Goal: Task Accomplishment & Management: Complete application form

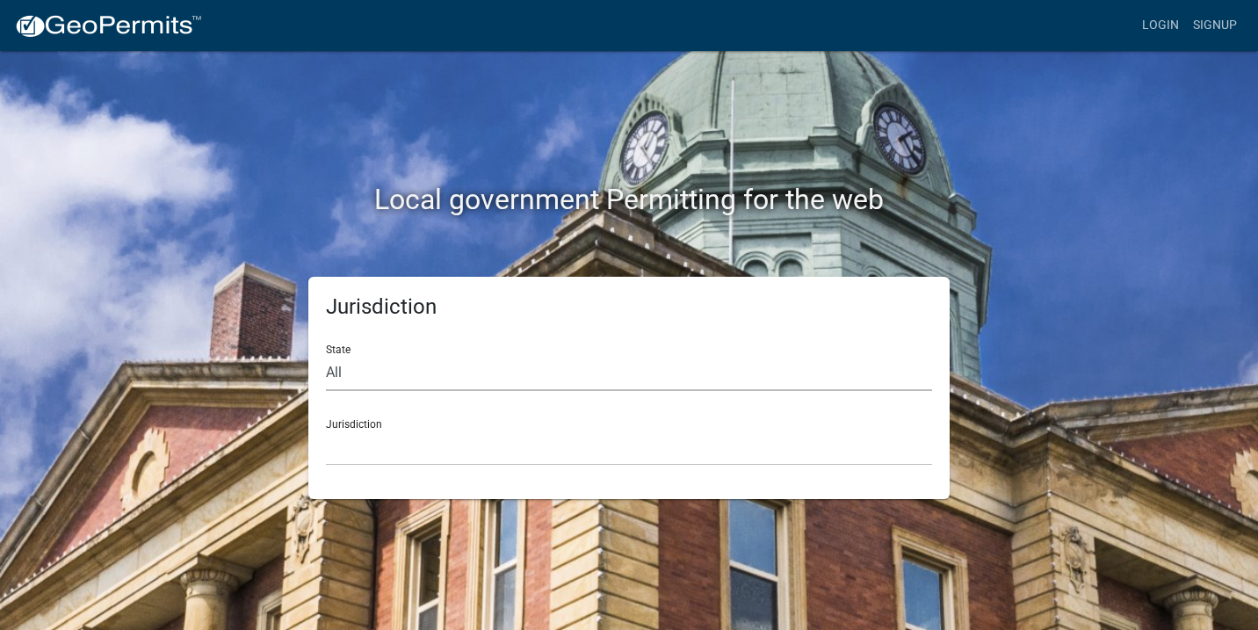
click at [344, 372] on select "All [US_STATE] [US_STATE] [US_STATE] [US_STATE] [US_STATE] [US_STATE] [US_STATE…" at bounding box center [629, 373] width 606 height 36
select select "[US_STATE]"
click at [326, 355] on select "All [US_STATE] [US_STATE] [US_STATE] [US_STATE] [US_STATE] [US_STATE] [US_STATE…" at bounding box center [629, 373] width 606 height 36
click at [376, 420] on div "Jurisdiction City of [GEOGRAPHIC_DATA], [US_STATE] City of [GEOGRAPHIC_DATA], […" at bounding box center [629, 435] width 606 height 61
click at [358, 423] on div "Jurisdiction City of [GEOGRAPHIC_DATA], [US_STATE] City of [GEOGRAPHIC_DATA], […" at bounding box center [629, 435] width 606 height 61
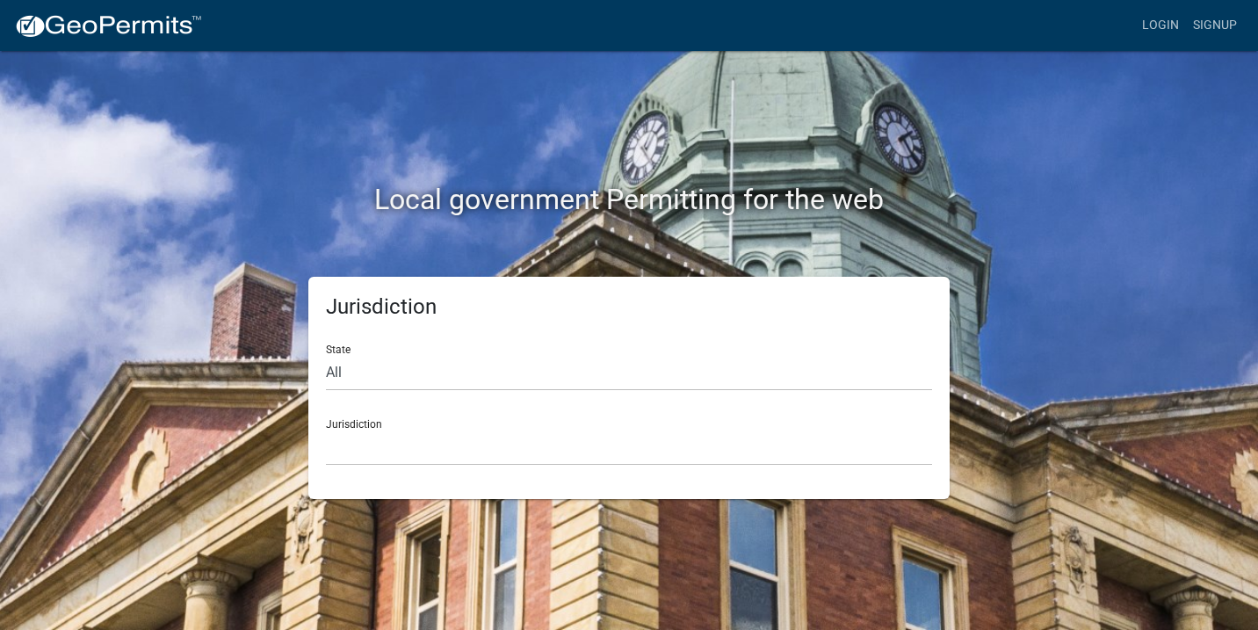
click at [403, 420] on div "Jurisdiction City of [GEOGRAPHIC_DATA], [US_STATE] City of [GEOGRAPHIC_DATA], […" at bounding box center [629, 435] width 606 height 61
click at [348, 429] on div "Jurisdiction City of [GEOGRAPHIC_DATA], [US_STATE] City of [GEOGRAPHIC_DATA], […" at bounding box center [629, 435] width 606 height 61
click at [375, 414] on div "Jurisdiction City of [GEOGRAPHIC_DATA], [US_STATE] City of [GEOGRAPHIC_DATA], […" at bounding box center [629, 435] width 606 height 61
click at [382, 430] on select "City of [GEOGRAPHIC_DATA], [US_STATE] City of [GEOGRAPHIC_DATA], [US_STATE] Cit…" at bounding box center [629, 448] width 606 height 36
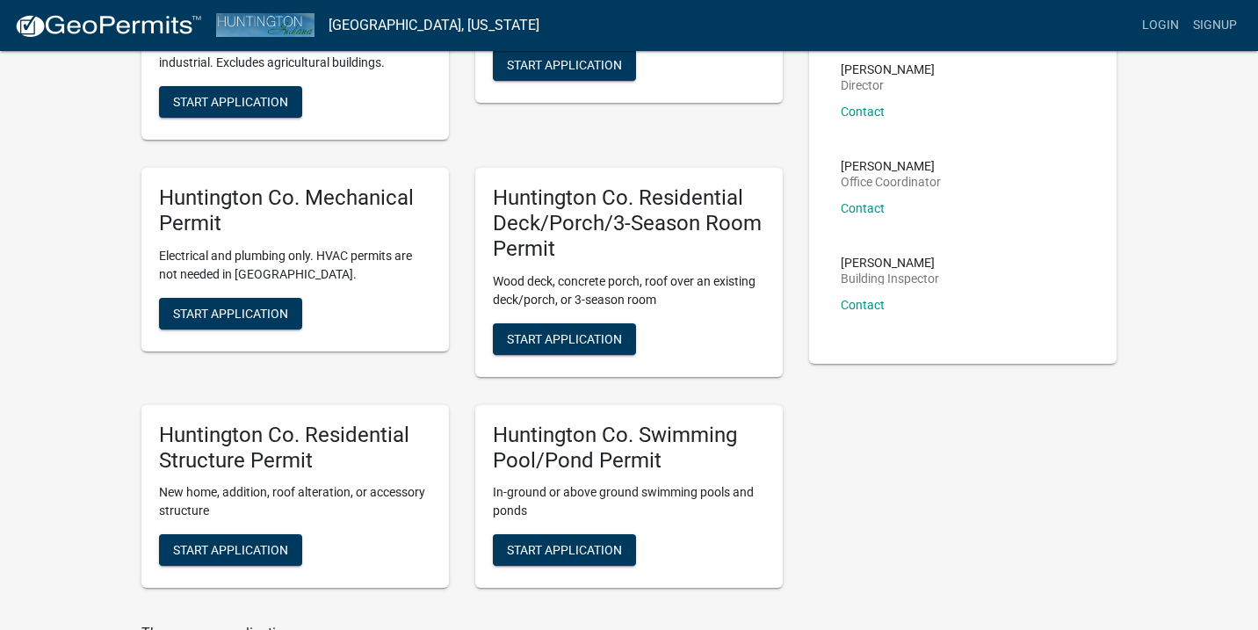
scroll to position [242, 0]
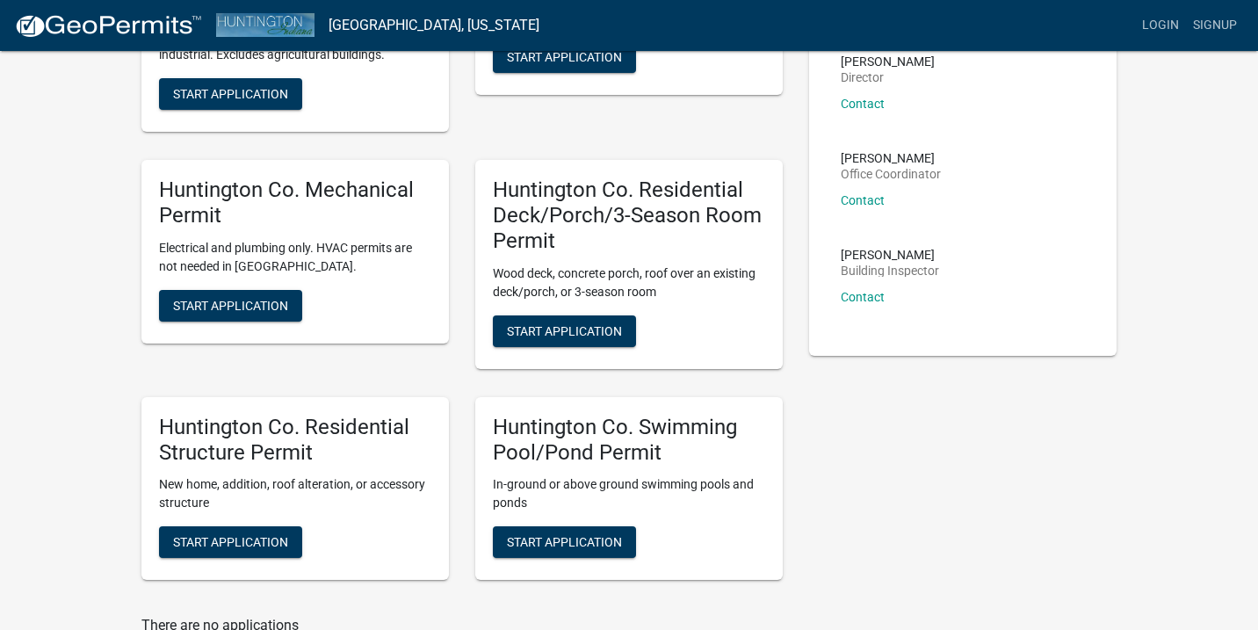
click at [345, 513] on div "Huntington Co. Residential Structure Permit New home, addition, roof alteration…" at bounding box center [294, 489] width 307 height 184
click at [235, 535] on span "Start Application" at bounding box center [230, 542] width 115 height 14
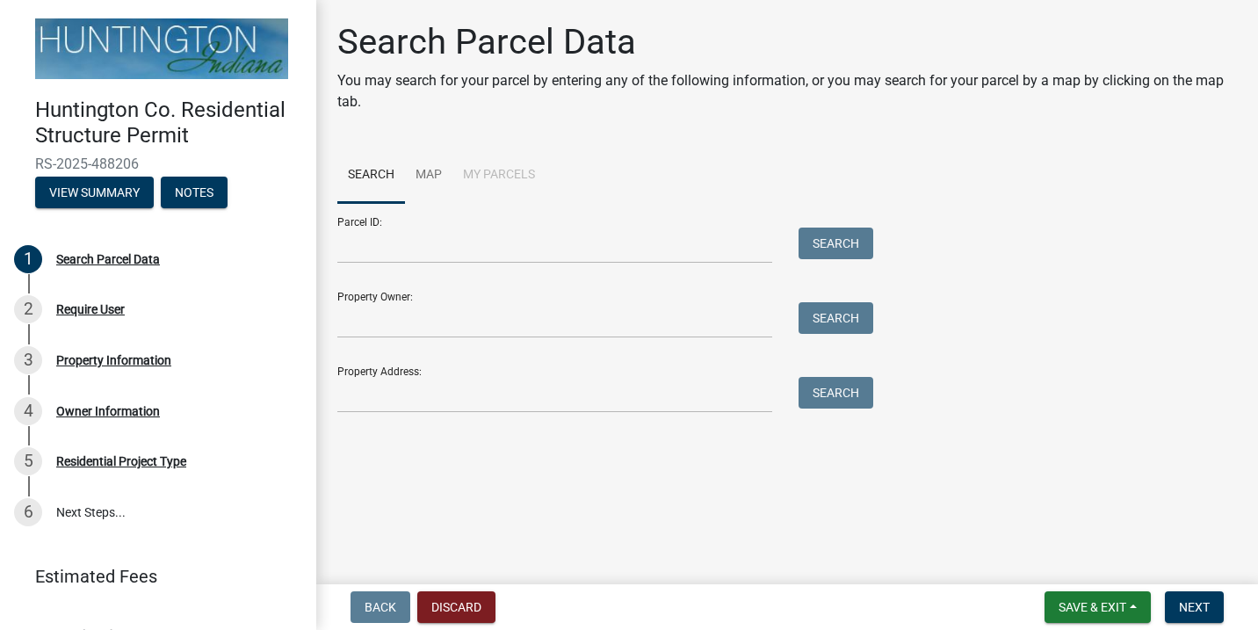
click at [497, 295] on div "Property Owner: Search" at bounding box center [600, 308] width 527 height 61
click at [112, 261] on div "Search Parcel Data" at bounding box center [108, 259] width 104 height 12
click at [112, 257] on div "Search Parcel Data" at bounding box center [108, 259] width 104 height 12
click at [1066, 336] on div "Parcel ID: Search Property Owner: Search Property Address: Search" at bounding box center [787, 308] width 900 height 210
click at [392, 320] on input "Property Owner:" at bounding box center [554, 320] width 435 height 36
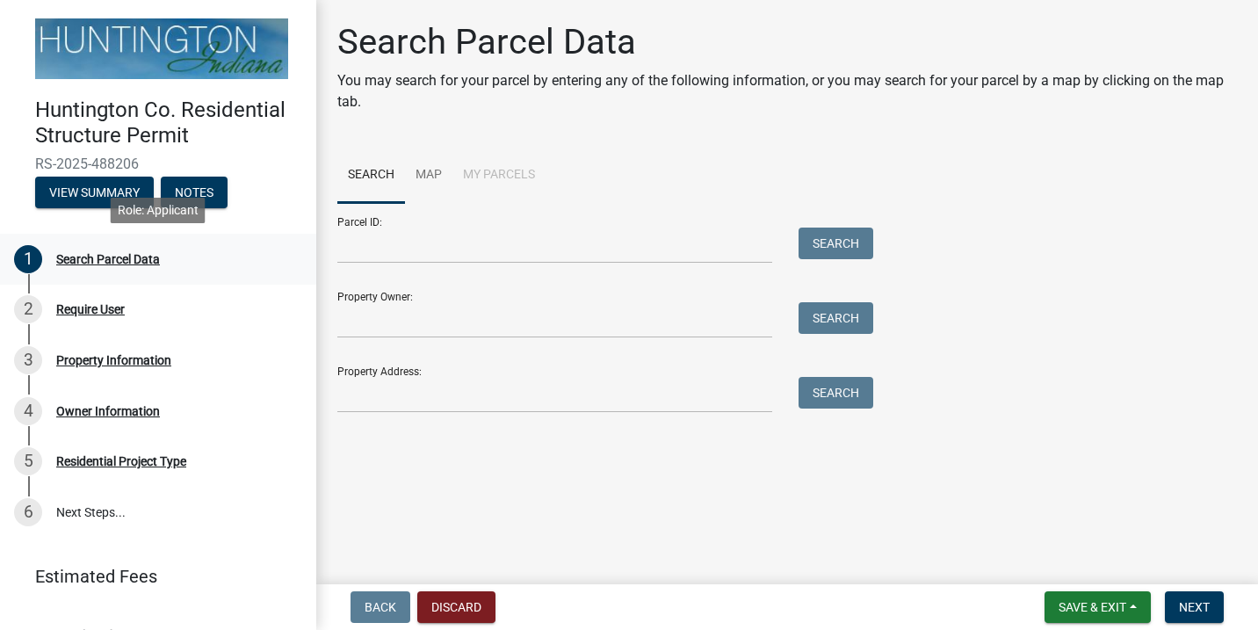
click at [80, 255] on div "Search Parcel Data" at bounding box center [108, 259] width 104 height 12
click at [418, 308] on input "Property Owner:" at bounding box center [554, 320] width 435 height 36
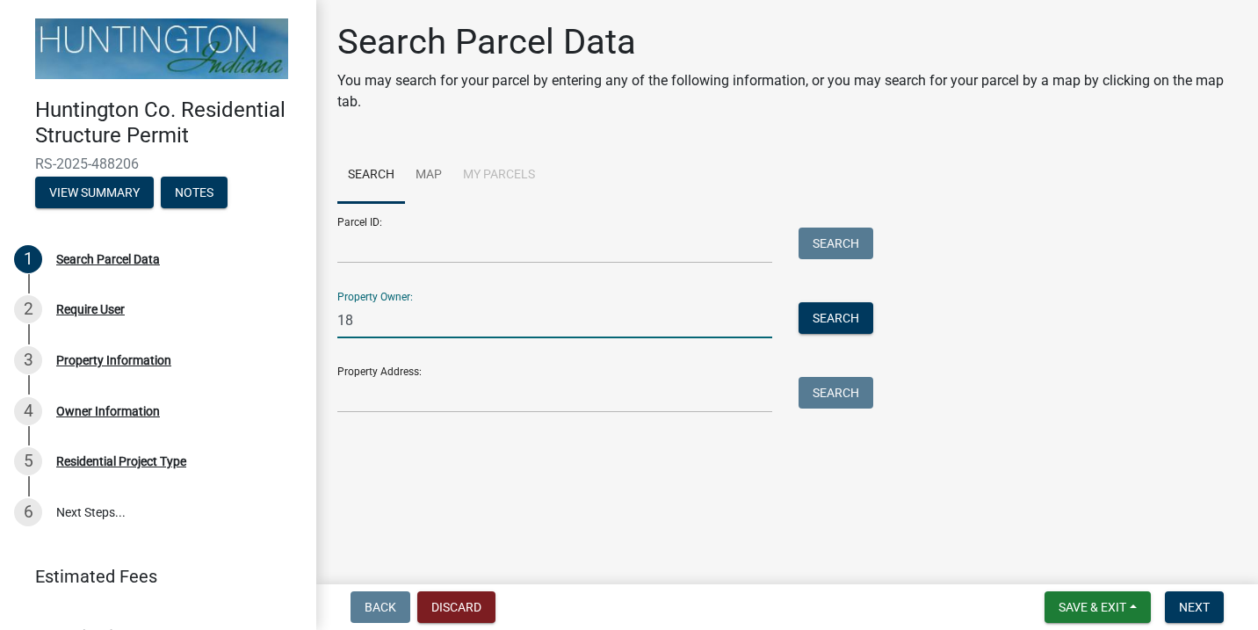
type input "1"
click at [425, 408] on input "Property Address:" at bounding box center [554, 395] width 435 height 36
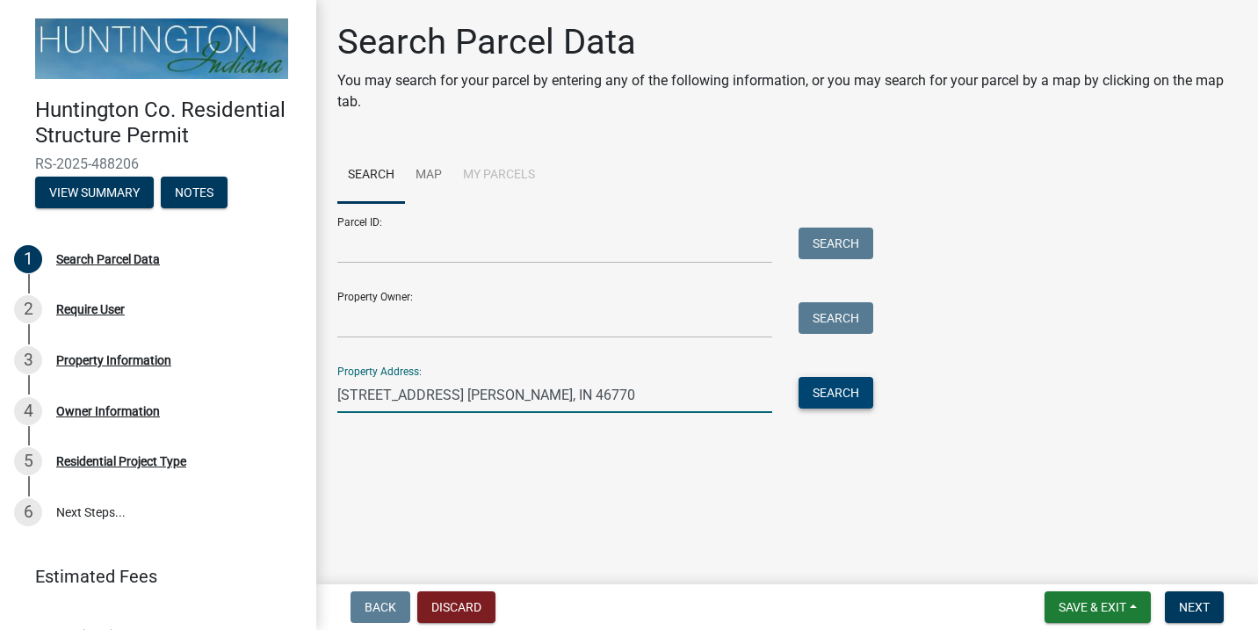
type input "[STREET_ADDRESS] [PERSON_NAME], IN 46770"
click at [845, 396] on button "Search" at bounding box center [836, 393] width 75 height 32
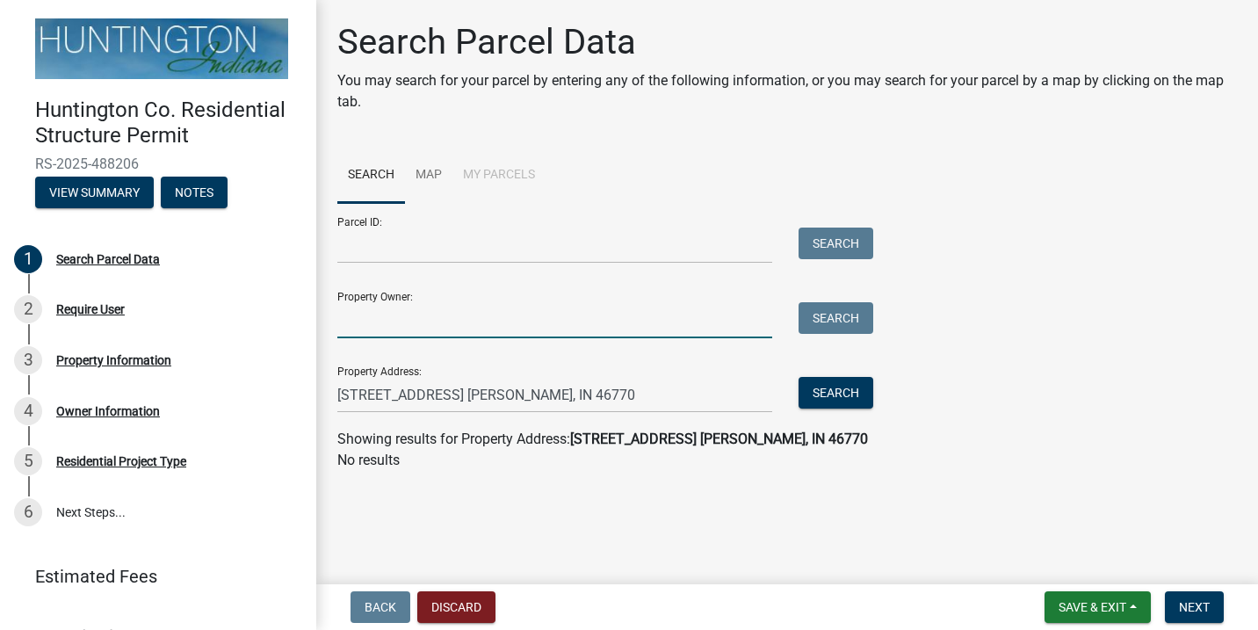
click at [495, 317] on input "Property Owner:" at bounding box center [554, 320] width 435 height 36
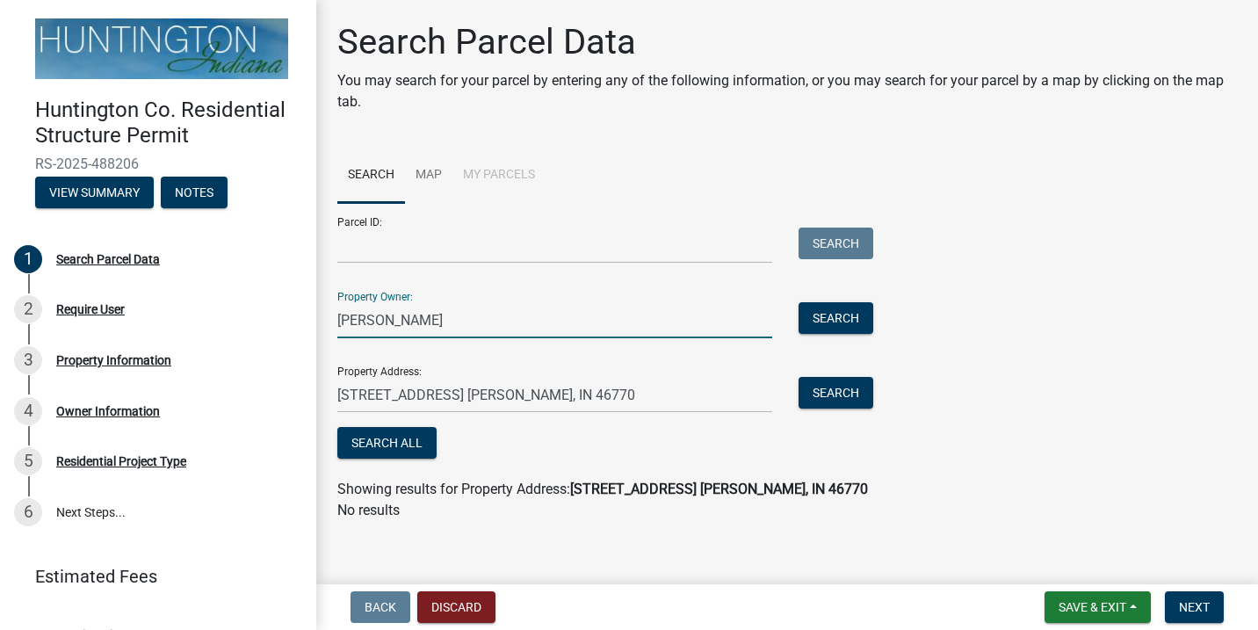
drag, startPoint x: 495, startPoint y: 317, endPoint x: 498, endPoint y: 350, distance: 32.7
click at [498, 350] on form "Parcel ID: Search Property Owner: [PERSON_NAME] Search Property Address: [STREE…" at bounding box center [600, 333] width 527 height 260
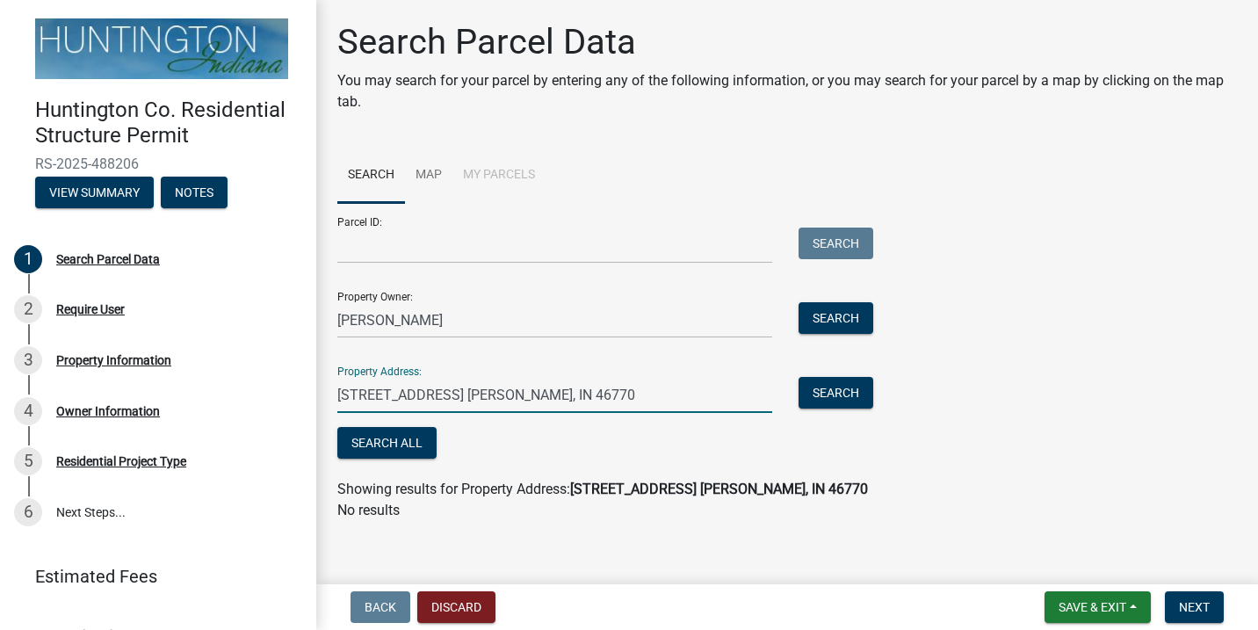
click at [603, 388] on input "[STREET_ADDRESS] [PERSON_NAME], IN 46770" at bounding box center [554, 395] width 435 height 36
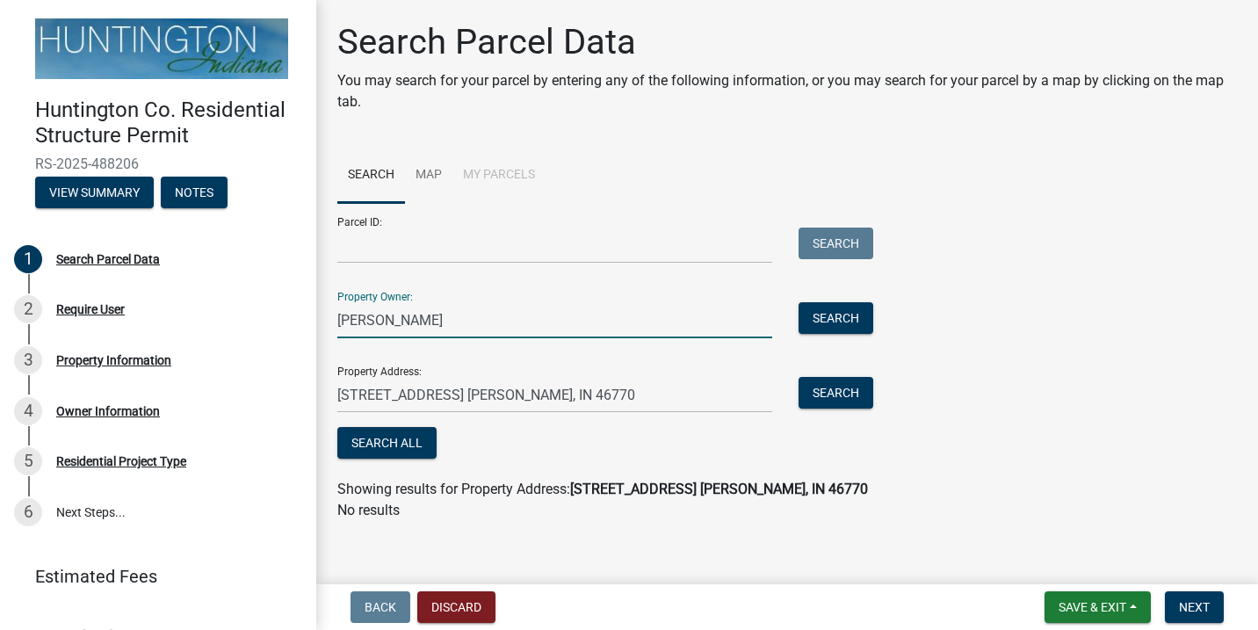
click at [560, 330] on input "[PERSON_NAME]" at bounding box center [554, 320] width 435 height 36
type input "J"
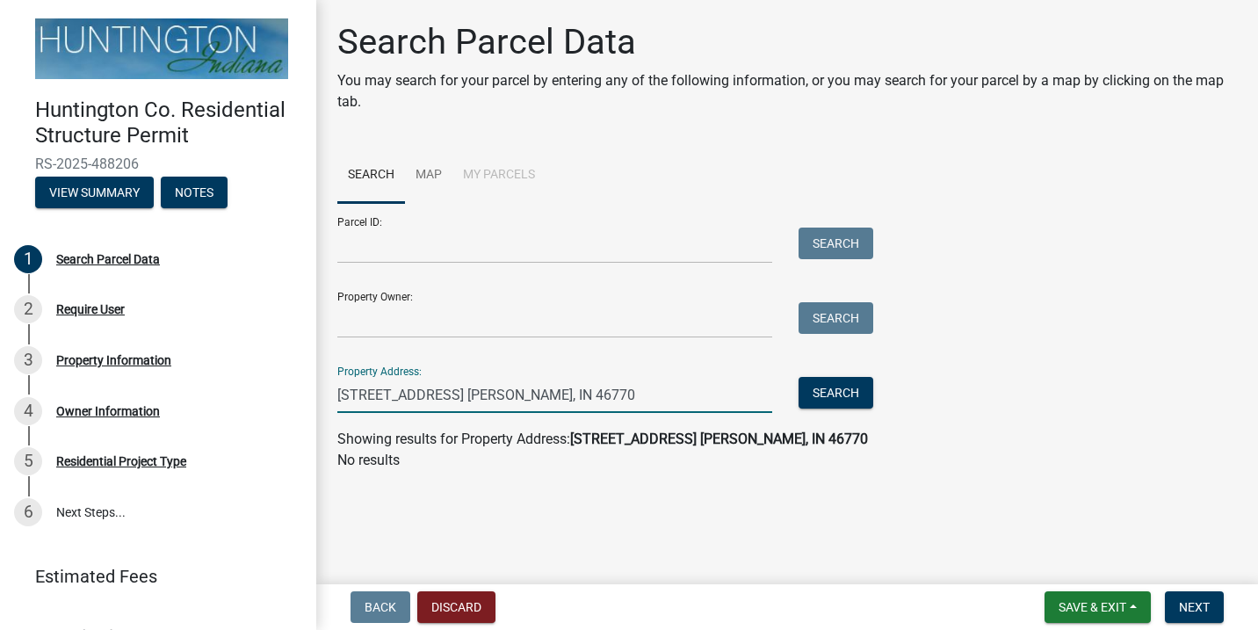
click at [575, 392] on input "[STREET_ADDRESS] [PERSON_NAME], IN 46770" at bounding box center [554, 395] width 435 height 36
click at [563, 386] on input "[STREET_ADDRESS] [PERSON_NAME], IN 46770" at bounding box center [554, 395] width 435 height 36
click at [604, 398] on input "[STREET_ADDRESS] [PERSON_NAME], IN 46770" at bounding box center [554, 395] width 435 height 36
type input "185 South"
click at [849, 389] on button "Search" at bounding box center [836, 393] width 75 height 32
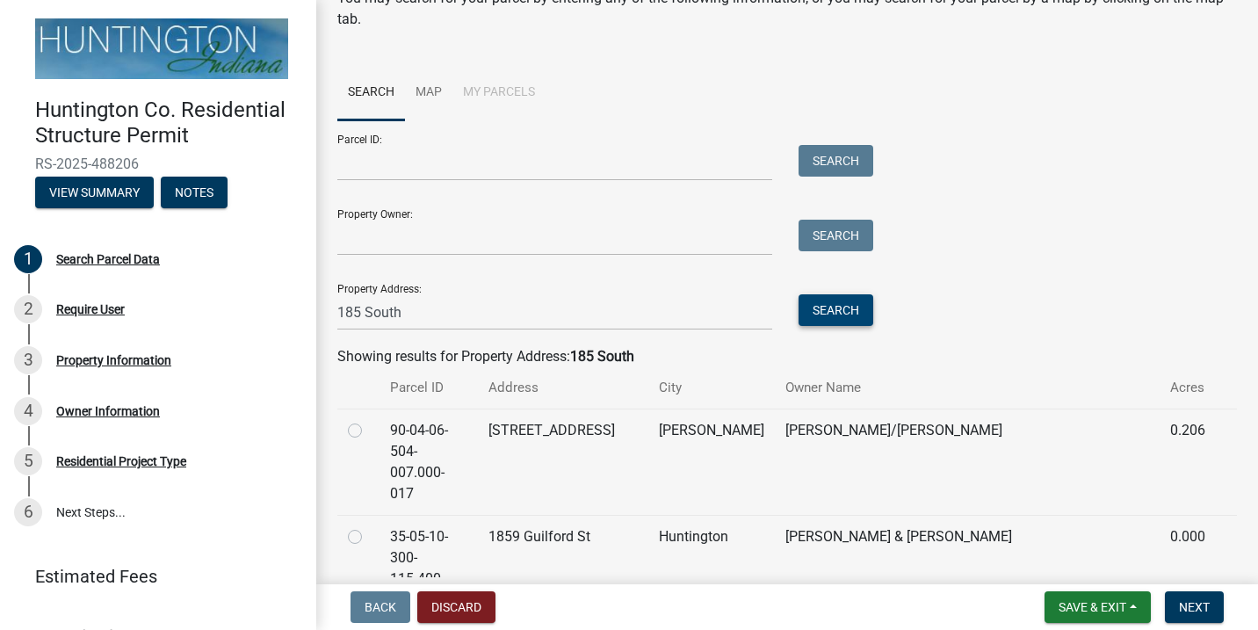
scroll to position [90, 0]
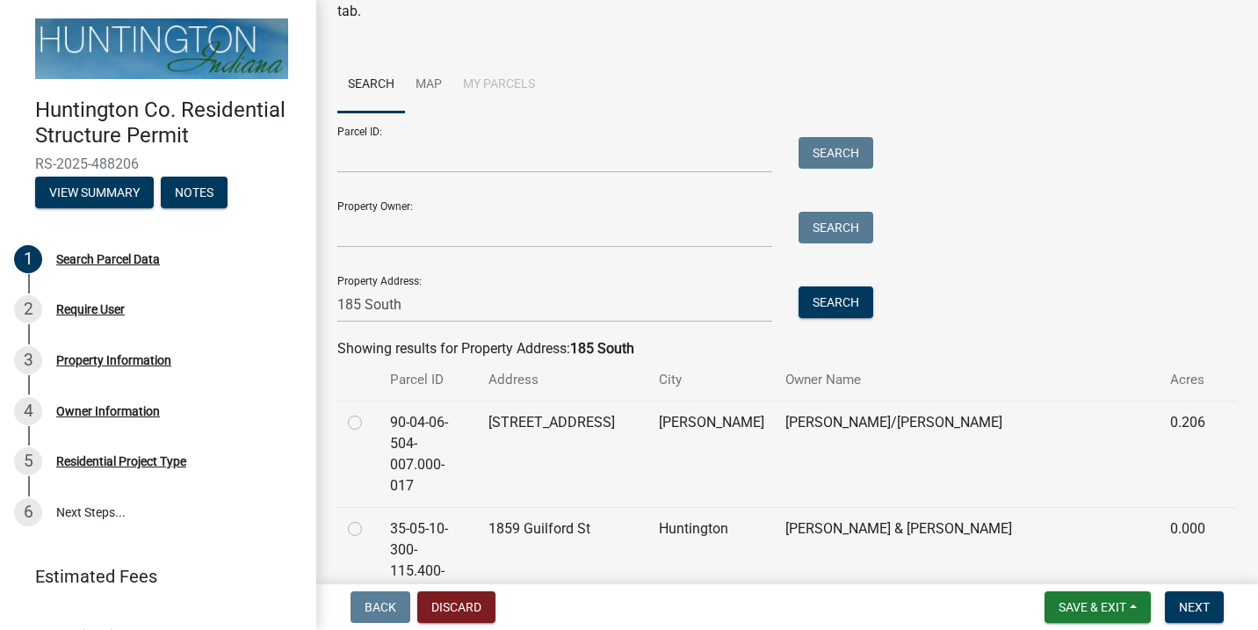
click at [369, 412] on label at bounding box center [369, 412] width 0 height 0
click at [369, 418] on input "radio" at bounding box center [374, 417] width 11 height 11
radio input "true"
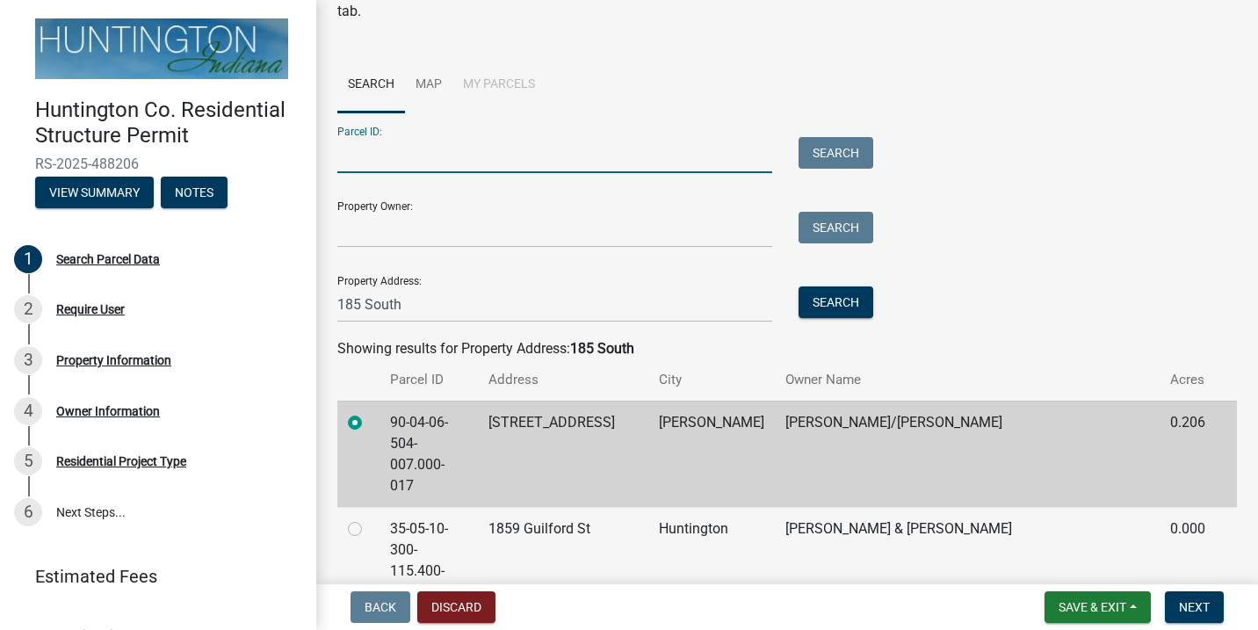
click at [389, 144] on input "Parcel ID:" at bounding box center [554, 155] width 435 height 36
click at [1206, 603] on span "Next" at bounding box center [1194, 607] width 31 height 14
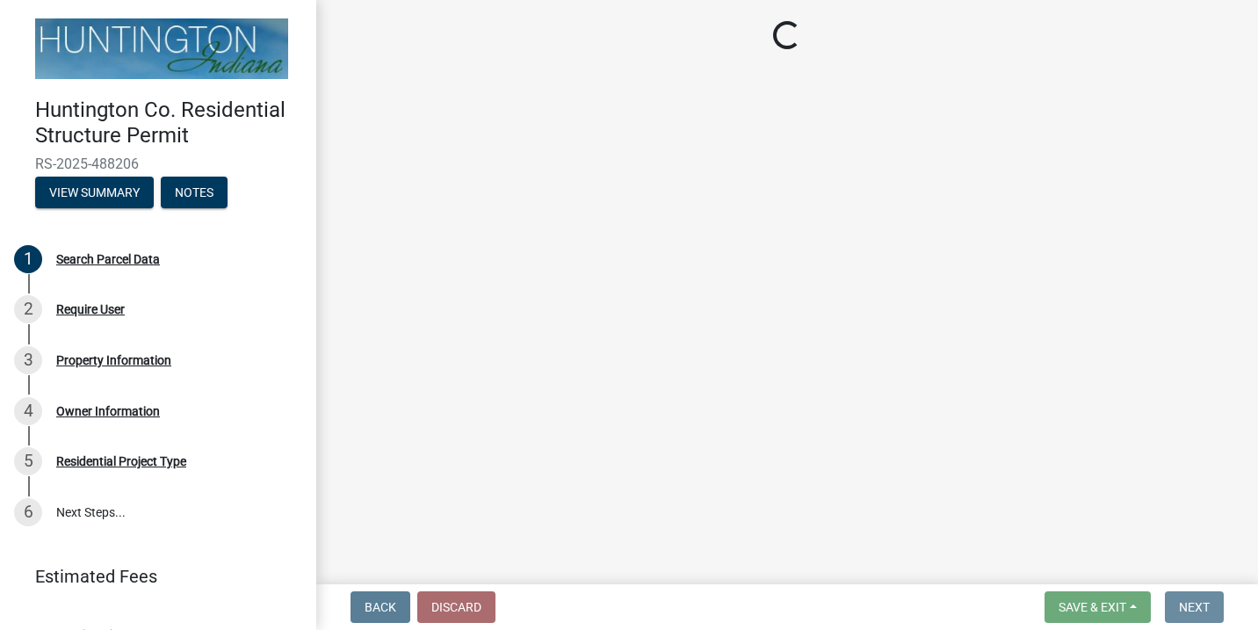
scroll to position [0, 0]
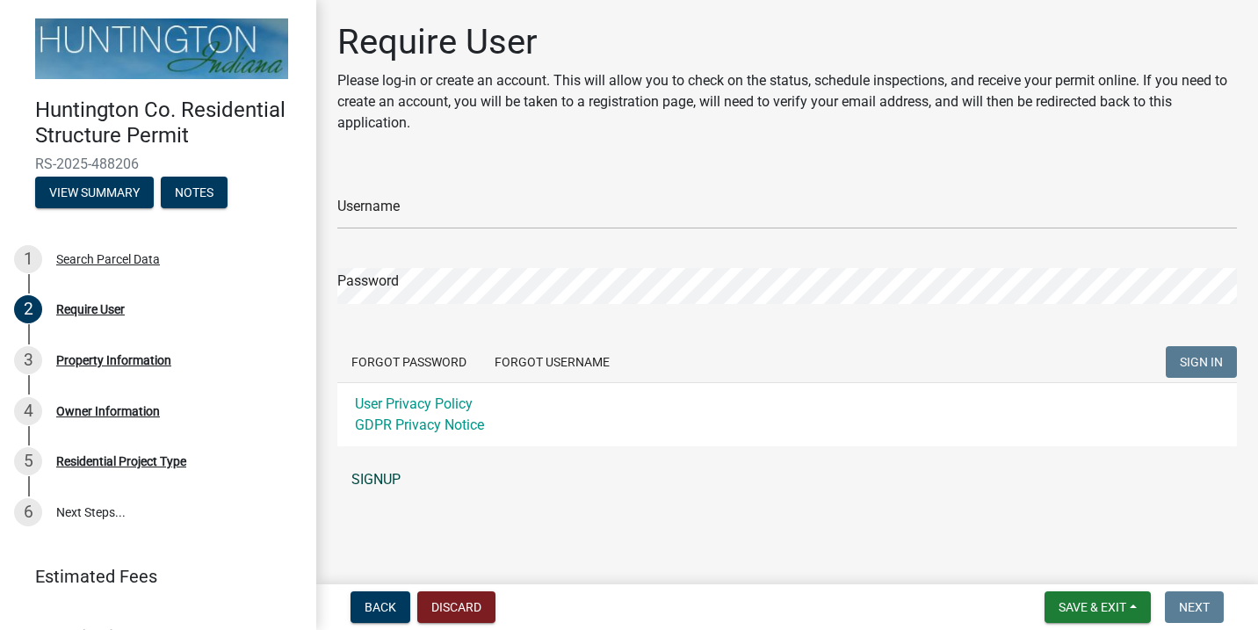
click at [383, 479] on link "SIGNUP" at bounding box center [787, 479] width 900 height 35
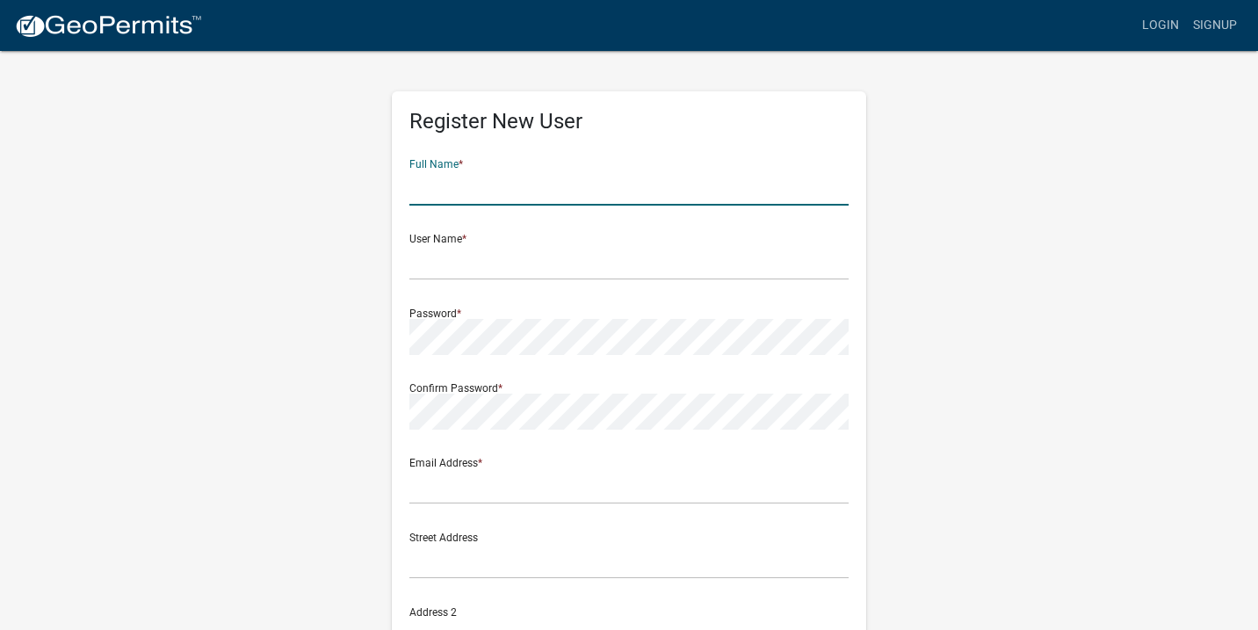
click at [515, 177] on input "text" at bounding box center [628, 188] width 439 height 36
type input "[PERSON_NAME]"
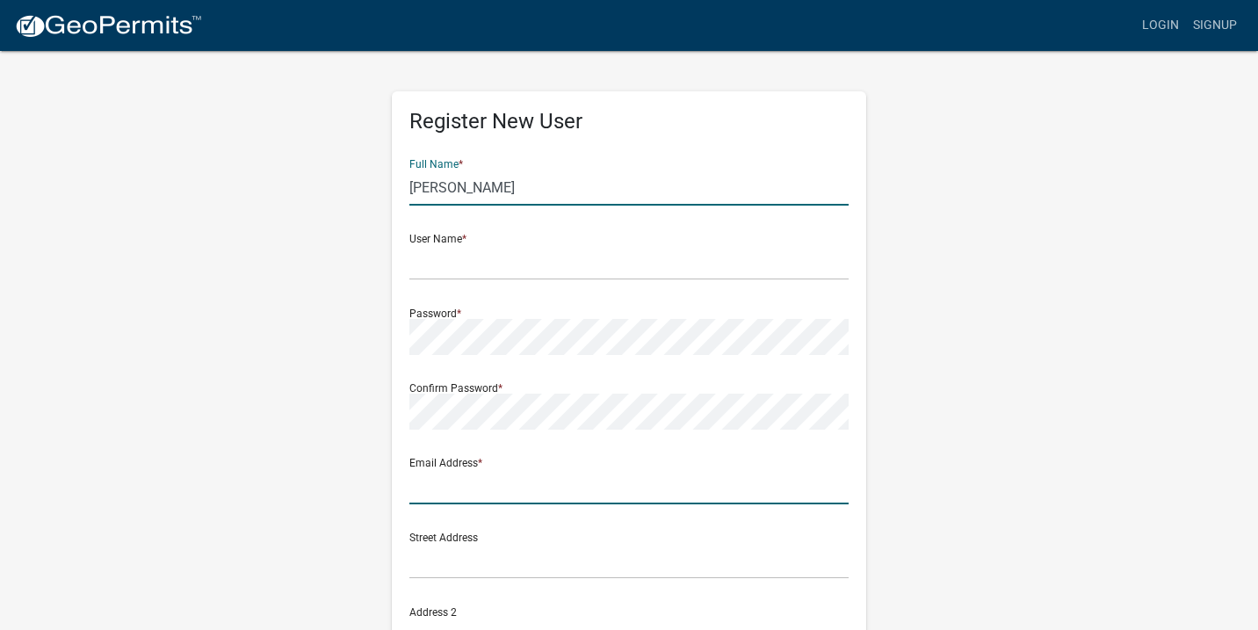
type input "[EMAIL_ADDRESS][DOMAIN_NAME]"
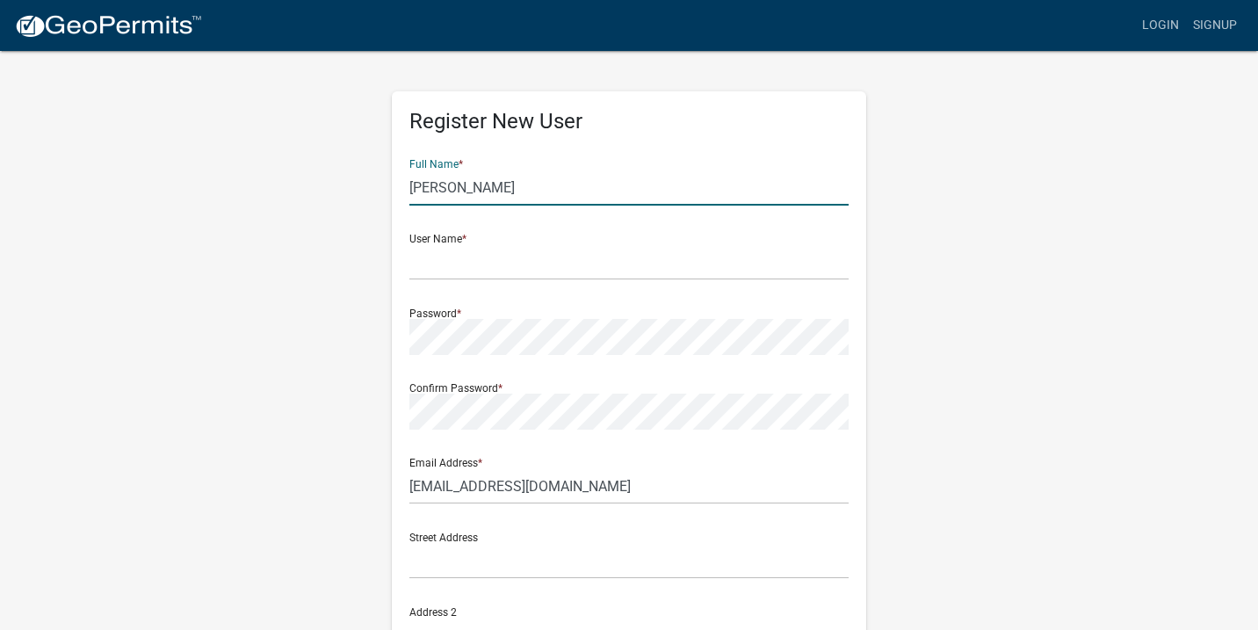
type input "[STREET_ADDRESS]"
type input "[PERSON_NAME]"
type input "[US_STATE]"
type input "46770"
click at [484, 258] on input "text" at bounding box center [628, 262] width 439 height 36
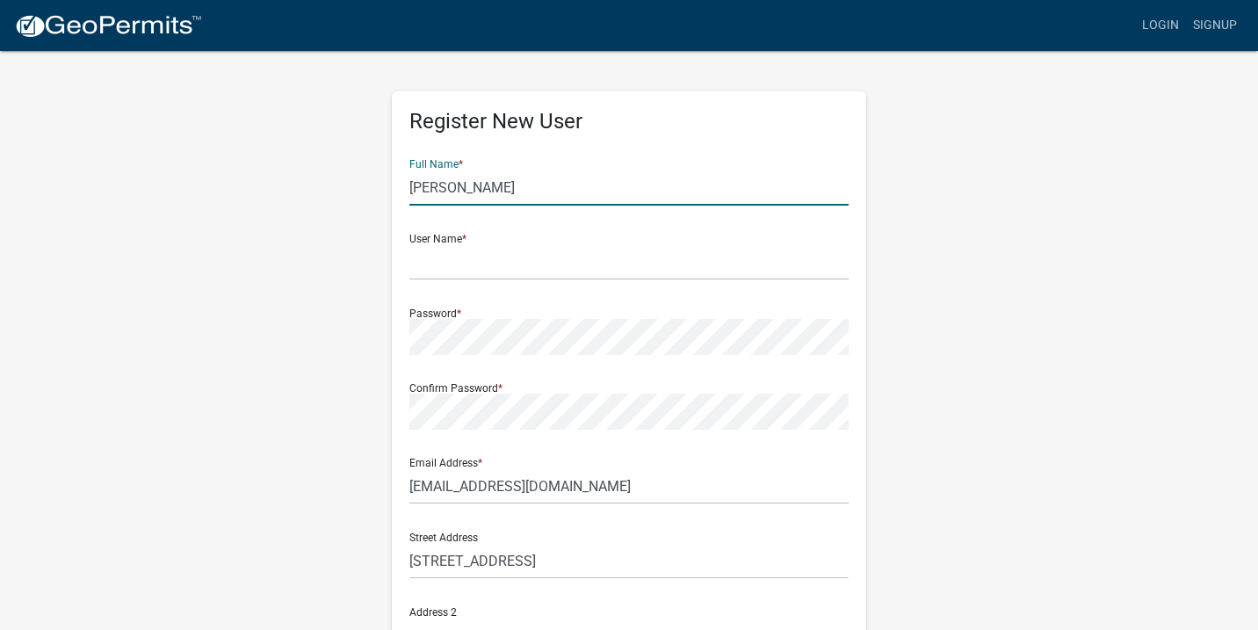
click at [459, 190] on input "[PERSON_NAME]" at bounding box center [628, 188] width 439 height 36
type input "[PERSON_NAME]"
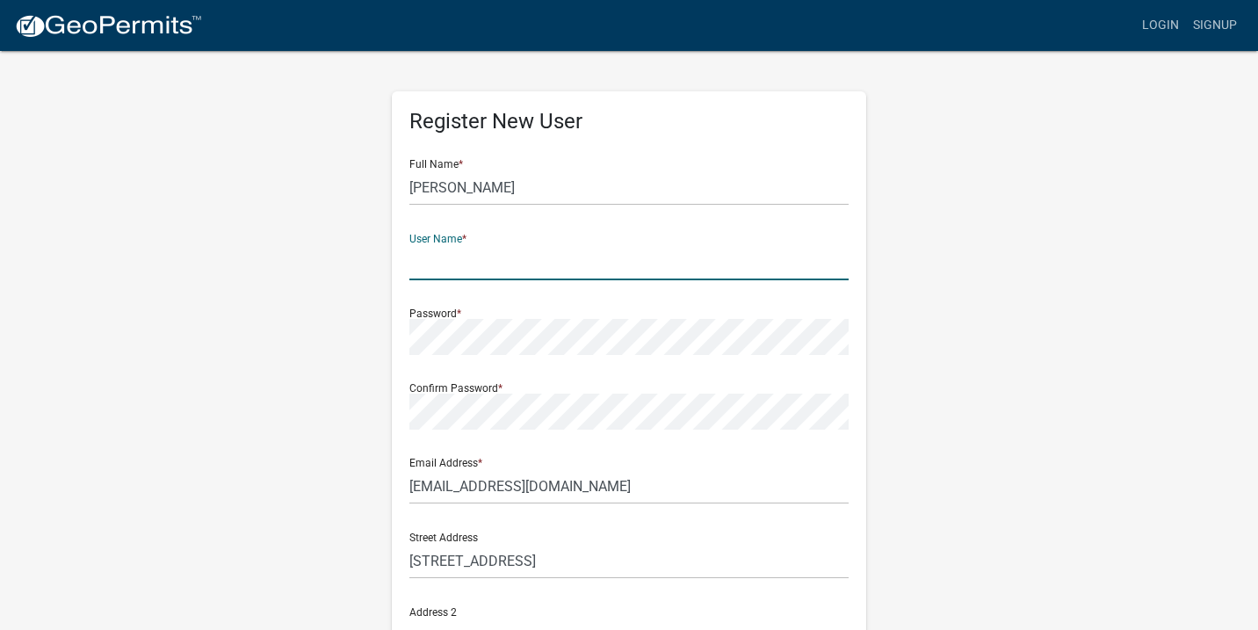
click at [497, 267] on input "text" at bounding box center [628, 262] width 439 height 36
type input "L"
click at [484, 266] on input "text" at bounding box center [628, 262] width 439 height 36
type input "[PERSON_NAME]"
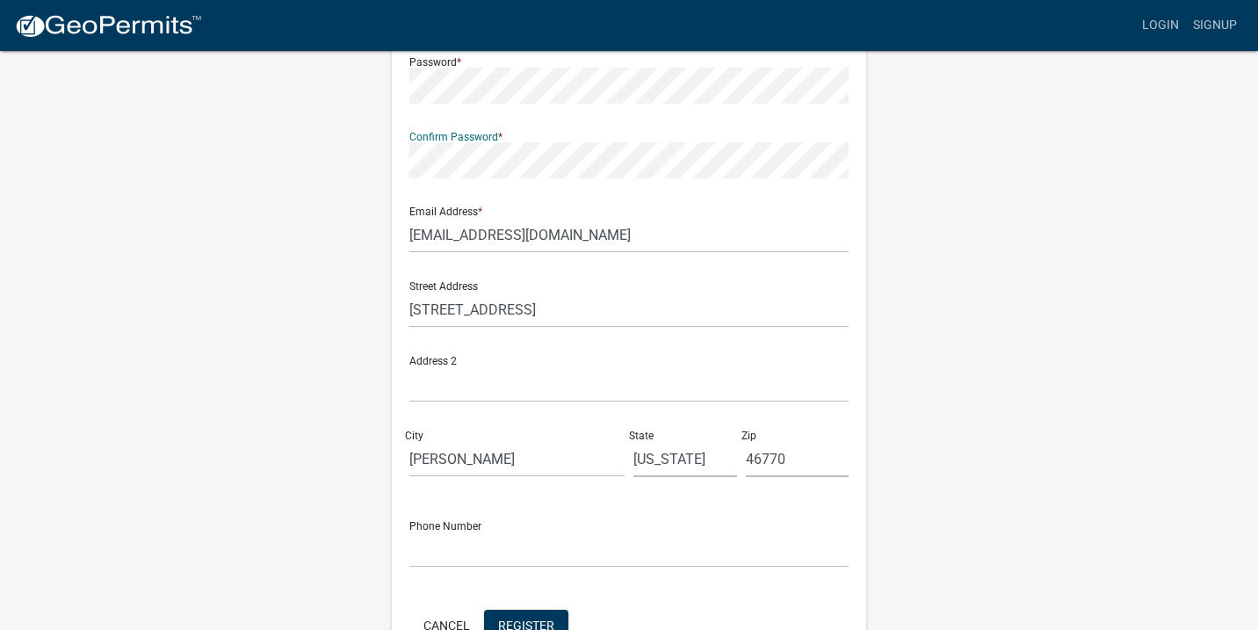
scroll to position [342, 0]
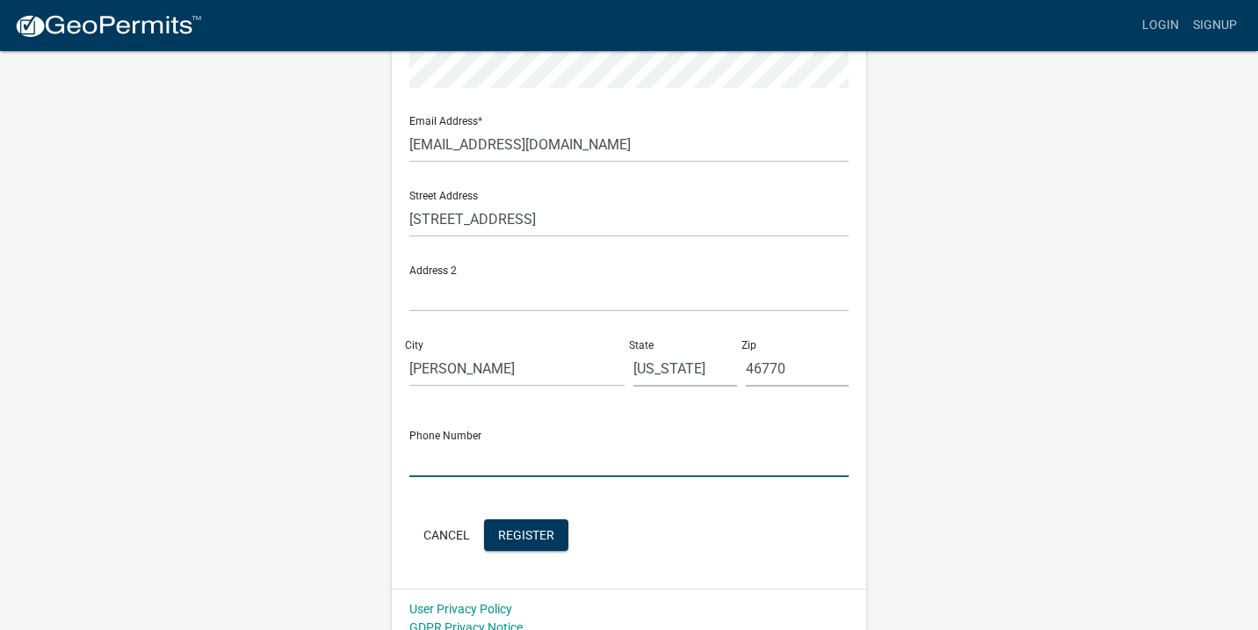
click at [494, 468] on input "text" at bounding box center [628, 459] width 439 height 36
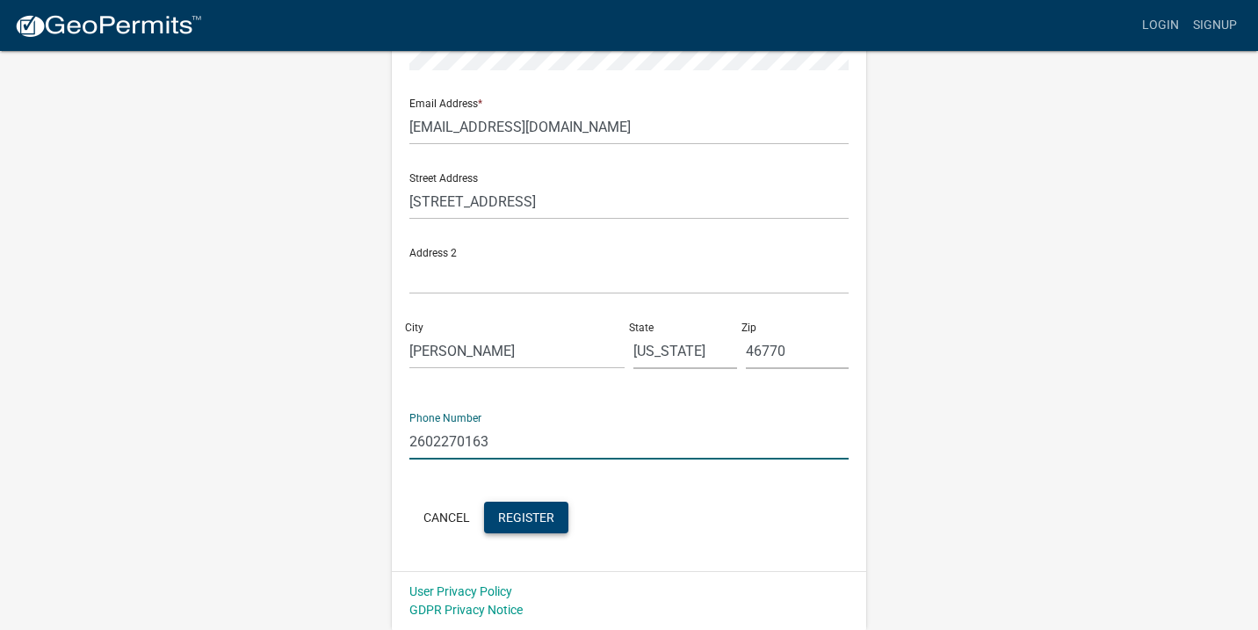
type input "2602270163"
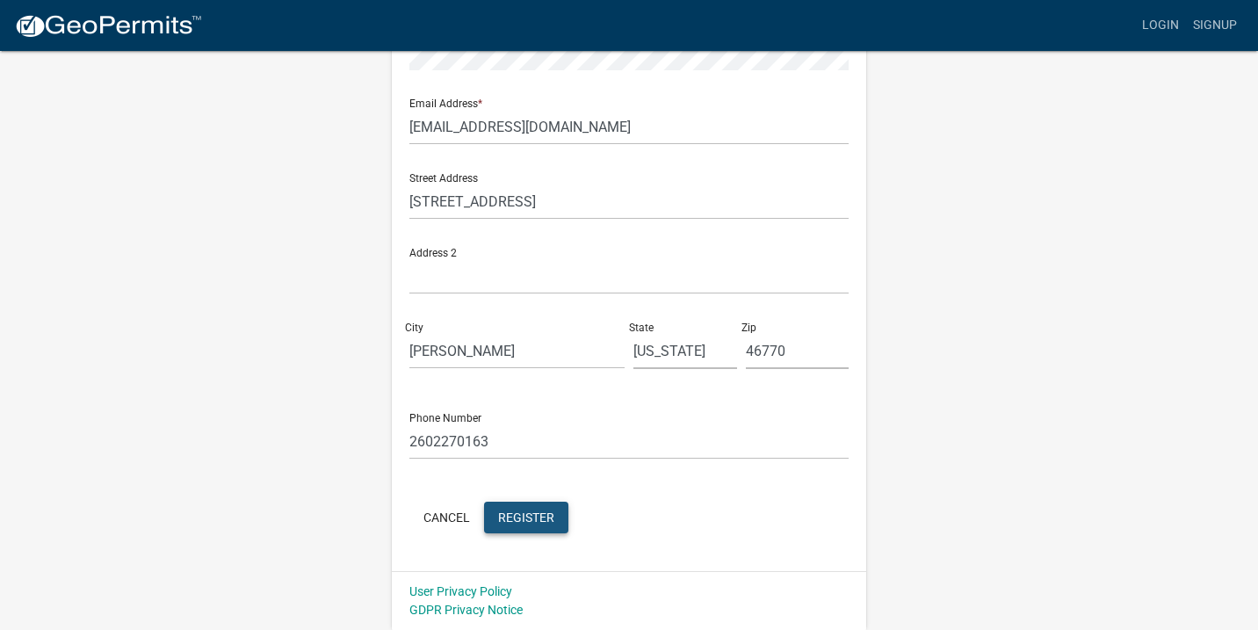
click at [542, 521] on span "Register" at bounding box center [526, 517] width 56 height 14
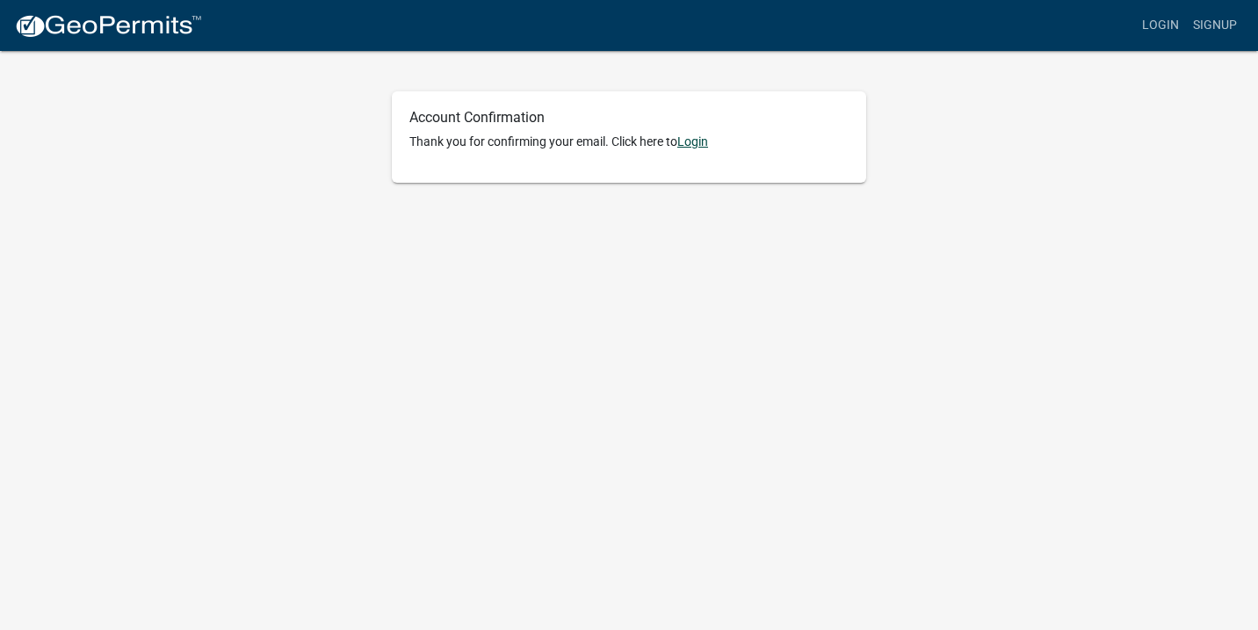
click at [697, 140] on link "Login" at bounding box center [692, 141] width 31 height 14
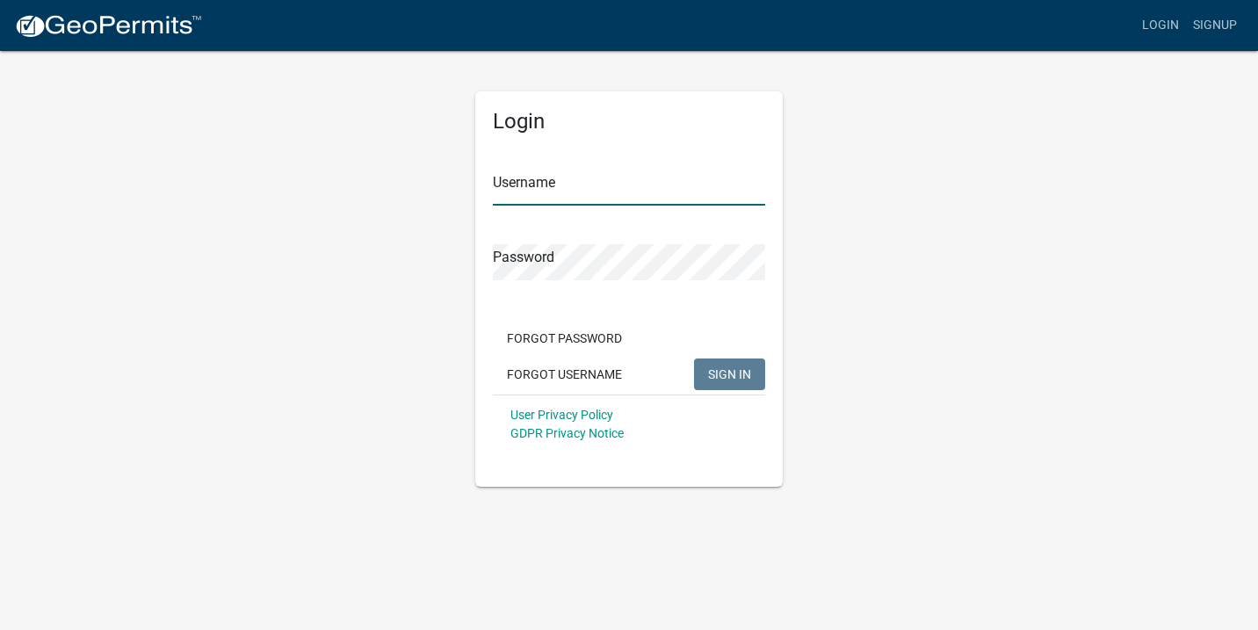
type input "[PERSON_NAME]"
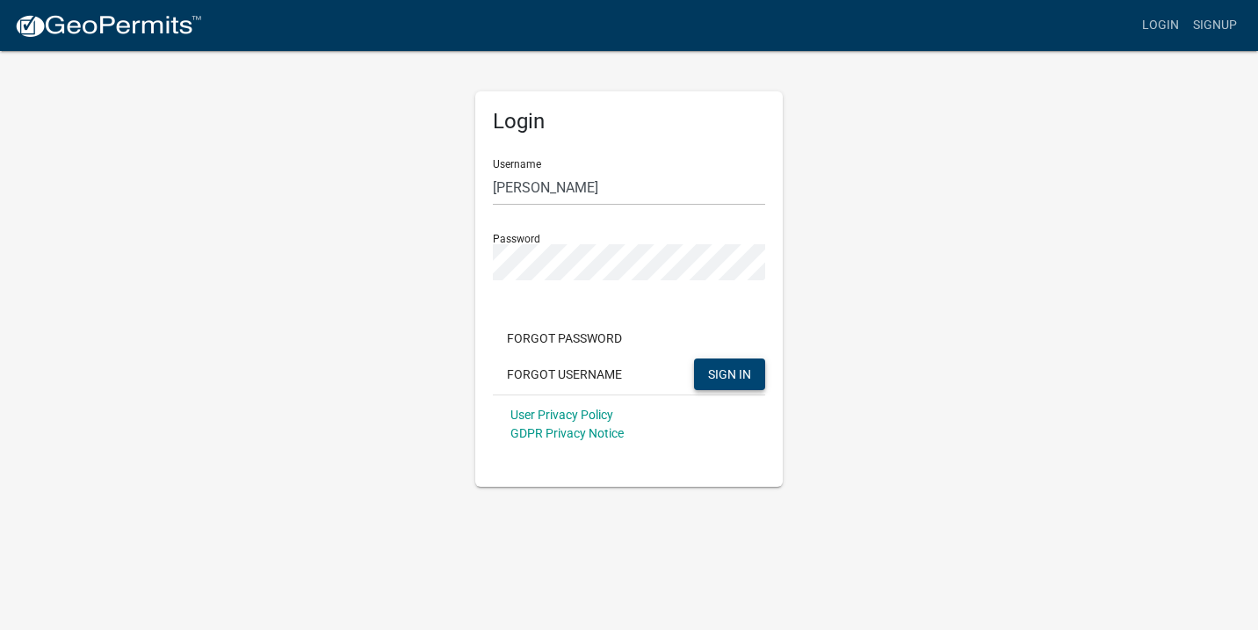
click at [734, 374] on span "SIGN IN" at bounding box center [729, 373] width 43 height 14
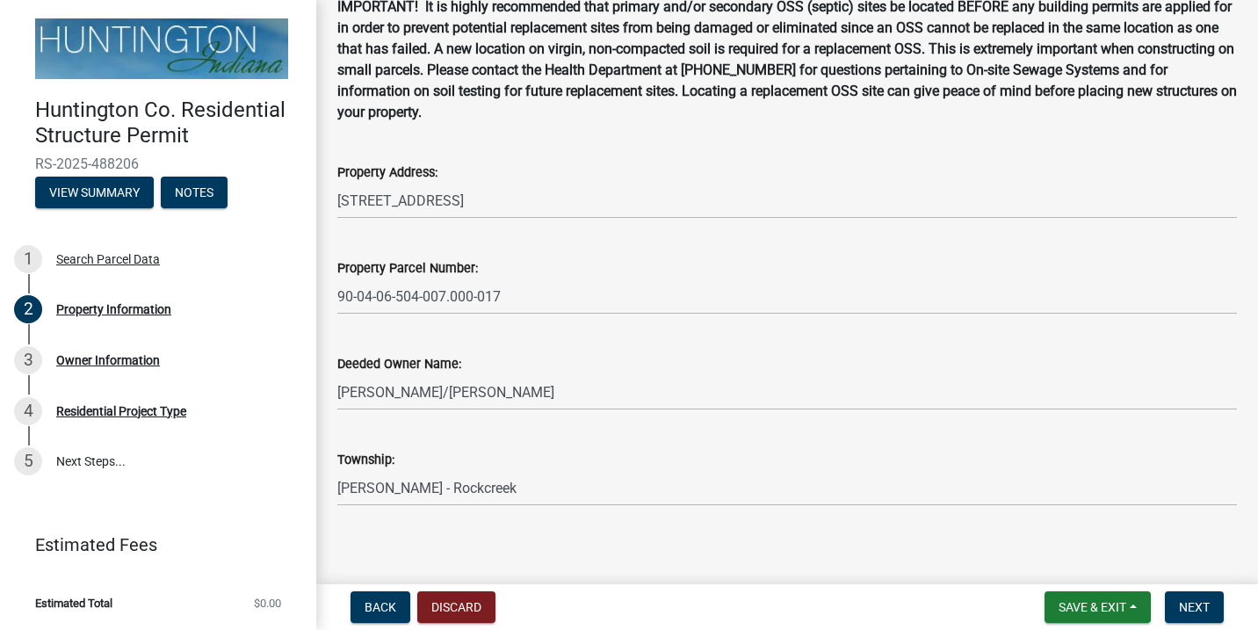
scroll to position [113, 0]
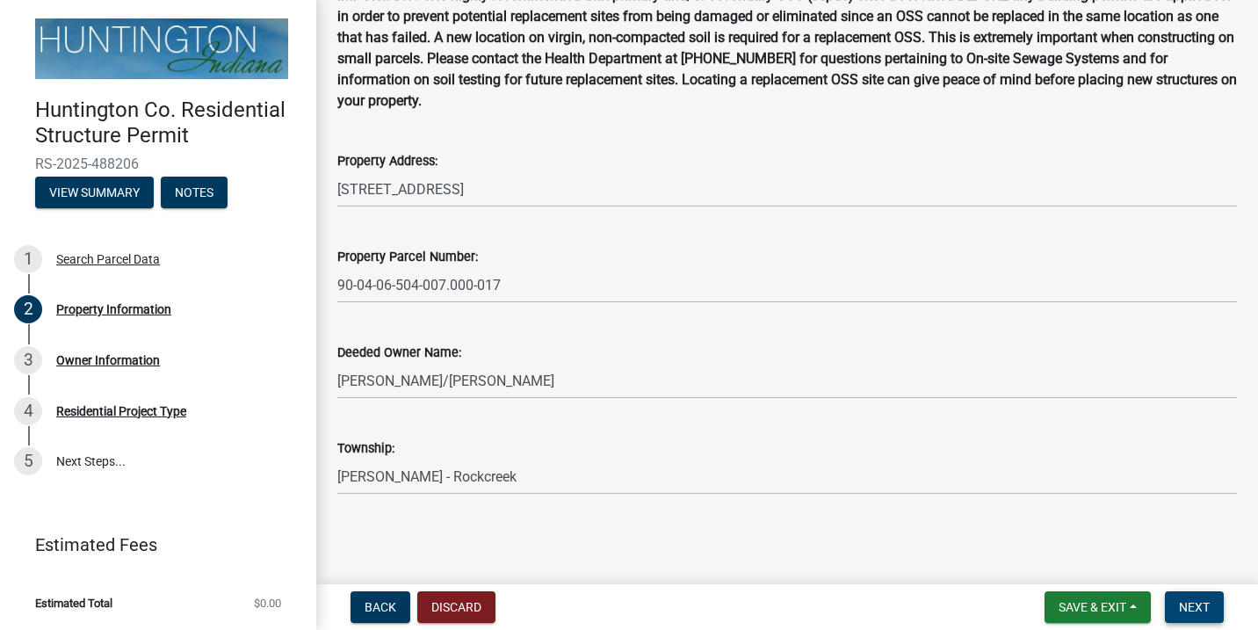
click at [1194, 604] on span "Next" at bounding box center [1194, 607] width 31 height 14
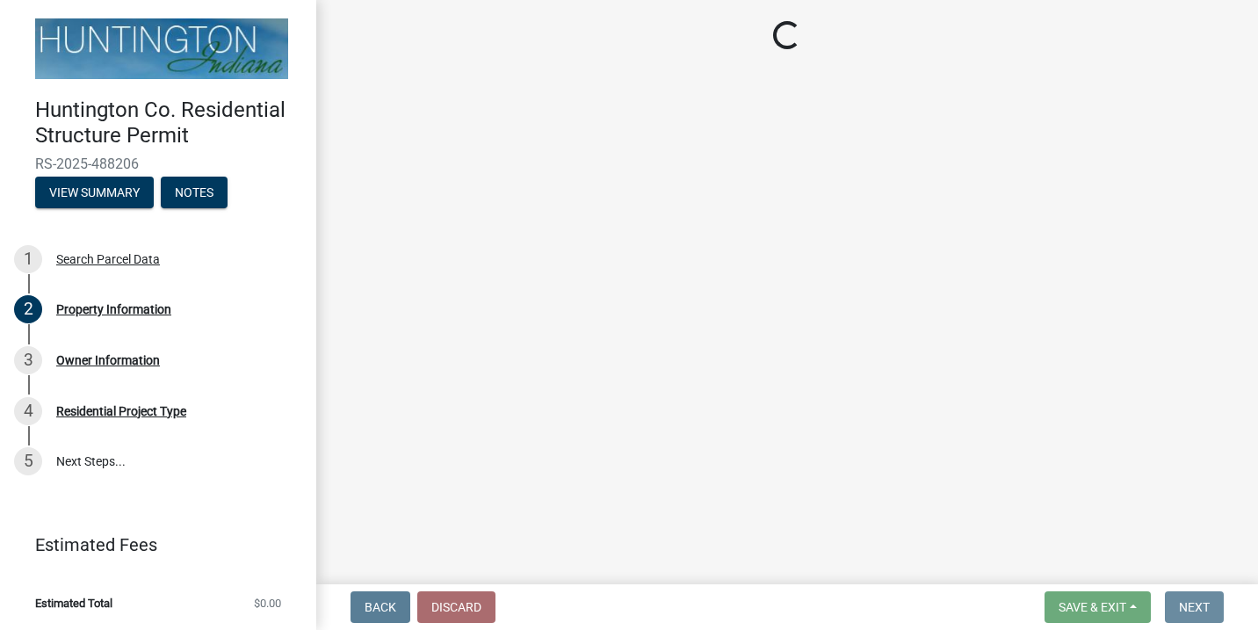
scroll to position [0, 0]
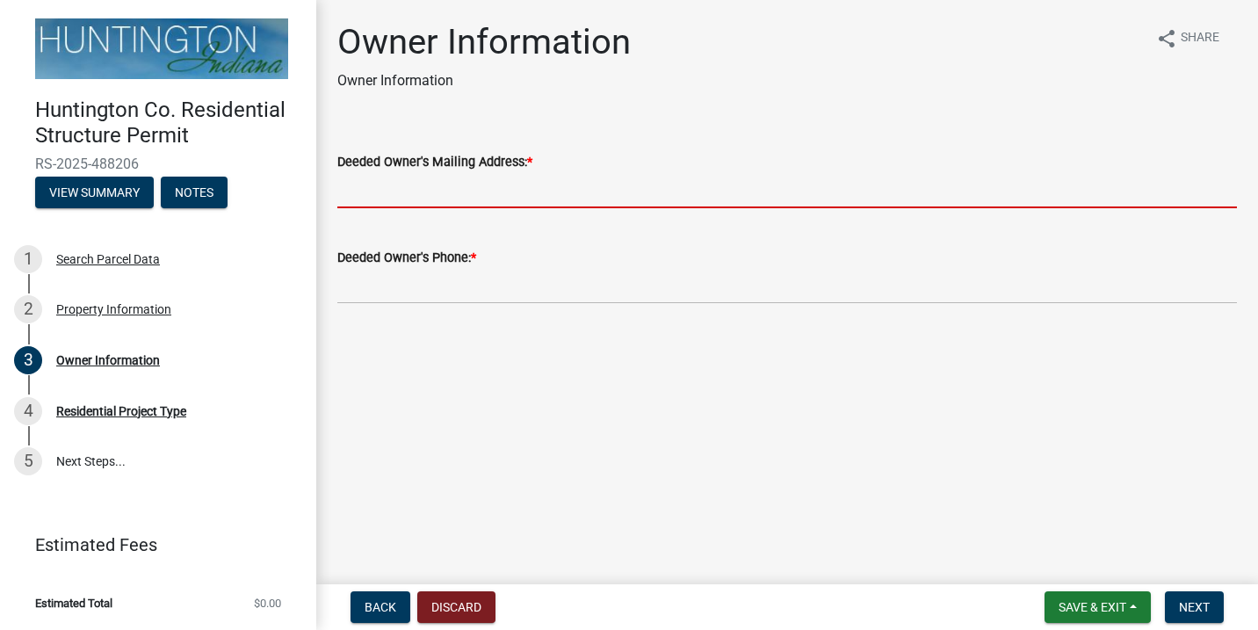
click at [447, 190] on input "Deeded Owner's Mailing Address: *" at bounding box center [787, 190] width 900 height 36
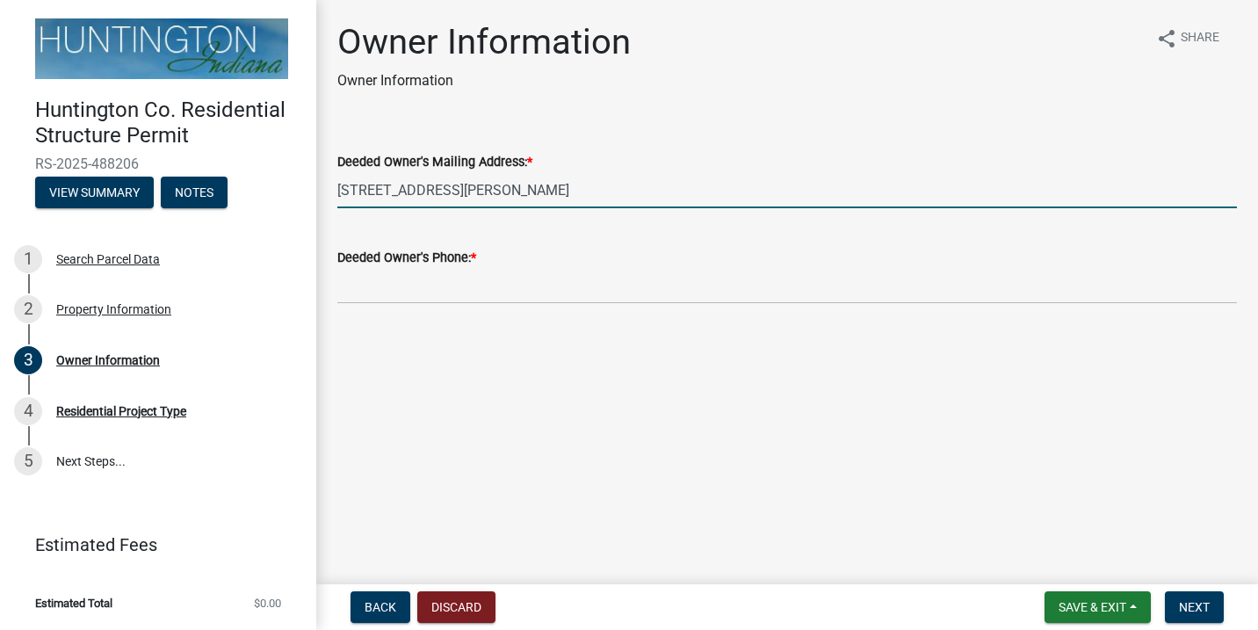
type input "4886 West Oak Road, Markle, IN 46770"
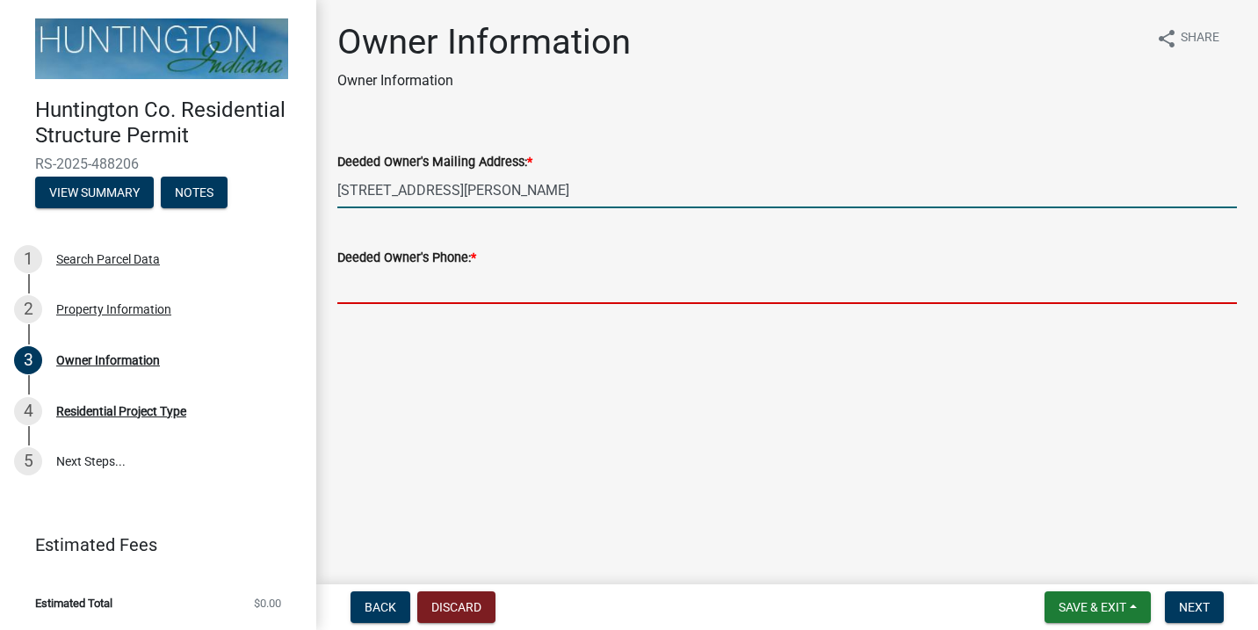
click at [412, 292] on input "Deeded Owner's Phone: *" at bounding box center [787, 286] width 900 height 36
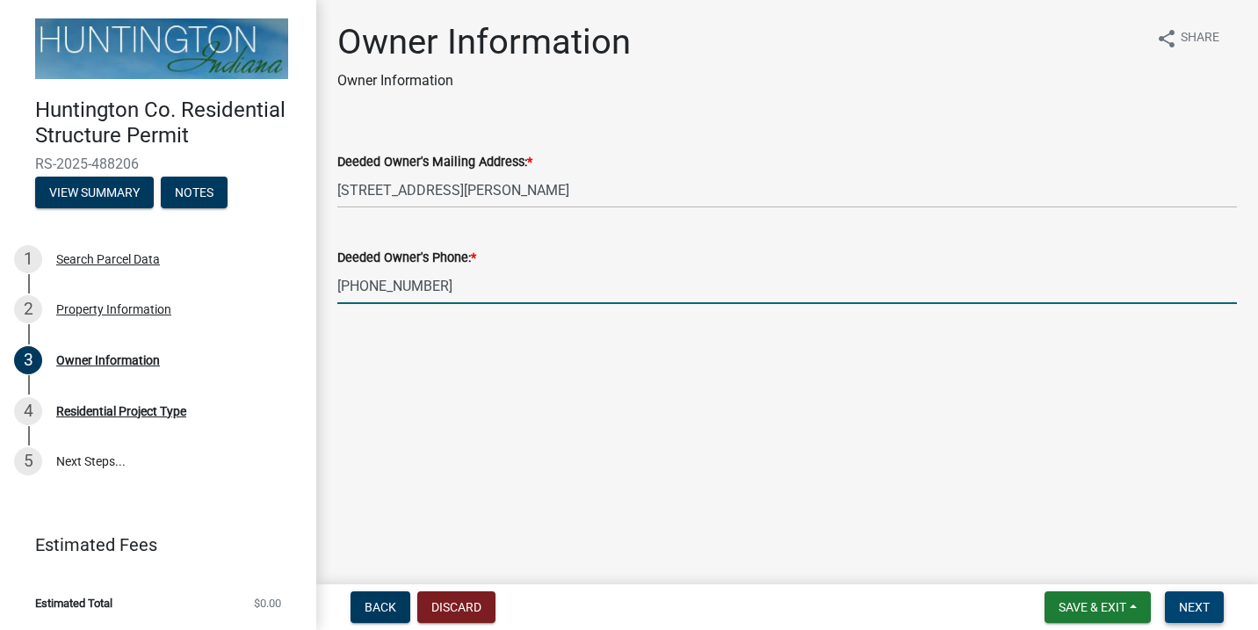
type input "260-227-0163"
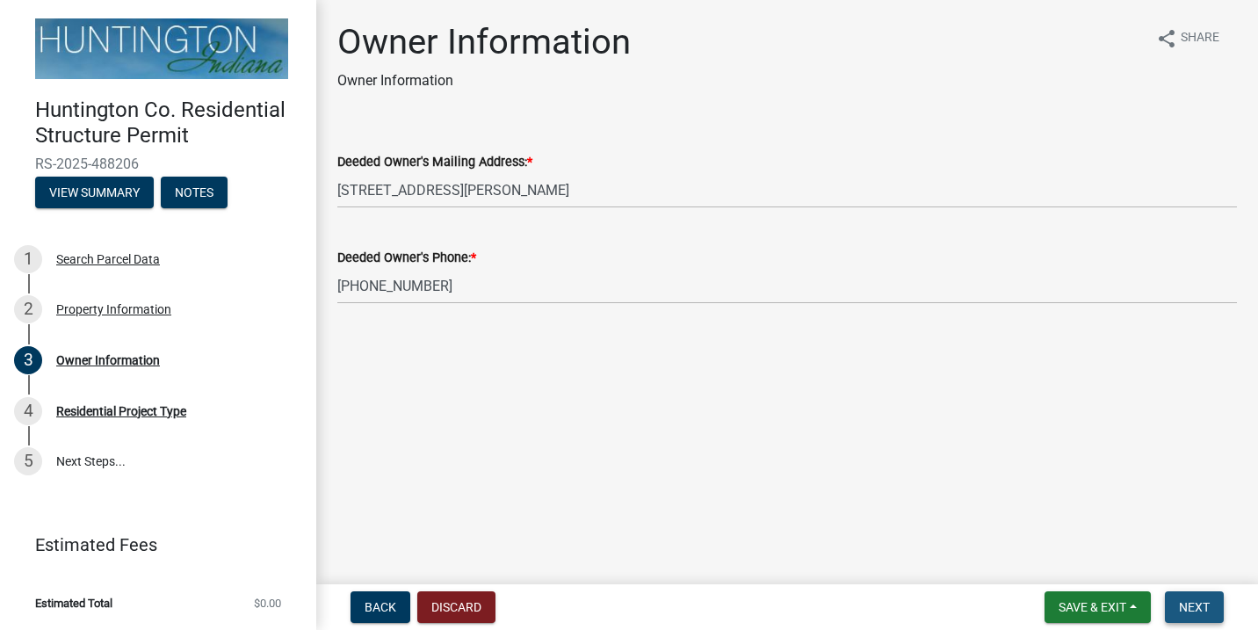
click at [1209, 601] on span "Next" at bounding box center [1194, 607] width 31 height 14
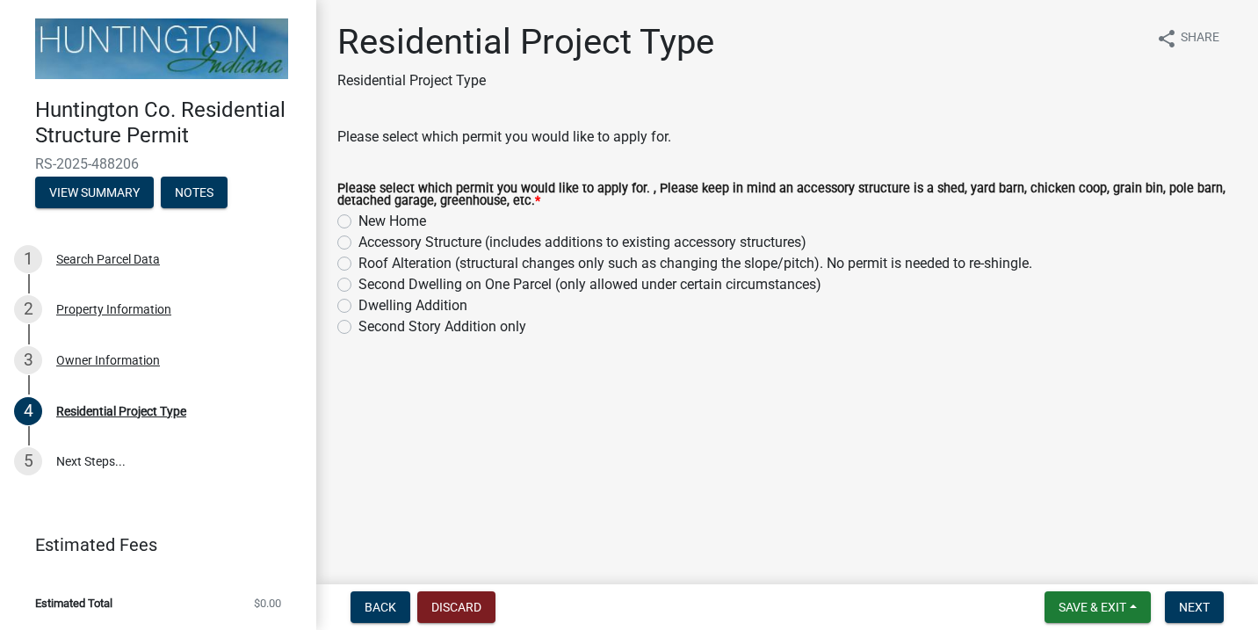
click at [358, 261] on label "Roof Alteration (structural changes only such as changing the slope/pitch). No …" at bounding box center [695, 263] width 674 height 21
click at [358, 261] on input "Roof Alteration (structural changes only such as changing the slope/pitch). No …" at bounding box center [363, 258] width 11 height 11
radio input "true"
click at [1205, 603] on span "Next" at bounding box center [1194, 607] width 31 height 14
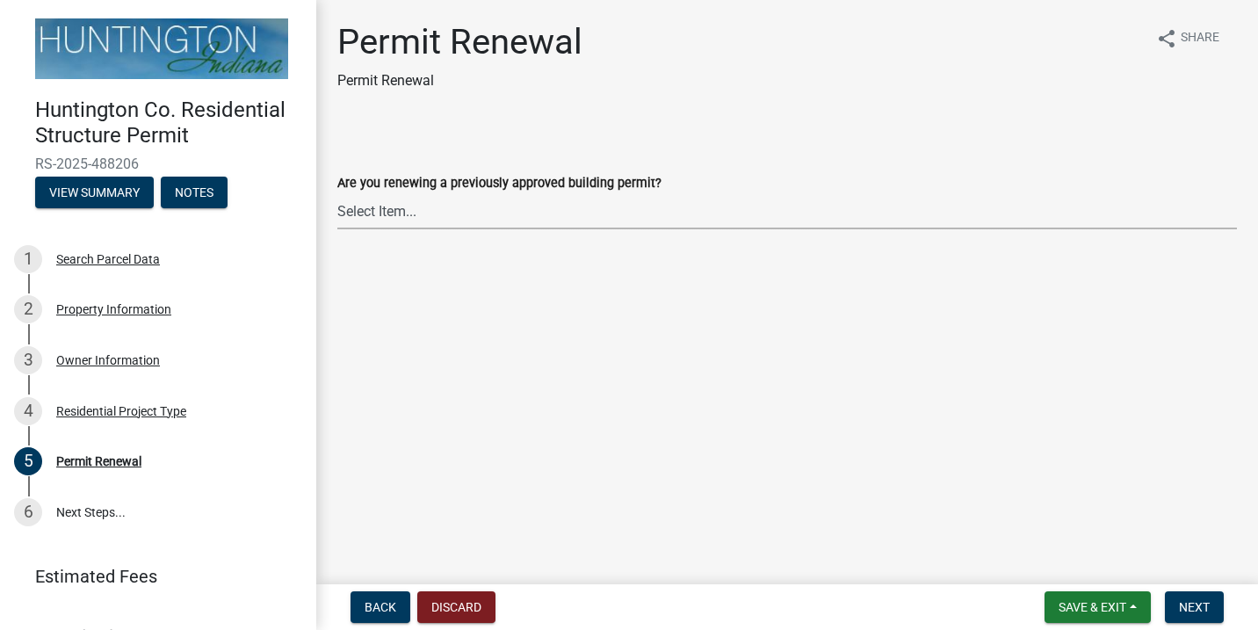
click at [383, 213] on select "Select Item... Yes No" at bounding box center [787, 211] width 900 height 36
click at [337, 193] on select "Select Item... Yes No" at bounding box center [787, 211] width 900 height 36
select select "7022fa2c-6c9f-4a5e-8d19-47b221a2a07d"
click at [1221, 606] on button "Next" at bounding box center [1194, 607] width 59 height 32
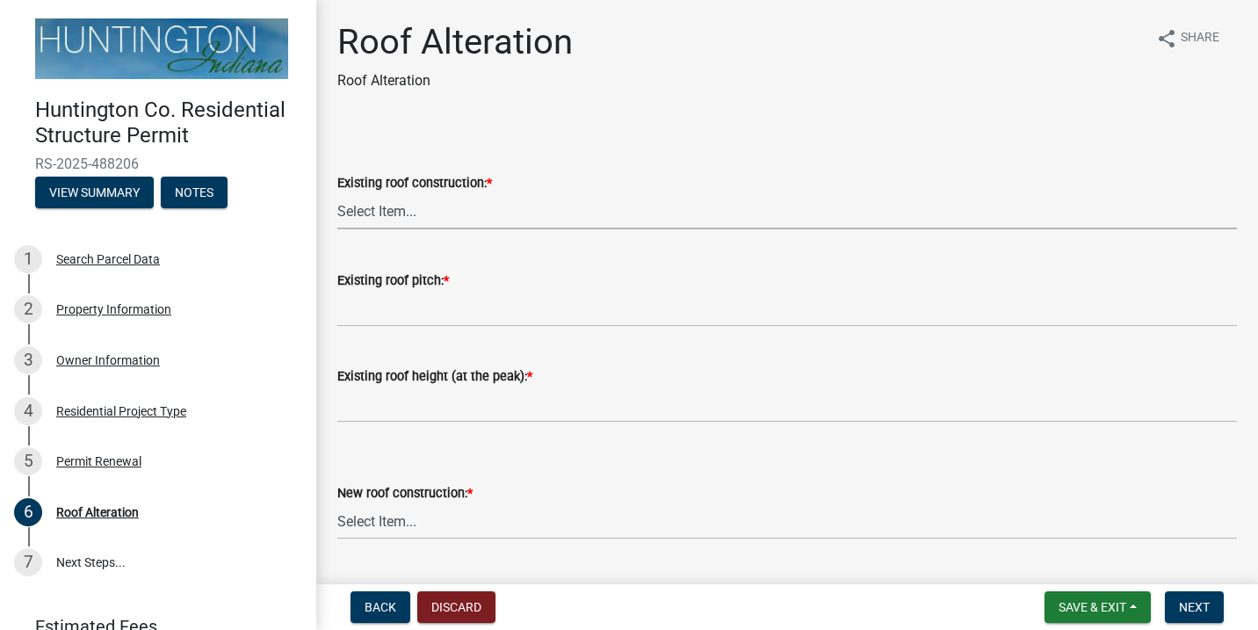
click at [394, 213] on select "Select Item... Trusses Rafters" at bounding box center [787, 211] width 900 height 36
click at [337, 193] on select "Select Item... Trusses Rafters" at bounding box center [787, 211] width 900 height 36
select select "a44a46e9-11ad-43d4-b49b-4ce3b3fe72a9"
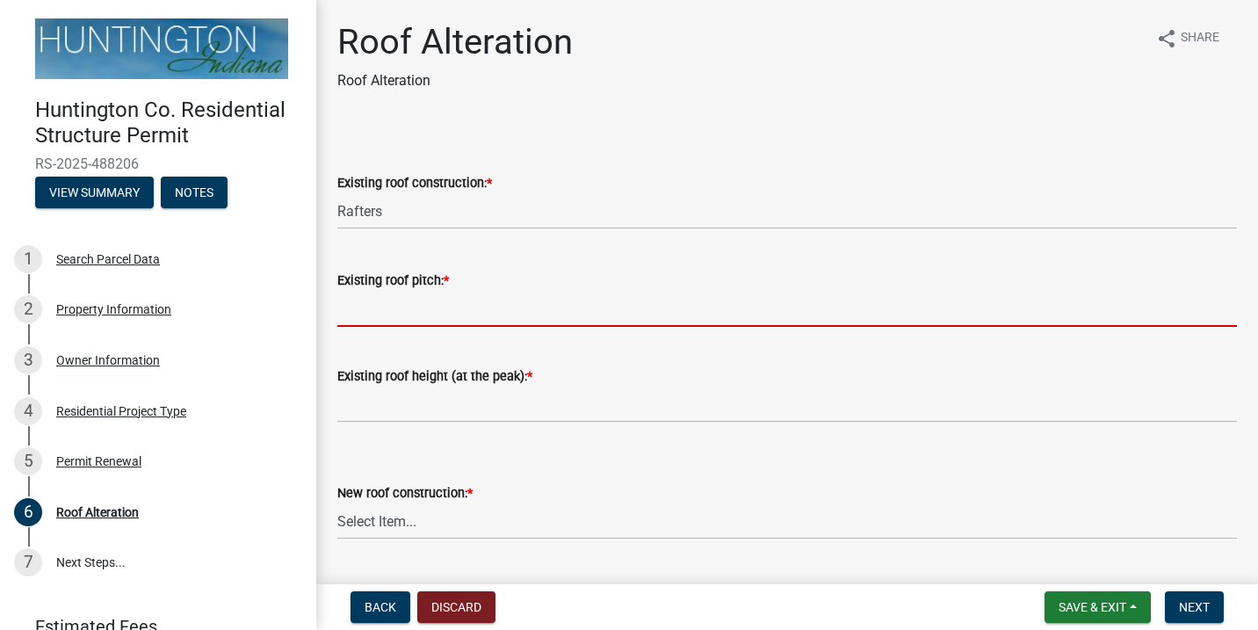
click at [463, 299] on input "Existing roof pitch: *" at bounding box center [787, 309] width 900 height 36
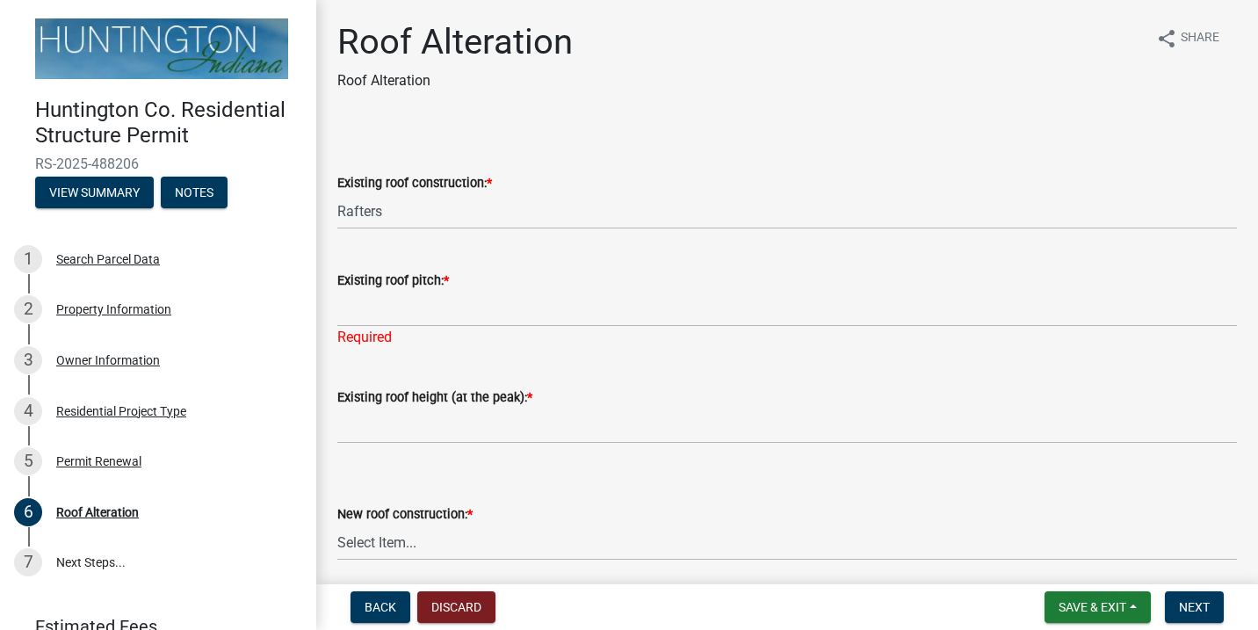
click at [427, 278] on label "Existing roof pitch: *" at bounding box center [393, 281] width 112 height 12
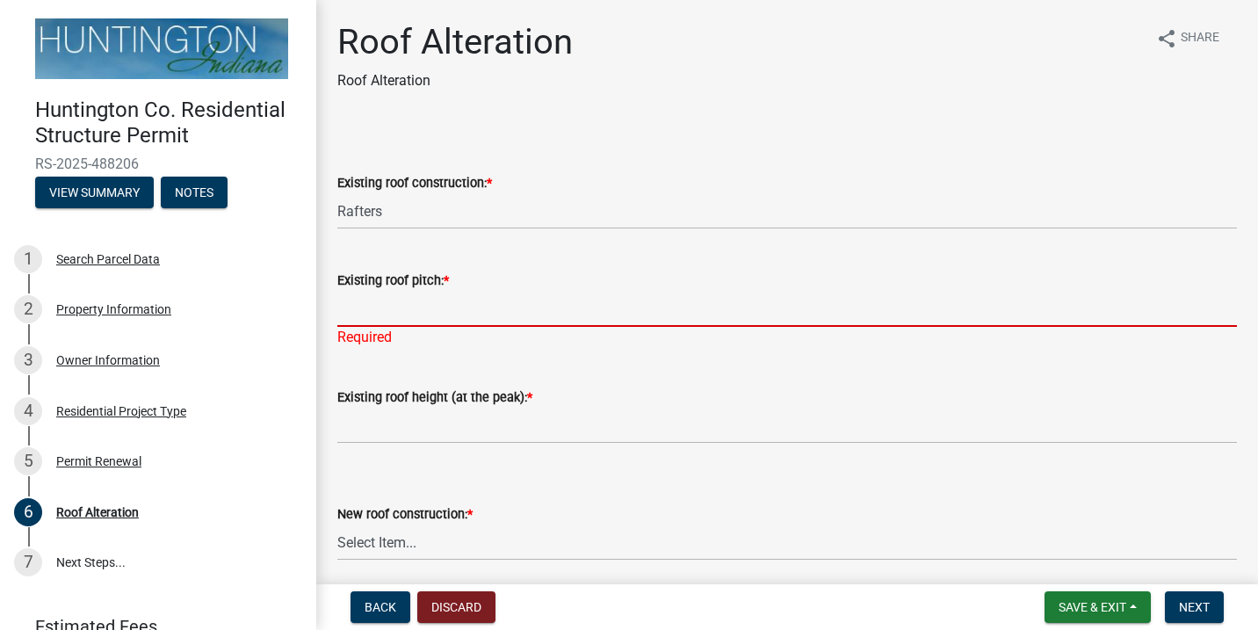
click at [427, 291] on input "Existing roof pitch: *" at bounding box center [787, 309] width 900 height 36
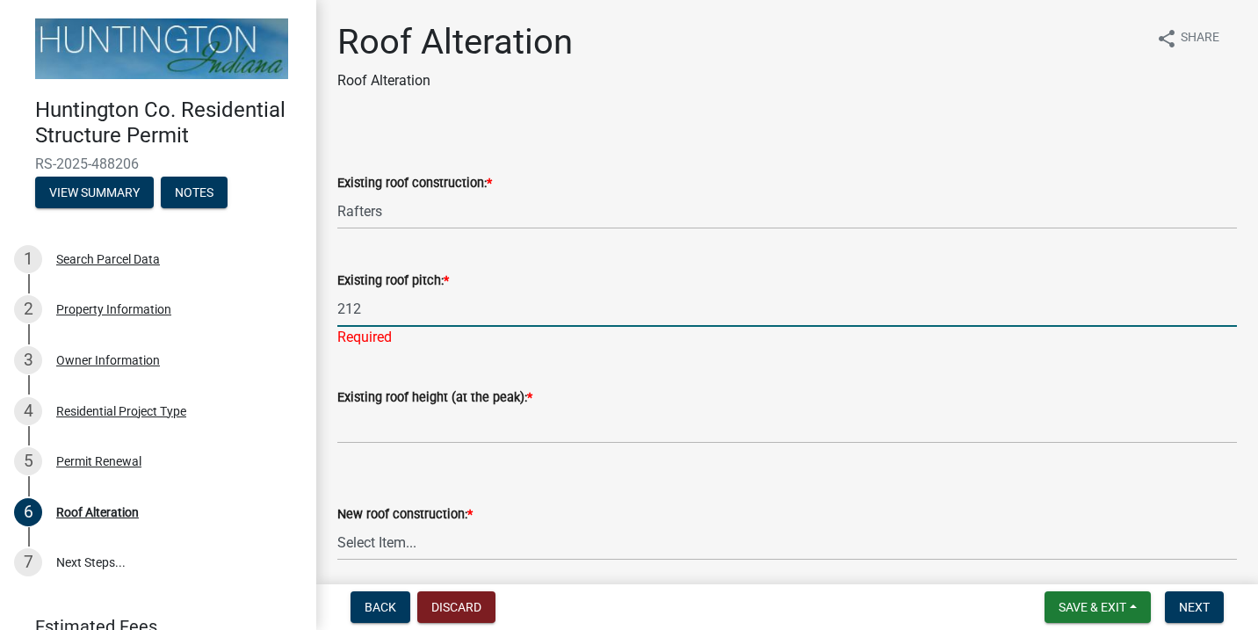
type input "212"
click at [494, 423] on wm-data-entity-input "Existing roof height (at the peak): *" at bounding box center [787, 410] width 900 height 96
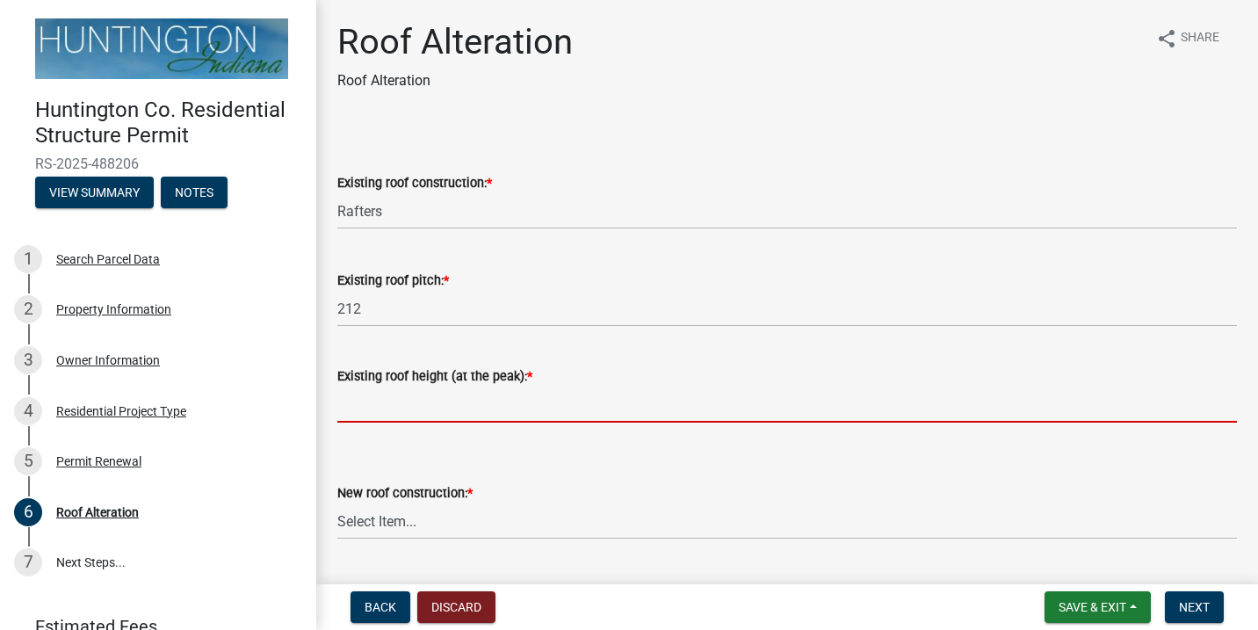
scroll to position [1, 0]
click at [387, 408] on input "Existing roof height (at the peak): *" at bounding box center [787, 404] width 900 height 36
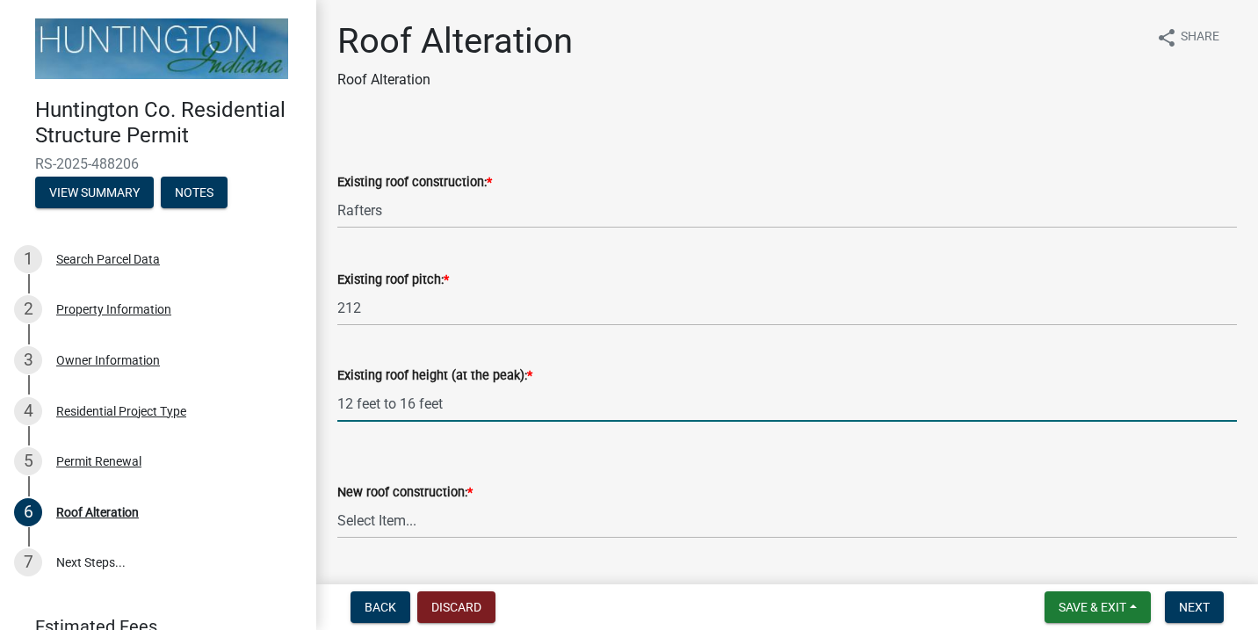
type input "12 feet to 16 feet"
click at [446, 515] on select "Select Item... Trusses Rafters" at bounding box center [787, 520] width 900 height 36
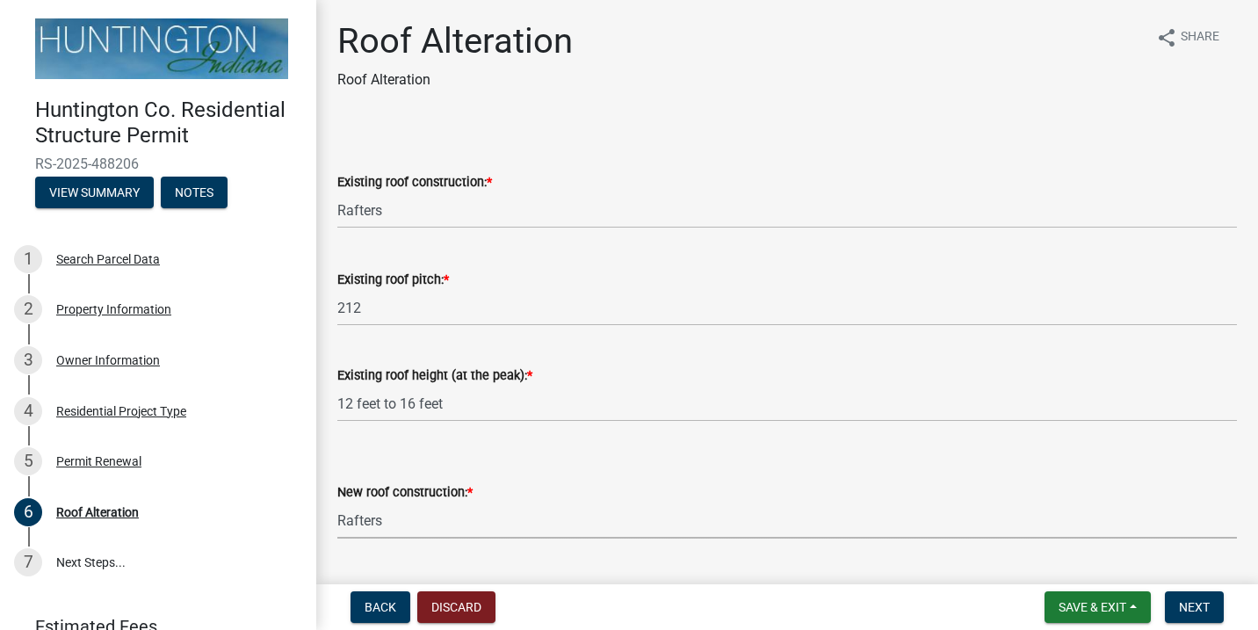
click at [337, 502] on select "Select Item... Trusses Rafters" at bounding box center [787, 520] width 900 height 36
select select "9b85ac4e-4b6a-471e-a3e6-93c4cd40030a"
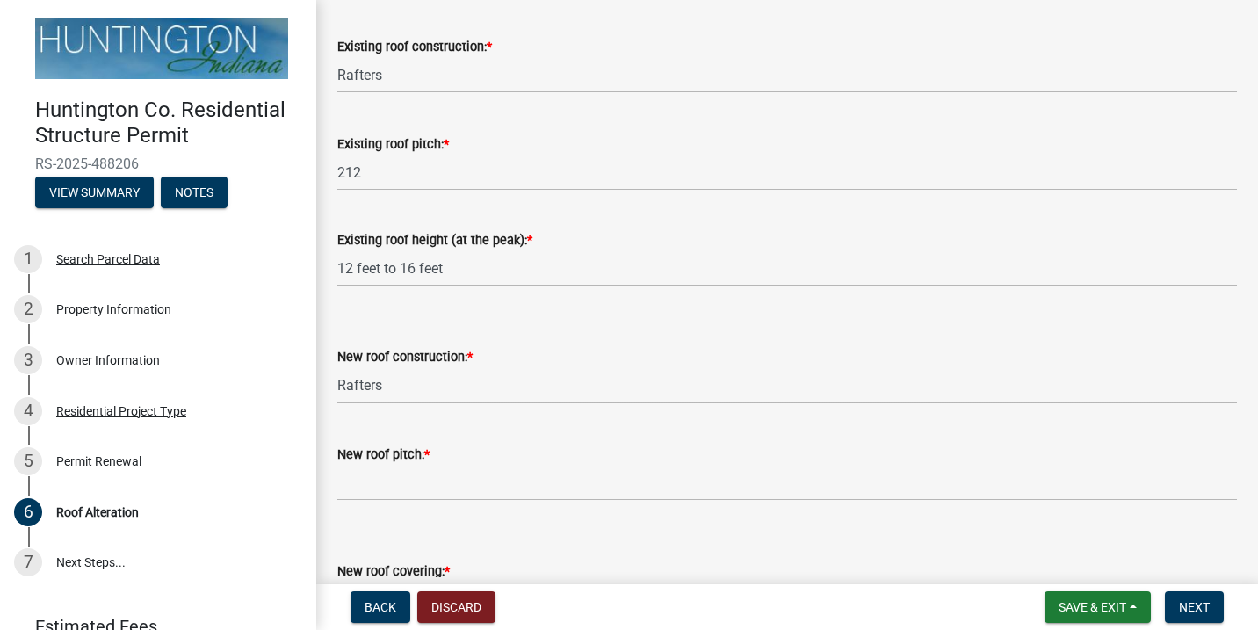
scroll to position [141, 0]
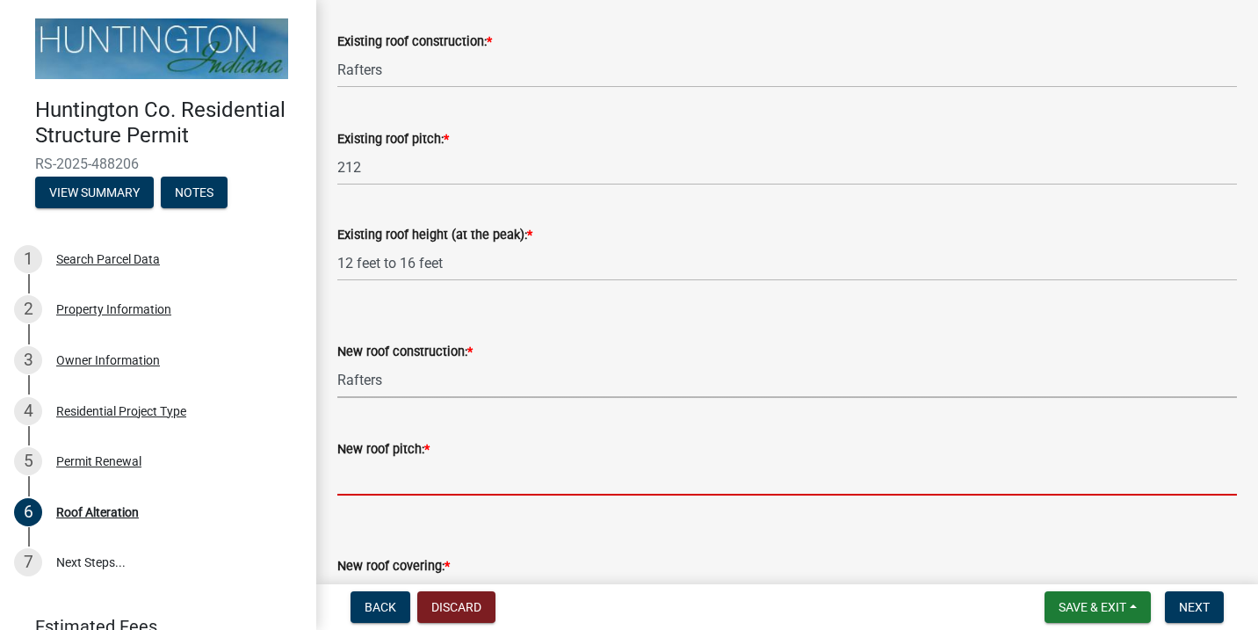
click at [425, 474] on input "New roof pitch: *" at bounding box center [787, 477] width 900 height 36
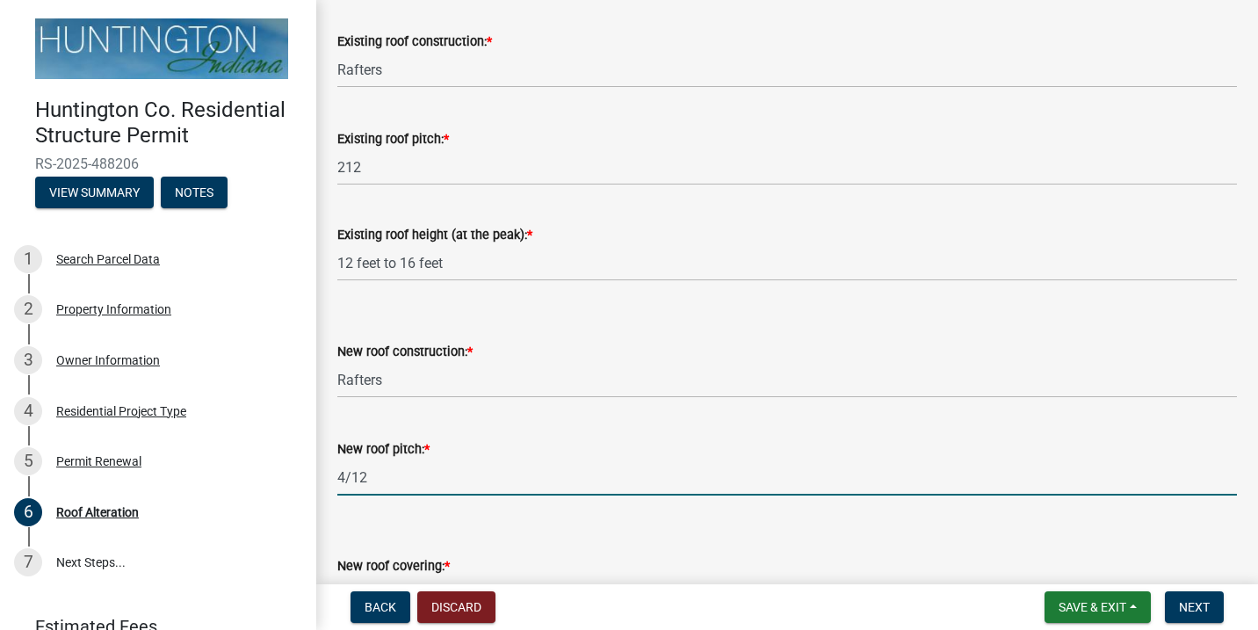
type input "4/12"
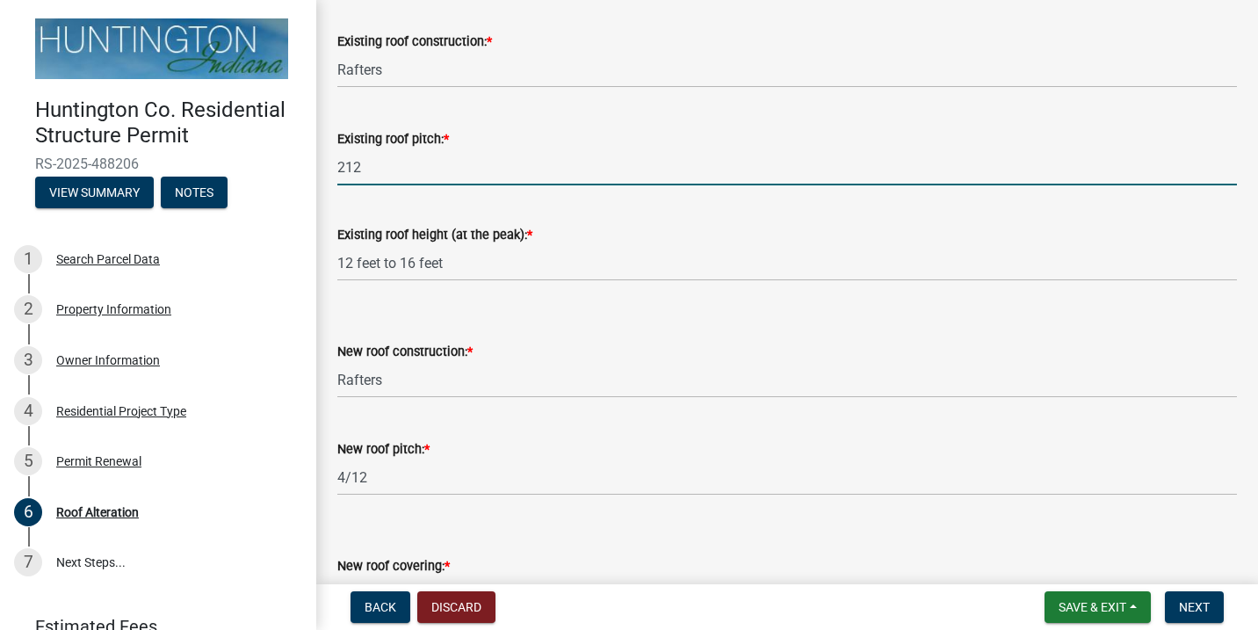
click at [343, 163] on input "212" at bounding box center [787, 167] width 900 height 36
type input "2/12"
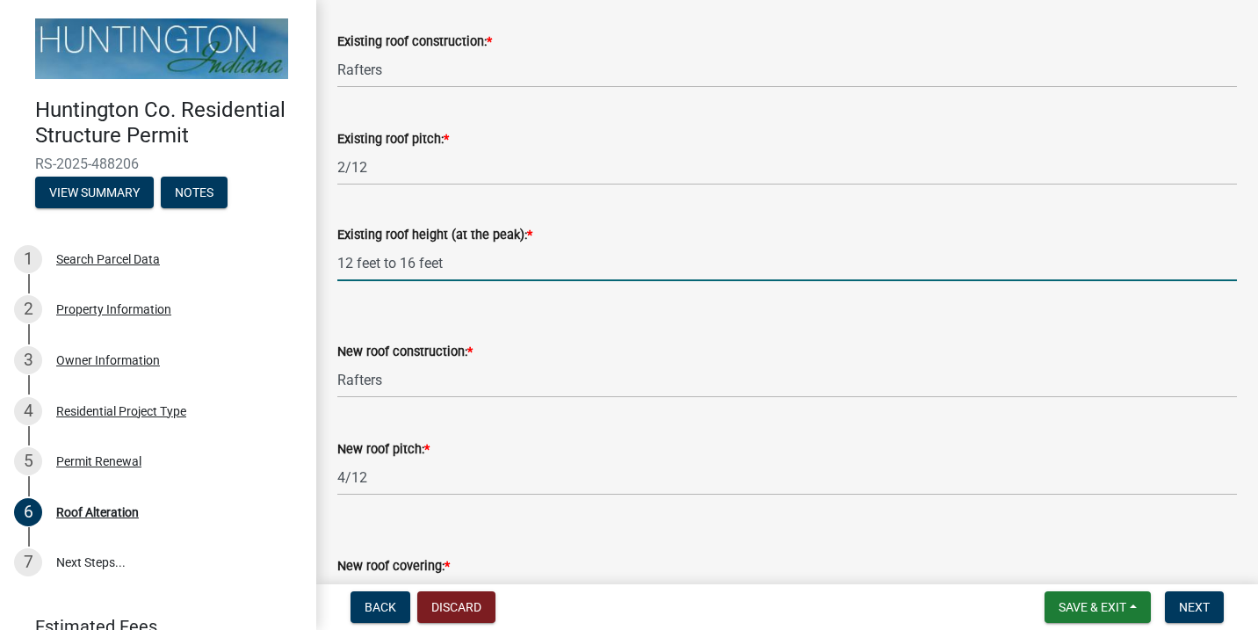
drag, startPoint x: 522, startPoint y: 271, endPoint x: 494, endPoint y: 276, distance: 28.6
click at [522, 271] on input "12 feet to 16 feet" at bounding box center [787, 263] width 900 height 36
click at [477, 259] on input "12 feet to 16 feet" at bounding box center [787, 263] width 900 height 36
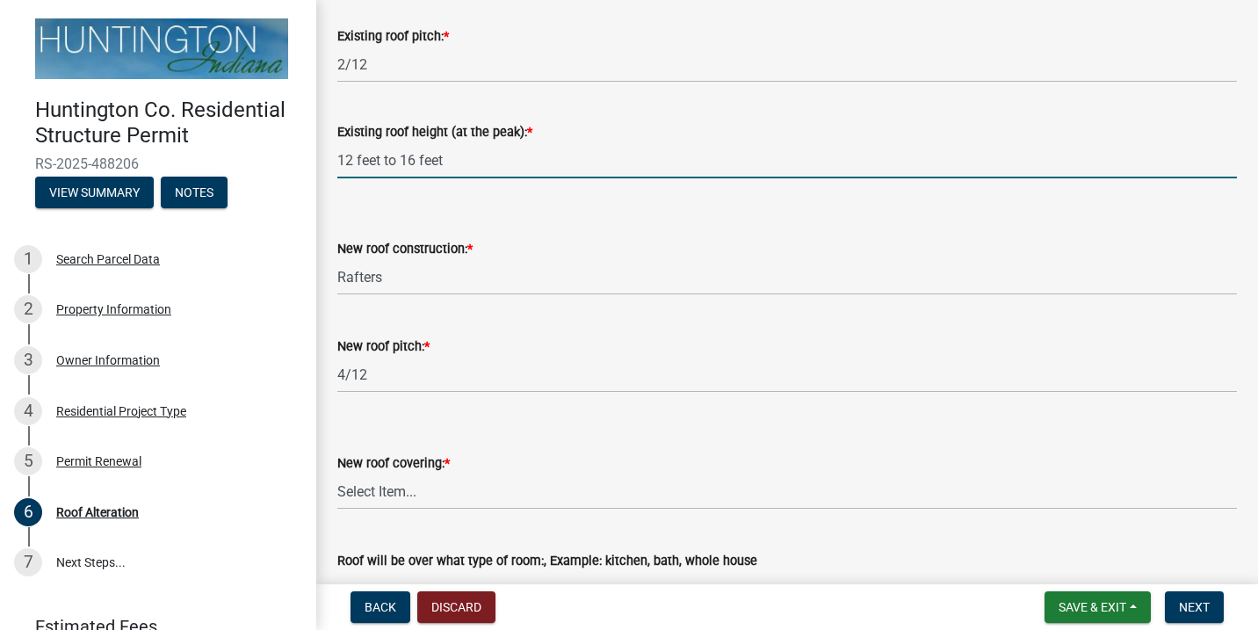
scroll to position [333, 0]
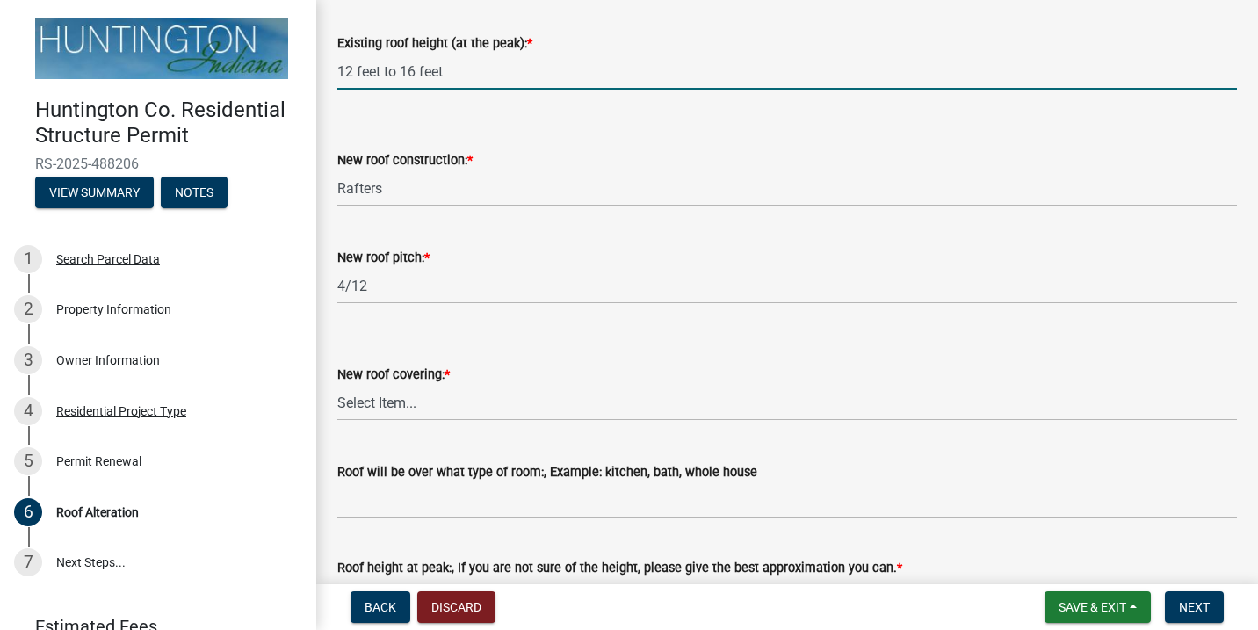
type input "12 feet to 16 feet"
click at [439, 374] on label "New roof covering: *" at bounding box center [393, 375] width 112 height 12
click at [439, 385] on select "Select Item... Shingles Metal Roll Other" at bounding box center [787, 403] width 900 height 36
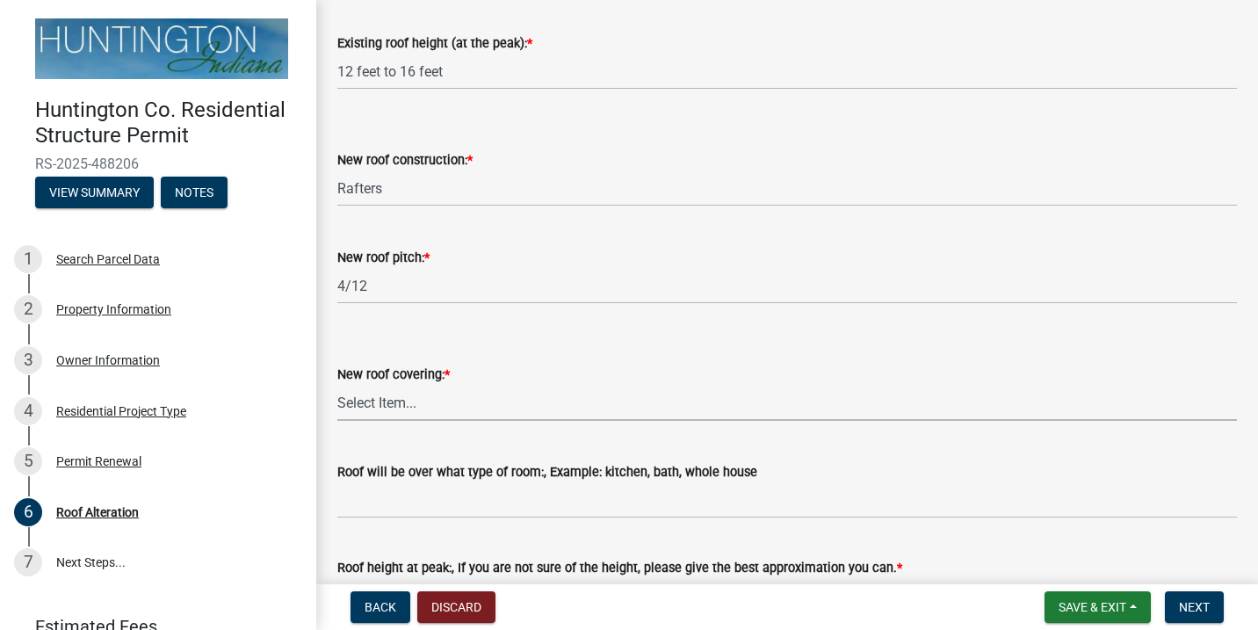
click at [414, 394] on select "Select Item... Shingles Metal Roll Other" at bounding box center [787, 403] width 900 height 36
click at [337, 385] on select "Select Item... Shingles Metal Roll Other" at bounding box center [787, 403] width 900 height 36
select select "54c60b4b-13c3-46c1-ad08-1009289523a4"
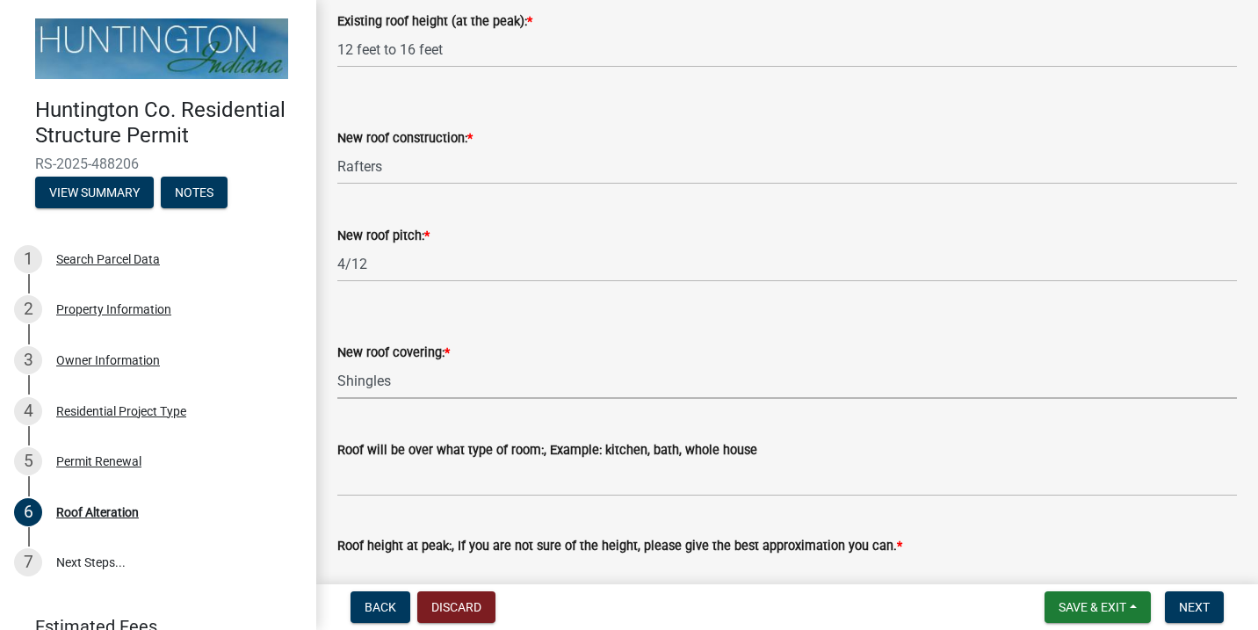
scroll to position [363, 0]
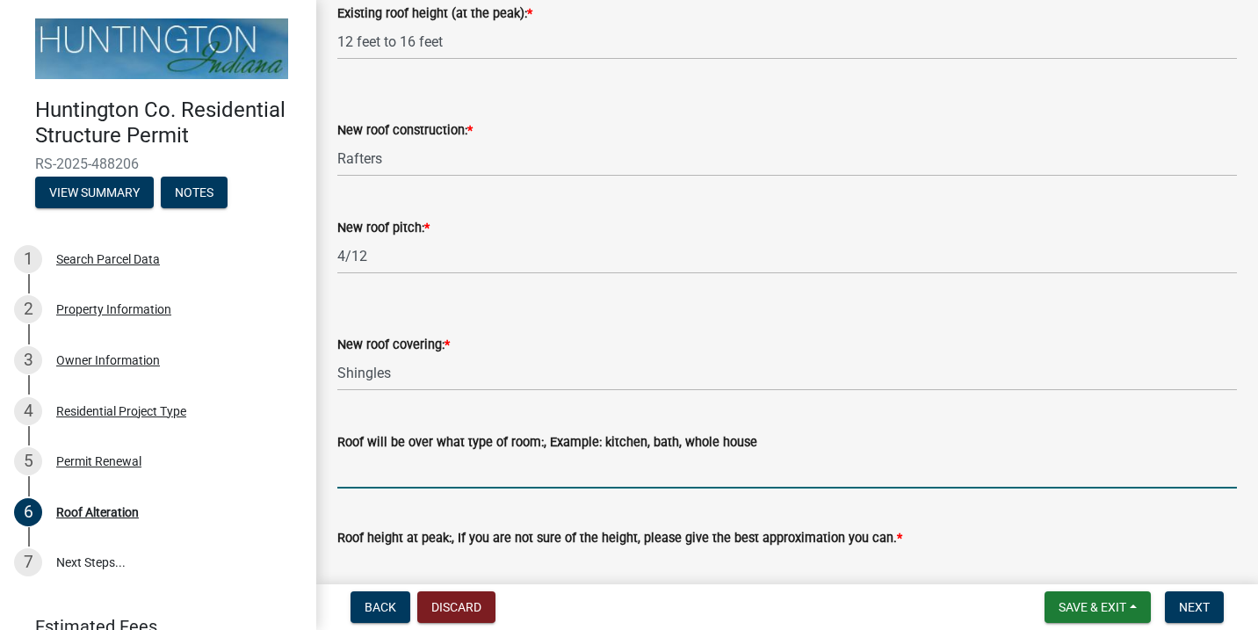
click at [545, 476] on input "Roof will be over what type of room:, Example: kitchen, bath, whole house" at bounding box center [787, 470] width 900 height 36
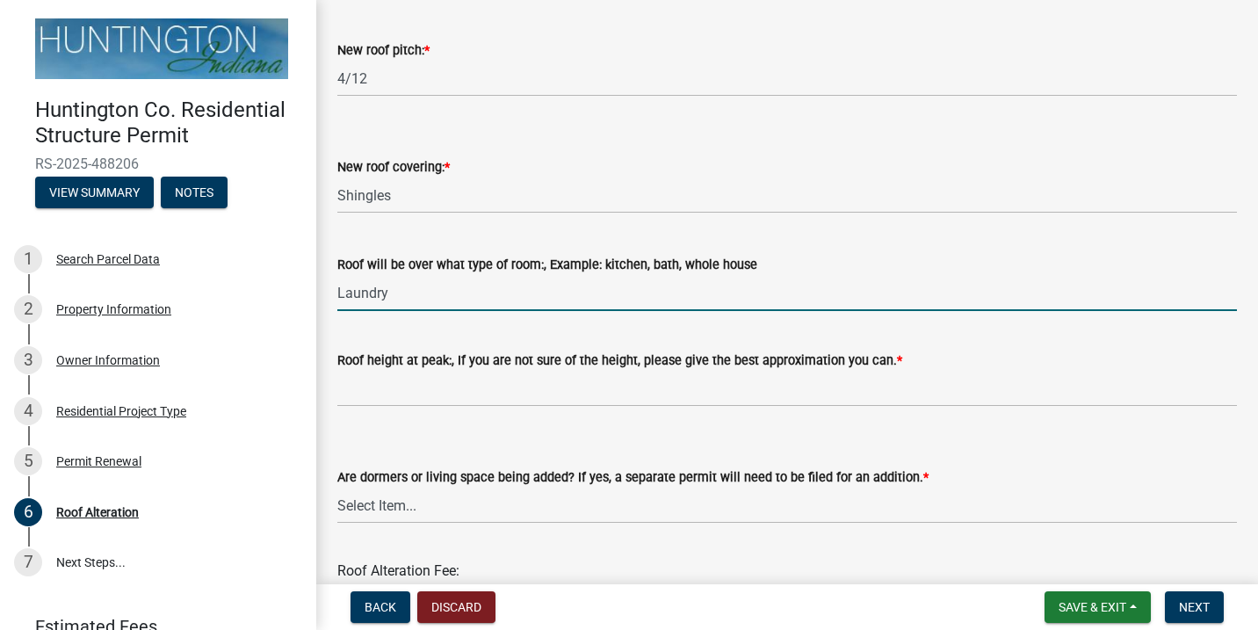
scroll to position [553, 0]
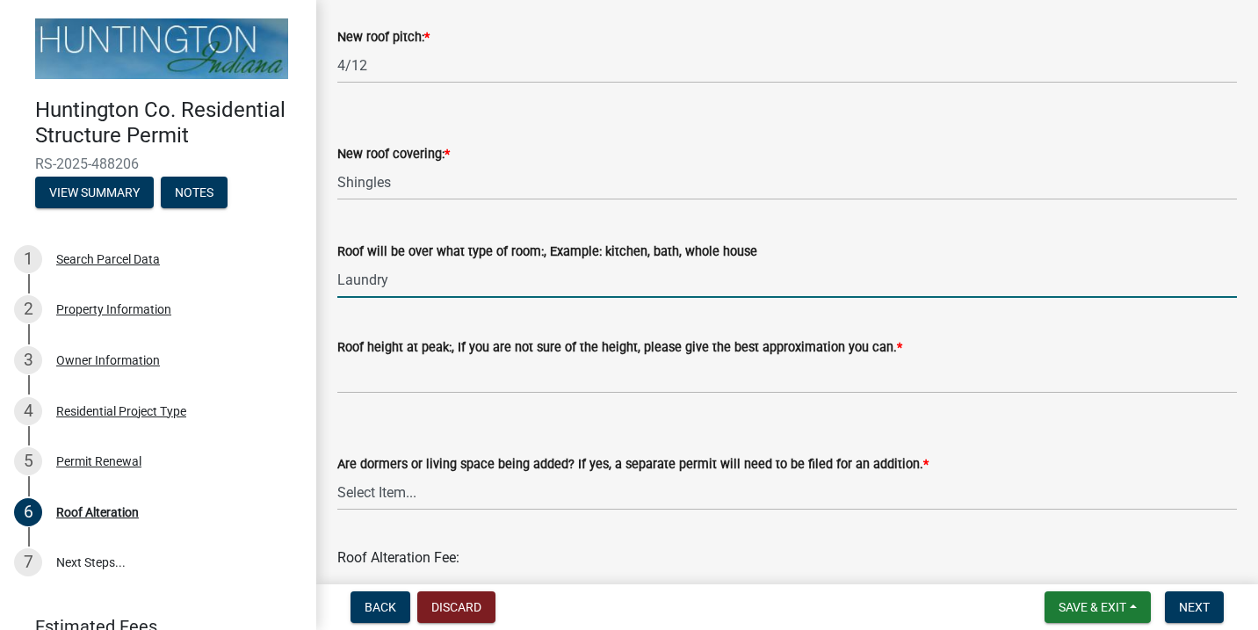
type input "Laundry"
click at [522, 375] on input "Roof height at peak:, If you are not sure of the height, please give the best a…" at bounding box center [787, 376] width 900 height 36
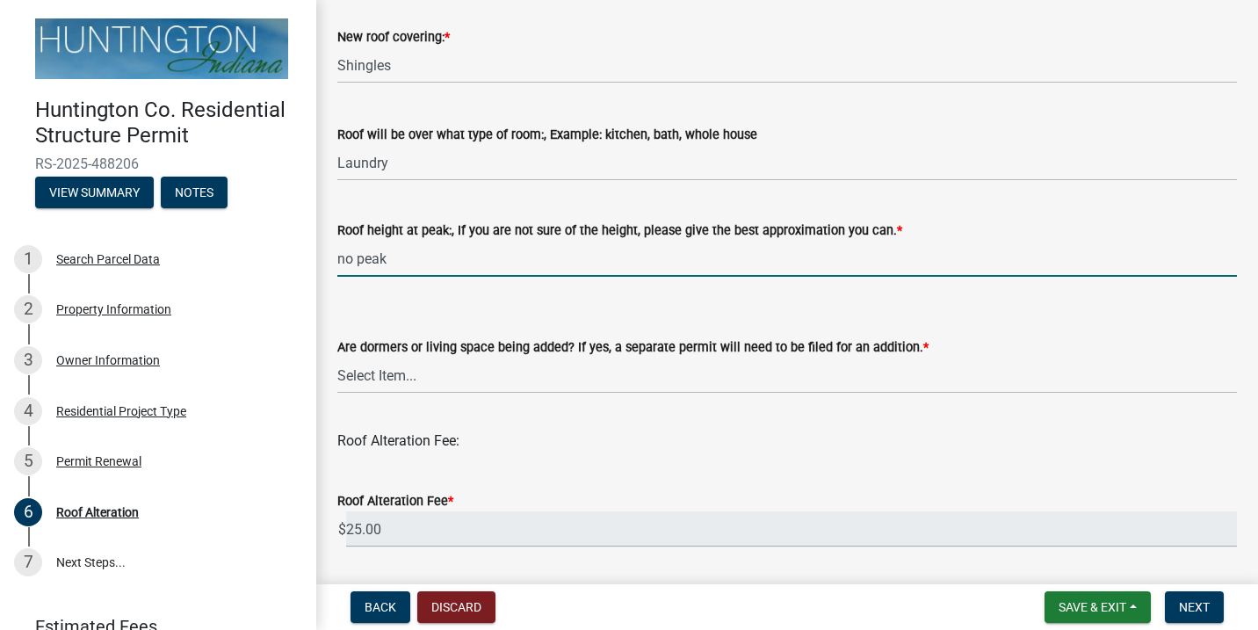
scroll to position [725, 0]
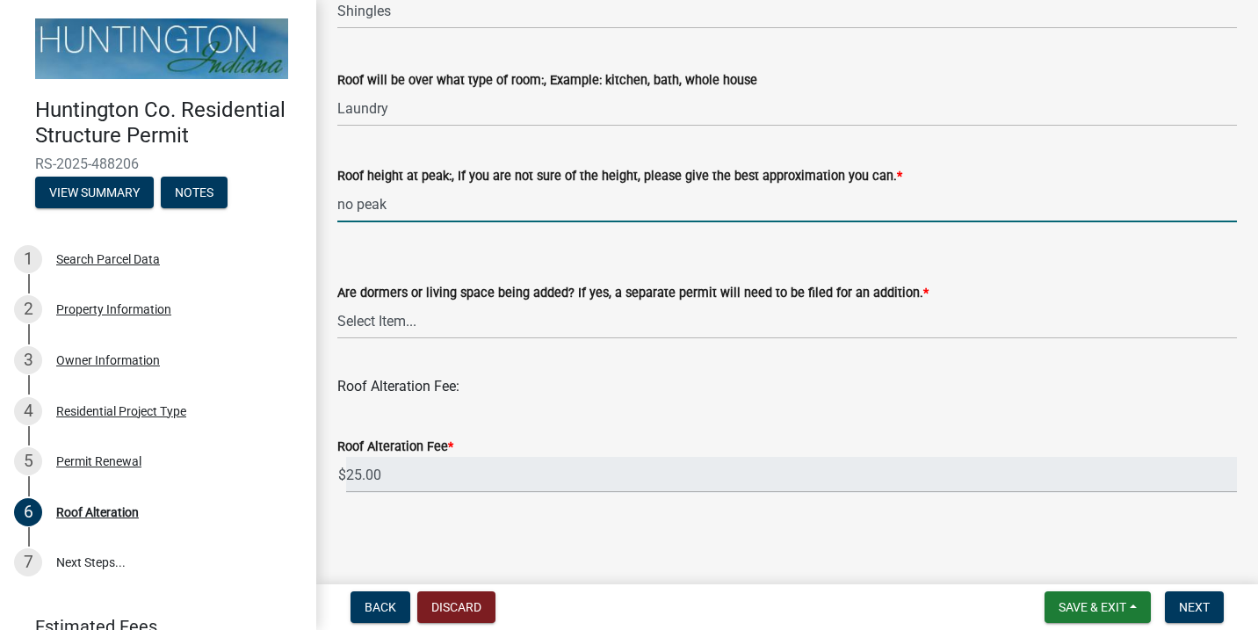
type input "no peak"
click at [495, 317] on select "Select Item... Yes No" at bounding box center [787, 321] width 900 height 36
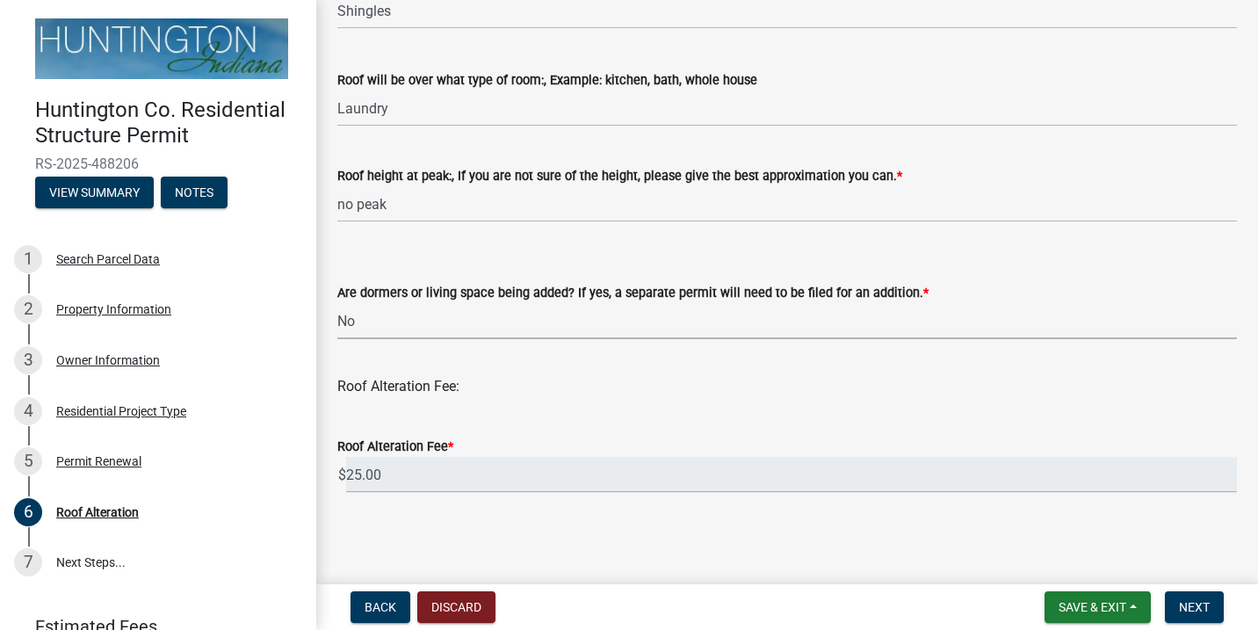
click at [337, 303] on select "Select Item... Yes No" at bounding box center [787, 321] width 900 height 36
select select "b5be666d-3f9d-4ac0-804f-6b55175ef125"
click at [1199, 601] on span "Next" at bounding box center [1194, 607] width 31 height 14
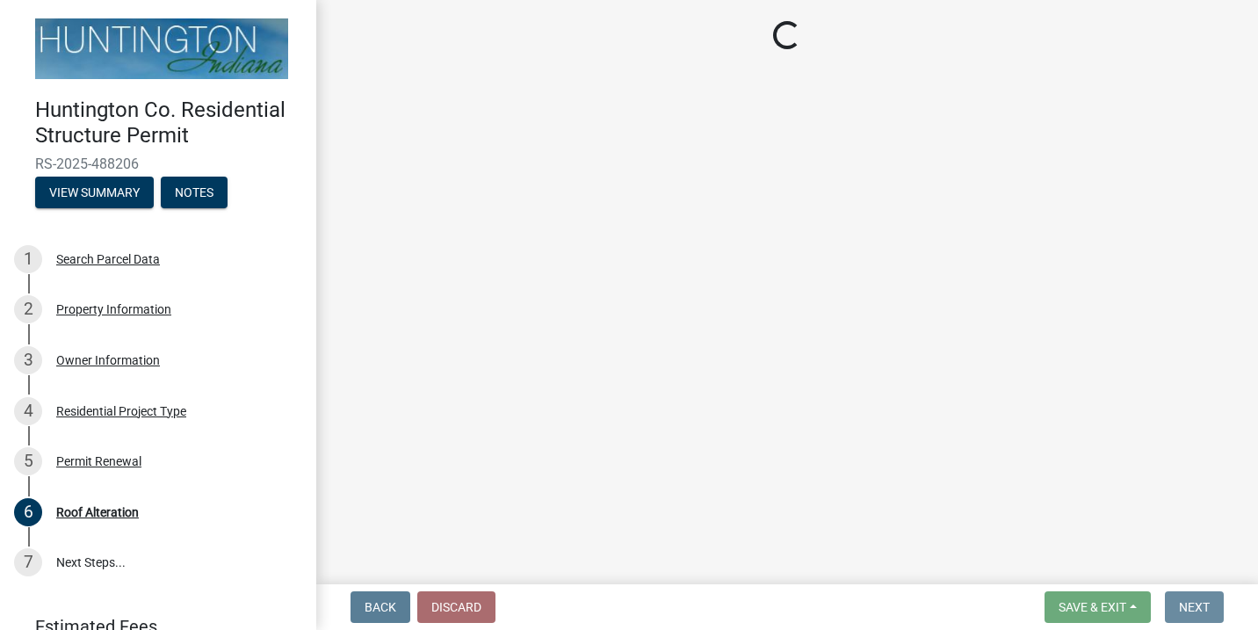
scroll to position [0, 0]
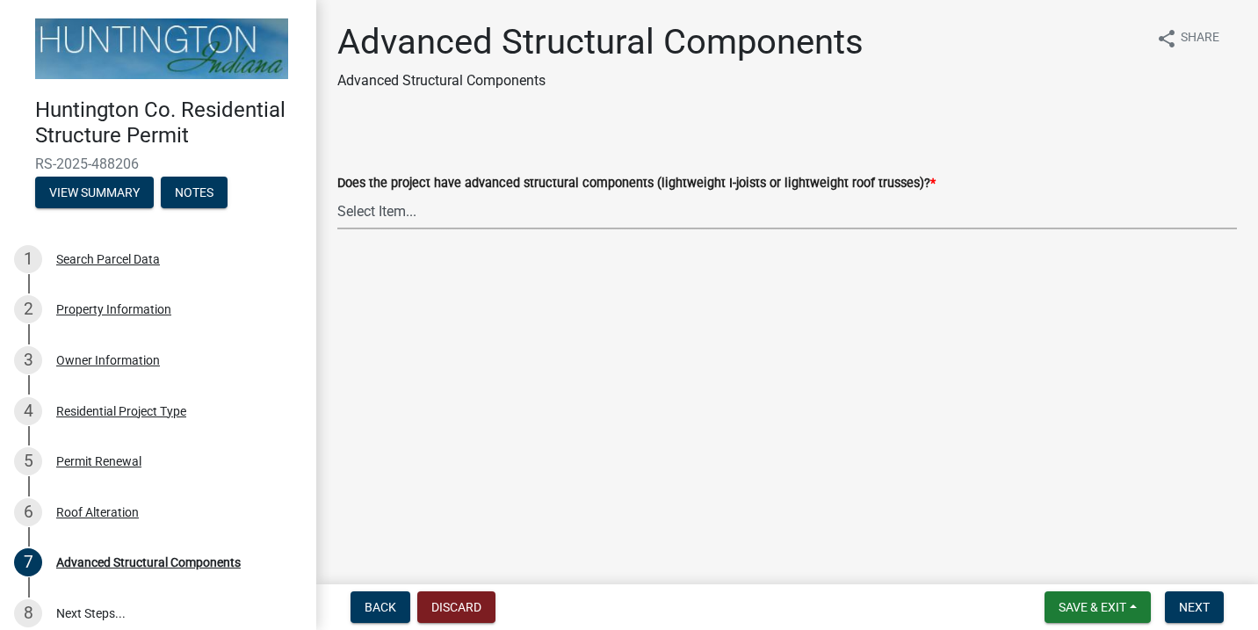
click at [391, 209] on select "Select Item... Yes No" at bounding box center [787, 211] width 900 height 36
click at [337, 193] on select "Select Item... Yes No" at bounding box center [787, 211] width 900 height 36
select select "969b3812-a697-4f96-8ebc-392571e88d14"
click at [1193, 602] on span "Next" at bounding box center [1194, 607] width 31 height 14
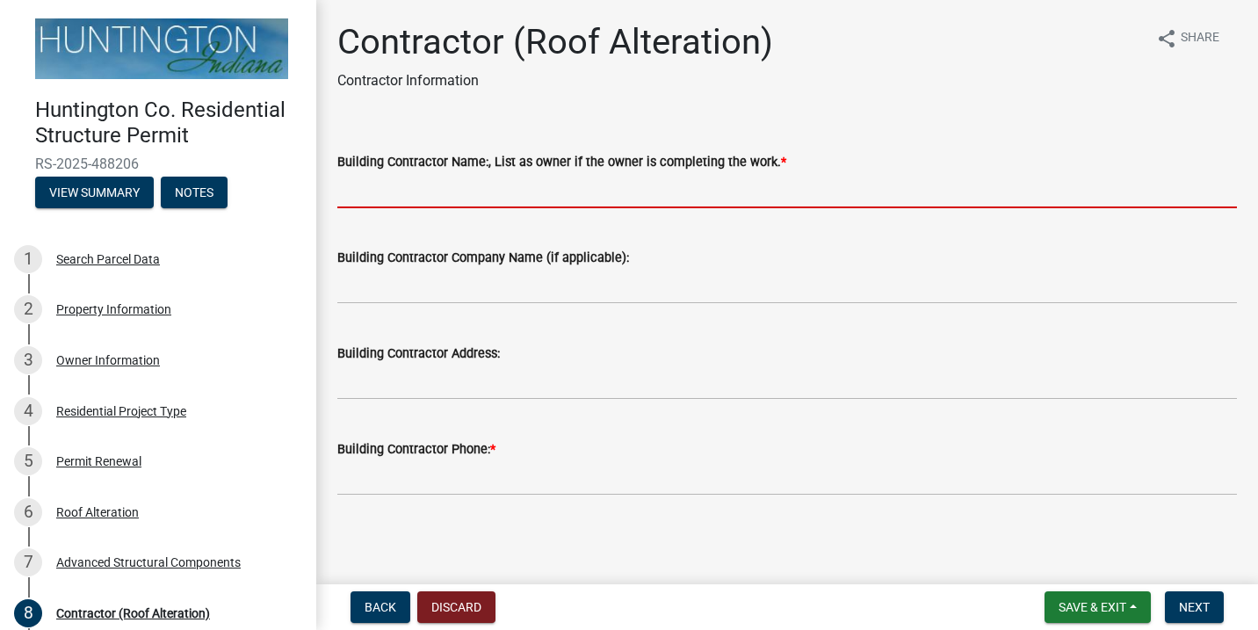
click at [604, 185] on input "Building Contractor Name:, List as owner if the owner is completing the work. *" at bounding box center [787, 190] width 900 height 36
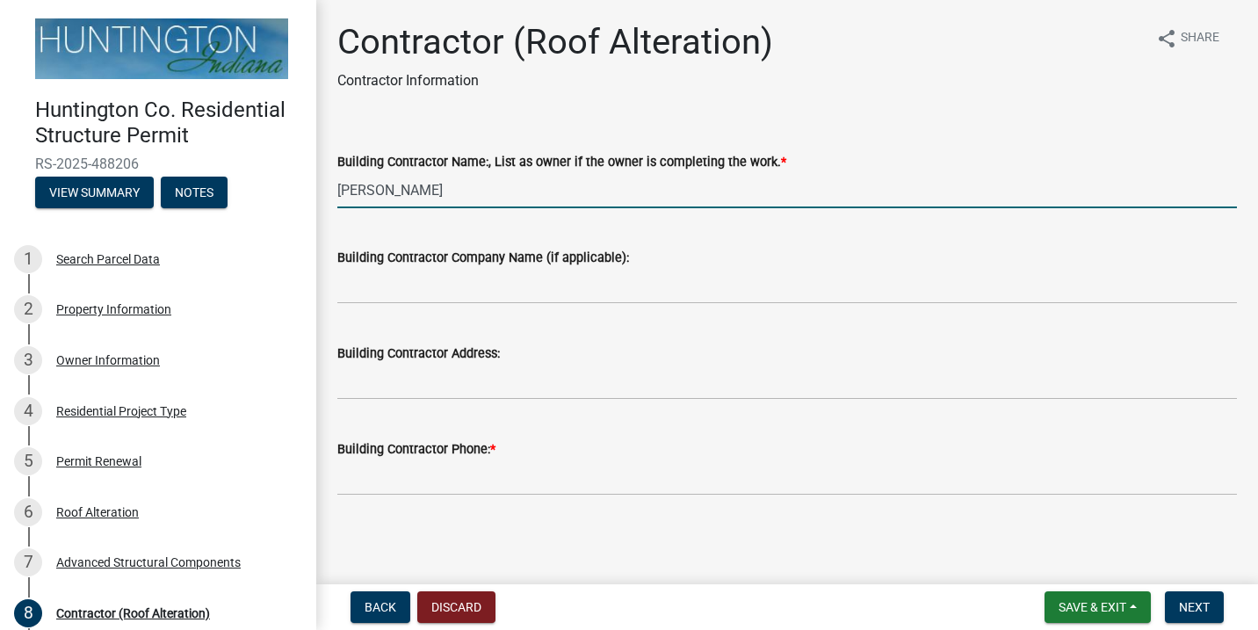
type input "[PERSON_NAME]"
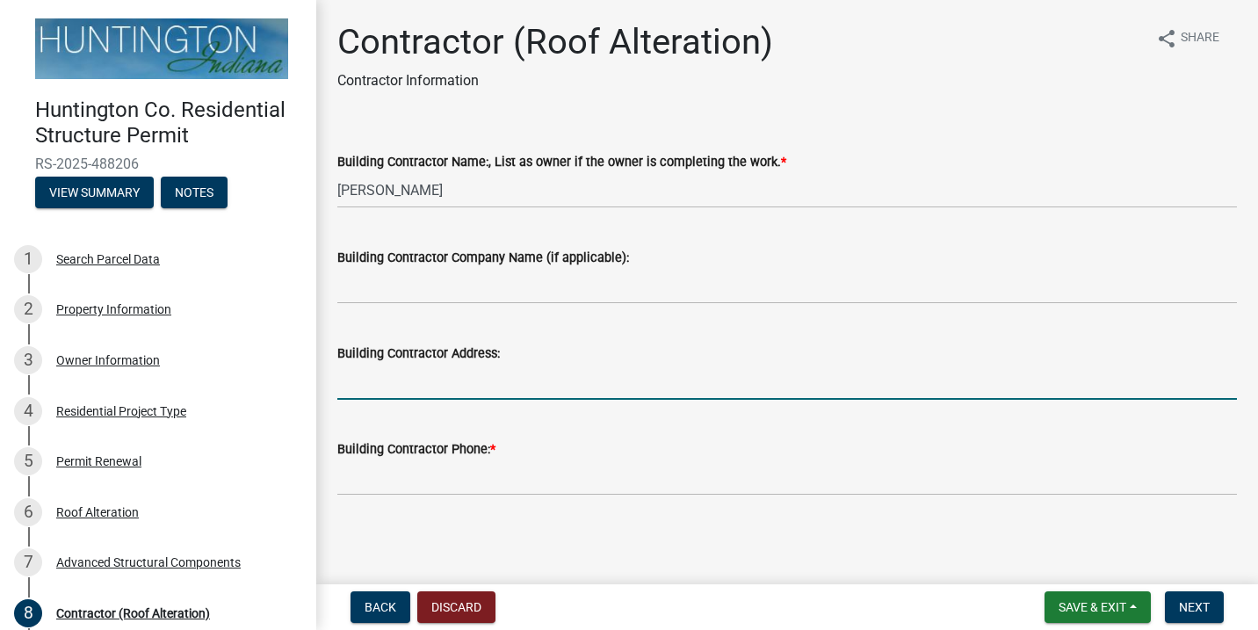
click at [535, 380] on input "Building Contractor Address:" at bounding box center [787, 382] width 900 height 36
type input "[STREET_ADDRESS]"
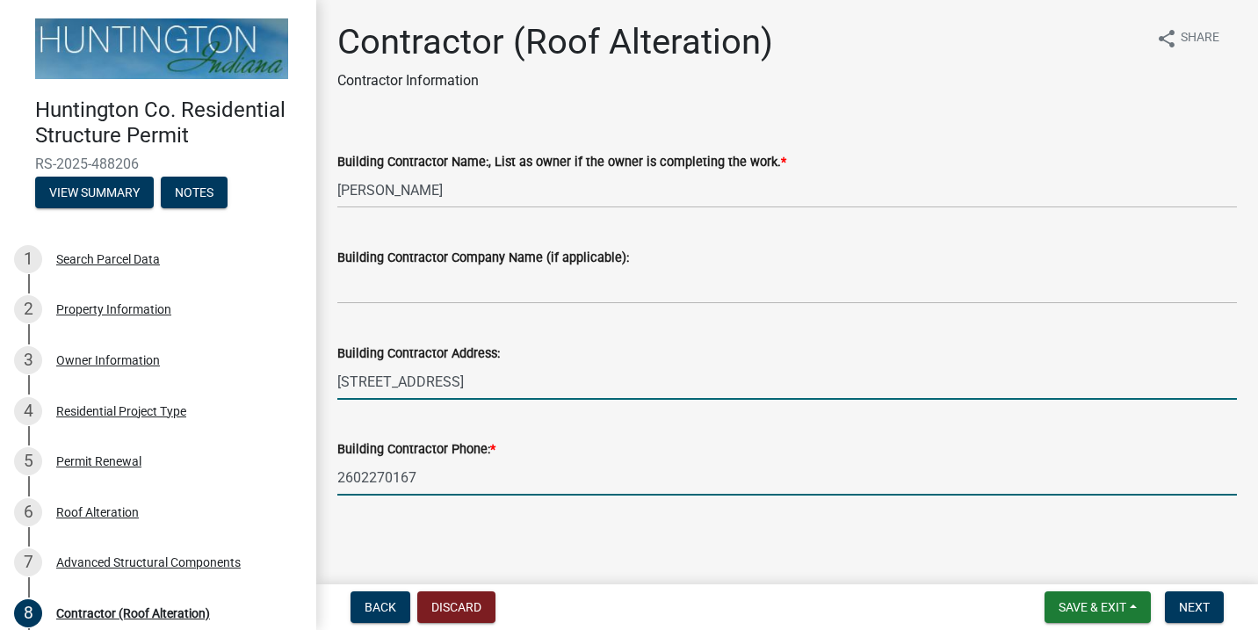
click at [445, 484] on input "2602270167" at bounding box center [787, 477] width 900 height 36
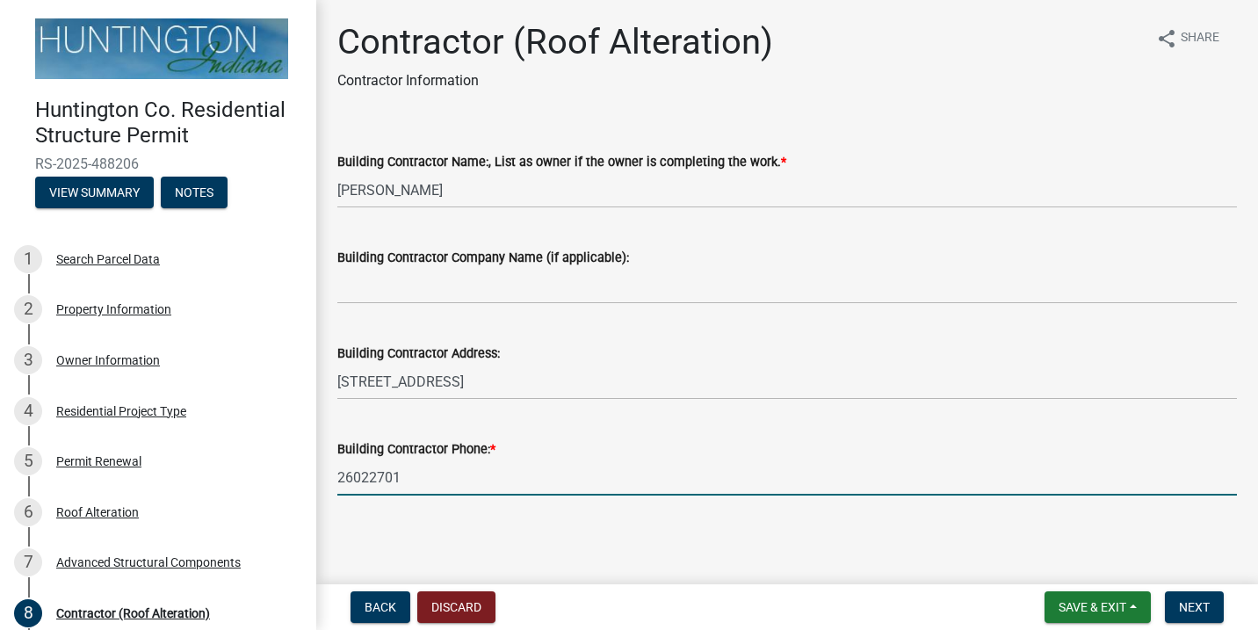
click at [408, 481] on input "26022701" at bounding box center [787, 477] width 900 height 36
click at [472, 482] on input "26022701" at bounding box center [787, 477] width 900 height 36
type input "2602270163"
click at [717, 417] on div "Building Contractor Phone: * 2602270163" at bounding box center [787, 455] width 900 height 82
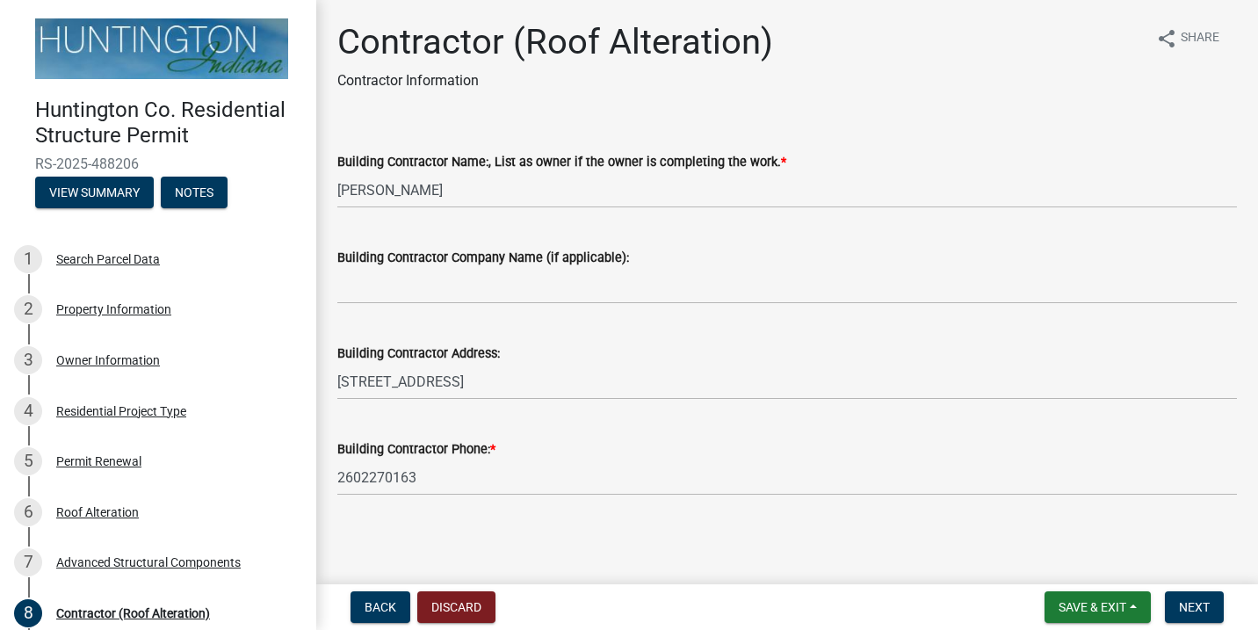
scroll to position [1, 0]
click at [1202, 605] on span "Next" at bounding box center [1194, 607] width 31 height 14
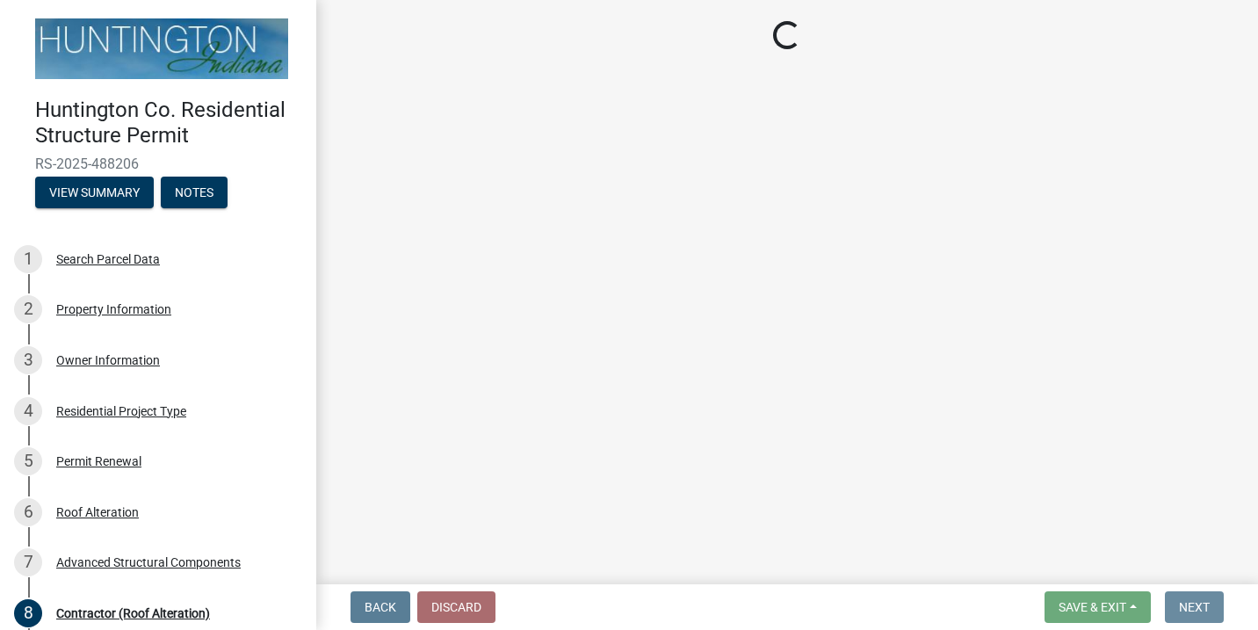
scroll to position [0, 0]
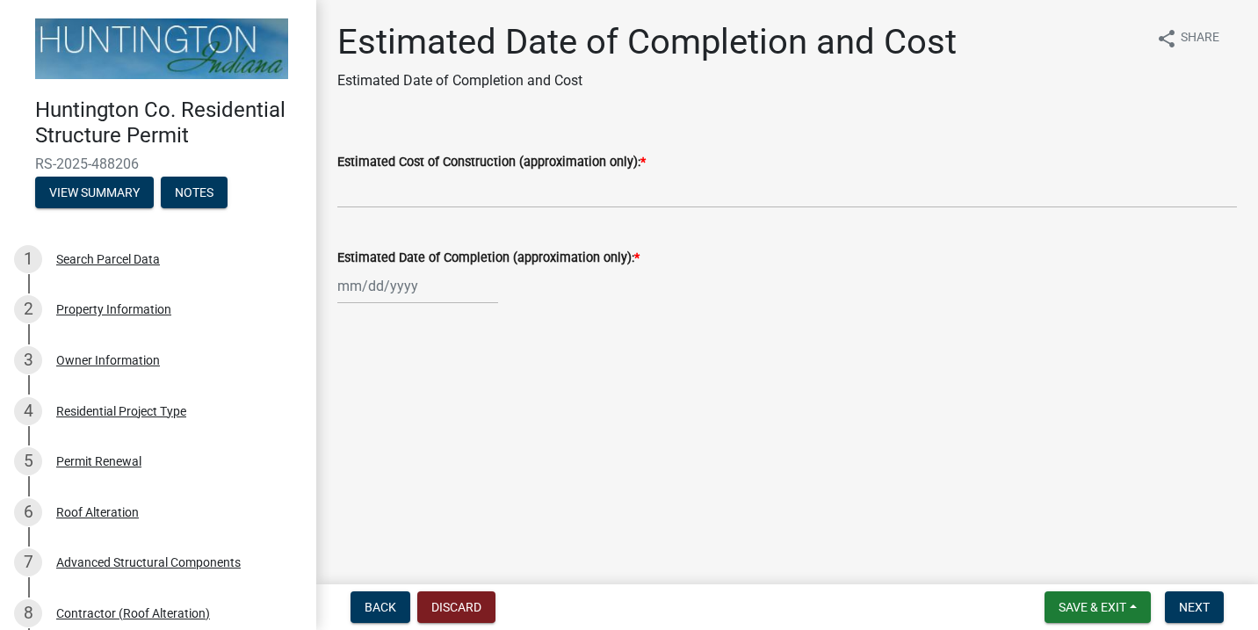
click at [625, 68] on div "Estimated Date of Completion and Cost Estimated Date of Completion and Cost" at bounding box center [646, 63] width 619 height 84
click at [566, 87] on p "Estimated Date of Completion and Cost" at bounding box center [646, 80] width 619 height 21
click at [593, 74] on p "Estimated Date of Completion and Cost" at bounding box center [646, 80] width 619 height 21
click at [574, 75] on p "Estimated Date of Completion and Cost" at bounding box center [646, 80] width 619 height 21
click at [468, 156] on label "Estimated Cost of Construction (approximation only): *" at bounding box center [491, 162] width 308 height 12
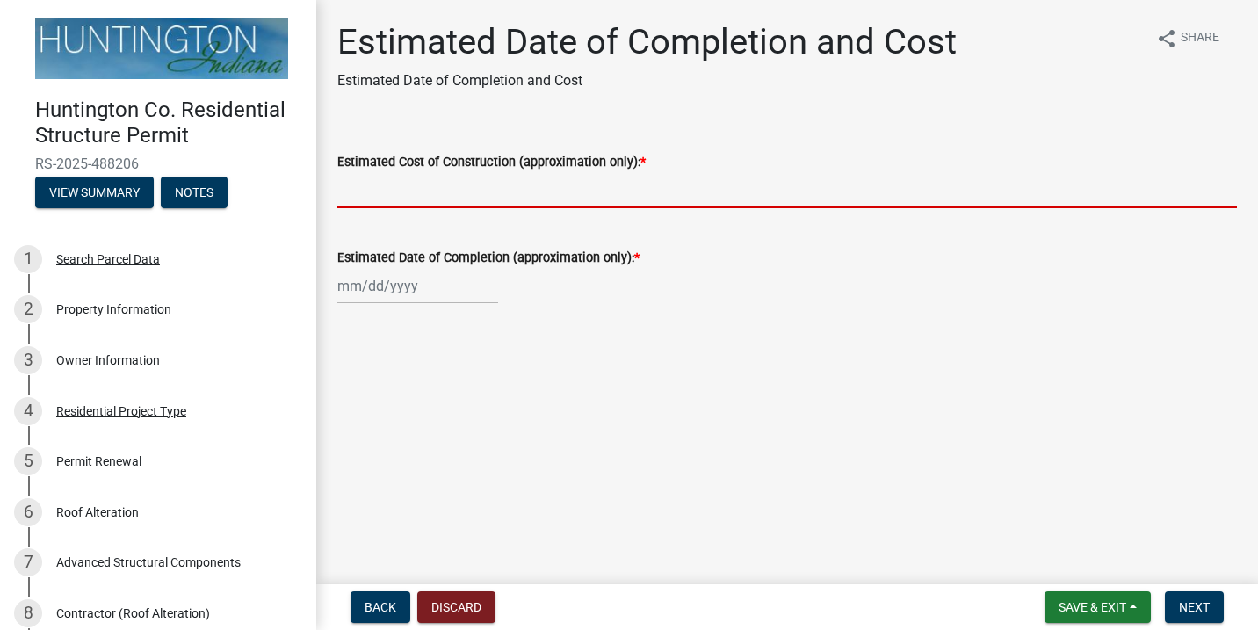
click at [468, 172] on input "Estimated Cost of Construction (approximation only): *" at bounding box center [787, 190] width 900 height 36
click at [467, 121] on div "Estimated Date of Completion and Cost Estimated Date of Completion and Cost sha…" at bounding box center [787, 178] width 926 height 314
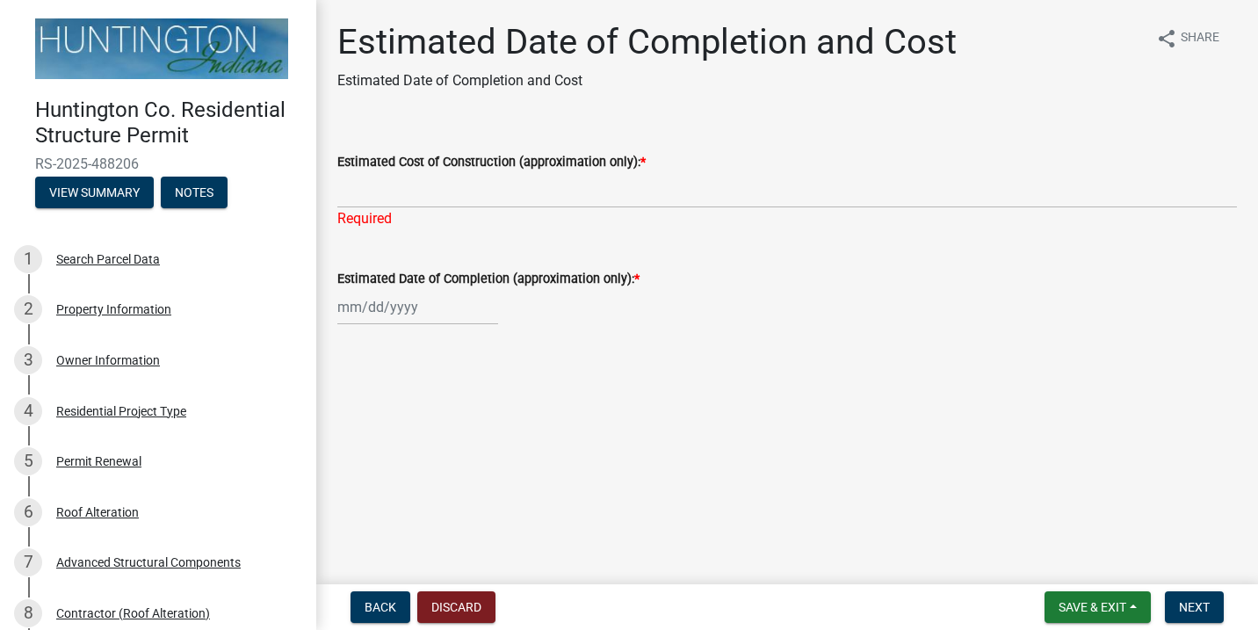
click at [446, 105] on div "Estimated Date of Completion and Cost Estimated Date of Completion and Cost sha…" at bounding box center [787, 189] width 926 height 336
click at [443, 101] on div "Estimated Date of Completion and Cost Estimated Date of Completion and Cost" at bounding box center [646, 63] width 619 height 84
click at [429, 82] on p "Estimated Date of Completion and Cost" at bounding box center [646, 80] width 619 height 21
click at [475, 101] on div "Estimated Date of Completion and Cost Estimated Date of Completion and Cost" at bounding box center [646, 63] width 619 height 84
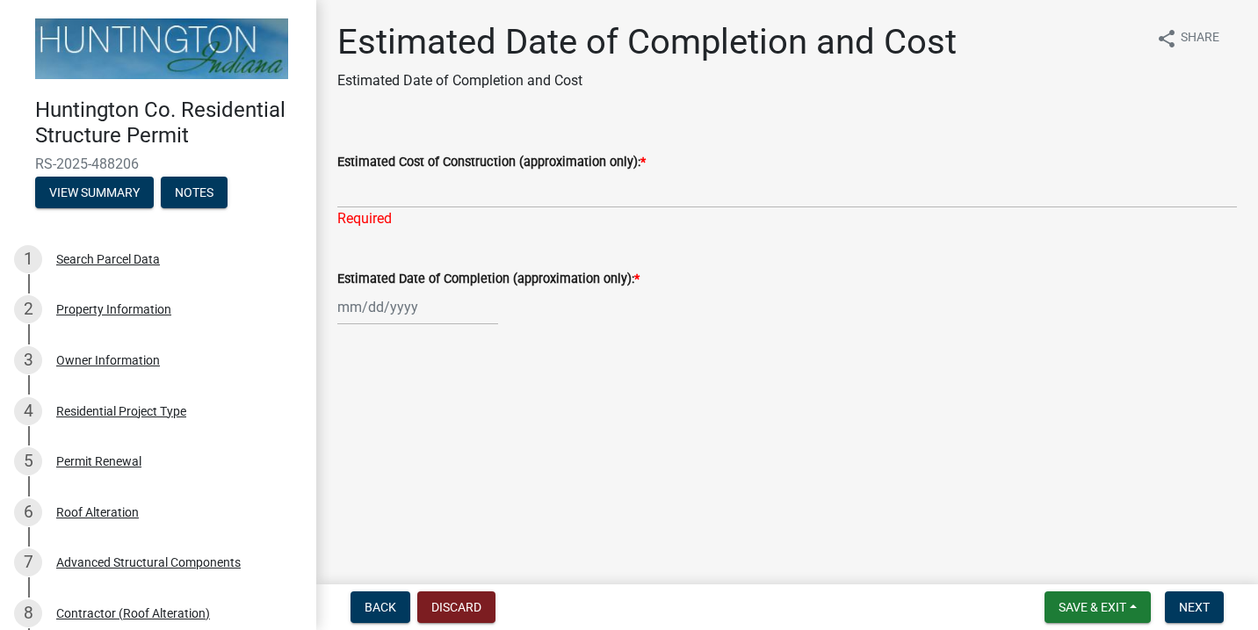
click at [589, 77] on p "Estimated Date of Completion and Cost" at bounding box center [646, 80] width 619 height 21
click at [495, 177] on input "Estimated Cost of Construction (approximation only): *" at bounding box center [787, 190] width 900 height 36
click at [577, 188] on input "Estimated Cost of Construction (approximation only): *" at bounding box center [787, 190] width 900 height 36
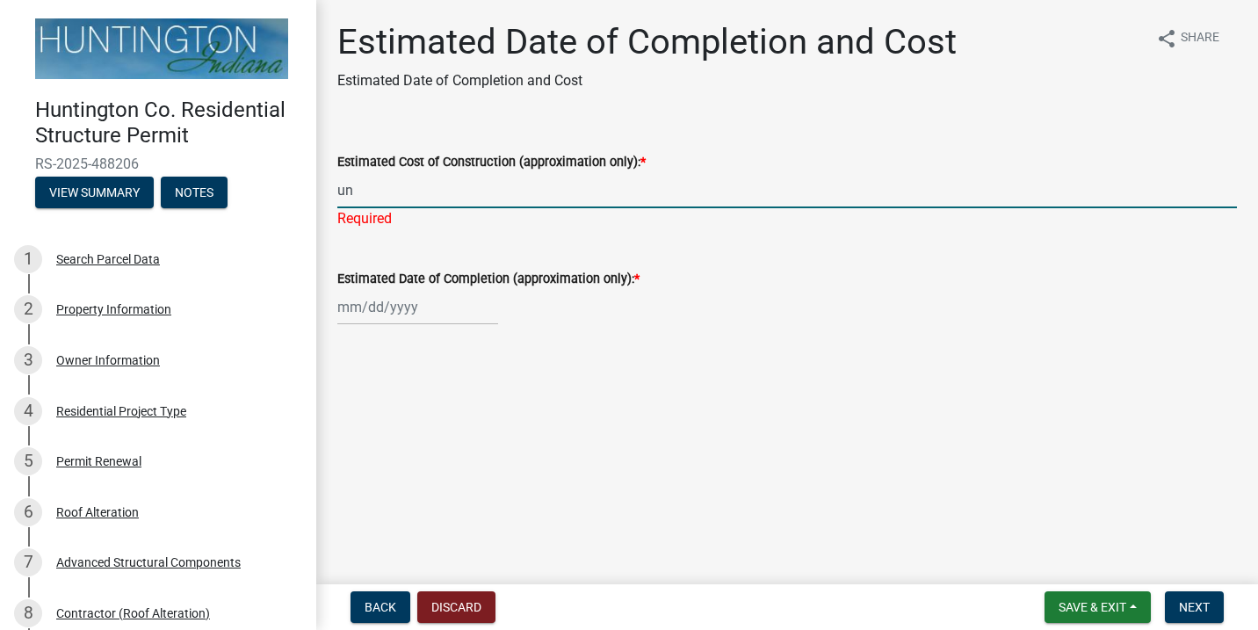
type input "u"
type input "5,000"
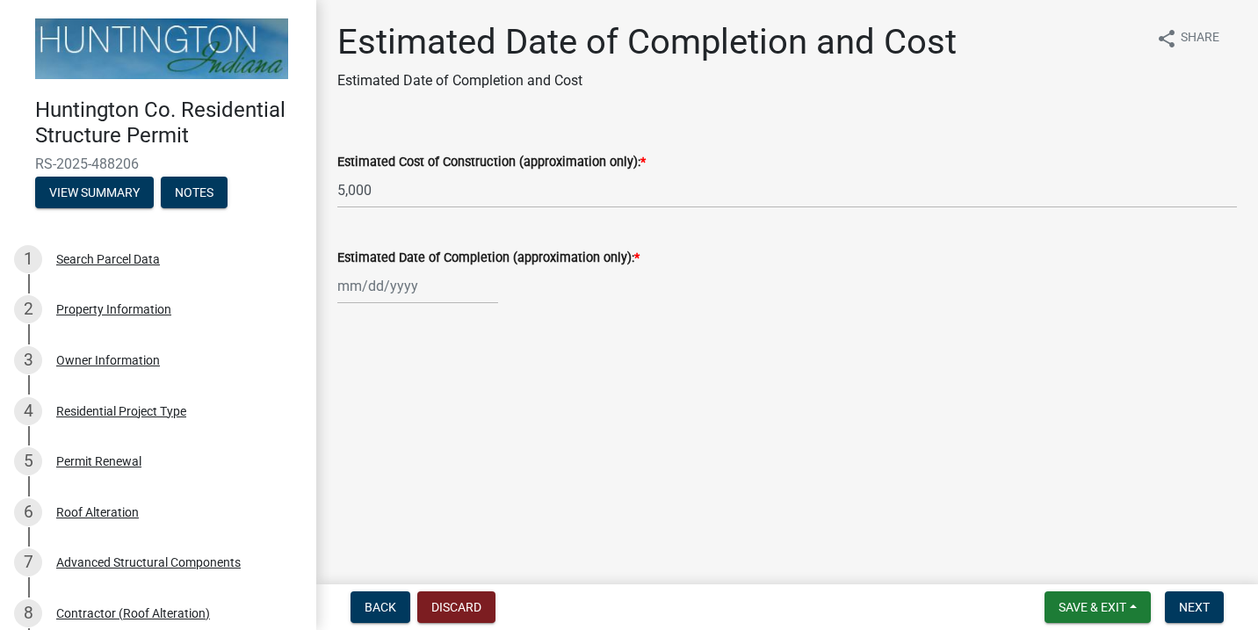
click at [542, 246] on div "Estimated Date of Completion (approximation only): *" at bounding box center [787, 263] width 900 height 82
select select "10"
select select "2025"
click at [361, 286] on div "Jan Feb Mar Apr May Jun Jul Aug Sep Oct Nov Dec 1525 1526 1527 1528 1529 1530 1…" at bounding box center [417, 286] width 161 height 36
click at [524, 320] on span "Next month" at bounding box center [523, 322] width 13 height 13
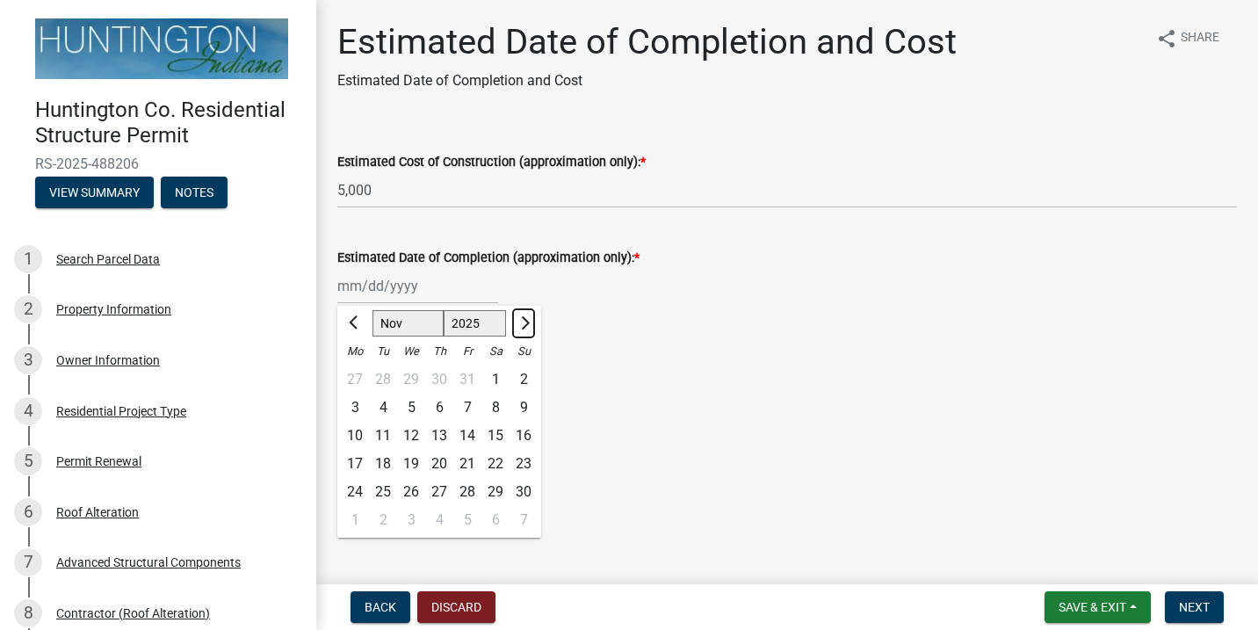
click at [525, 322] on span "Next month" at bounding box center [523, 322] width 13 height 13
select select "1"
select select "2026"
click at [526, 322] on span "Next month" at bounding box center [523, 322] width 13 height 13
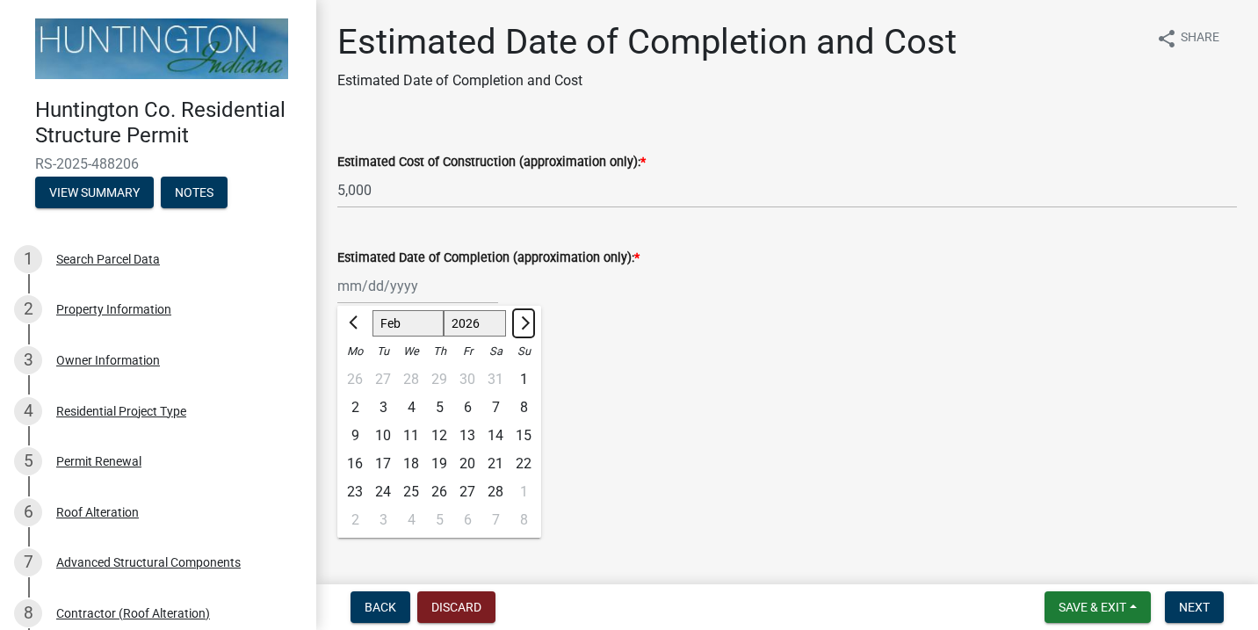
click at [526, 322] on span "Next month" at bounding box center [523, 322] width 13 height 13
click at [526, 317] on button "Next month" at bounding box center [523, 323] width 21 height 28
click at [353, 322] on span "Previous month" at bounding box center [355, 322] width 13 height 13
click at [357, 322] on span "Previous month" at bounding box center [355, 322] width 13 height 13
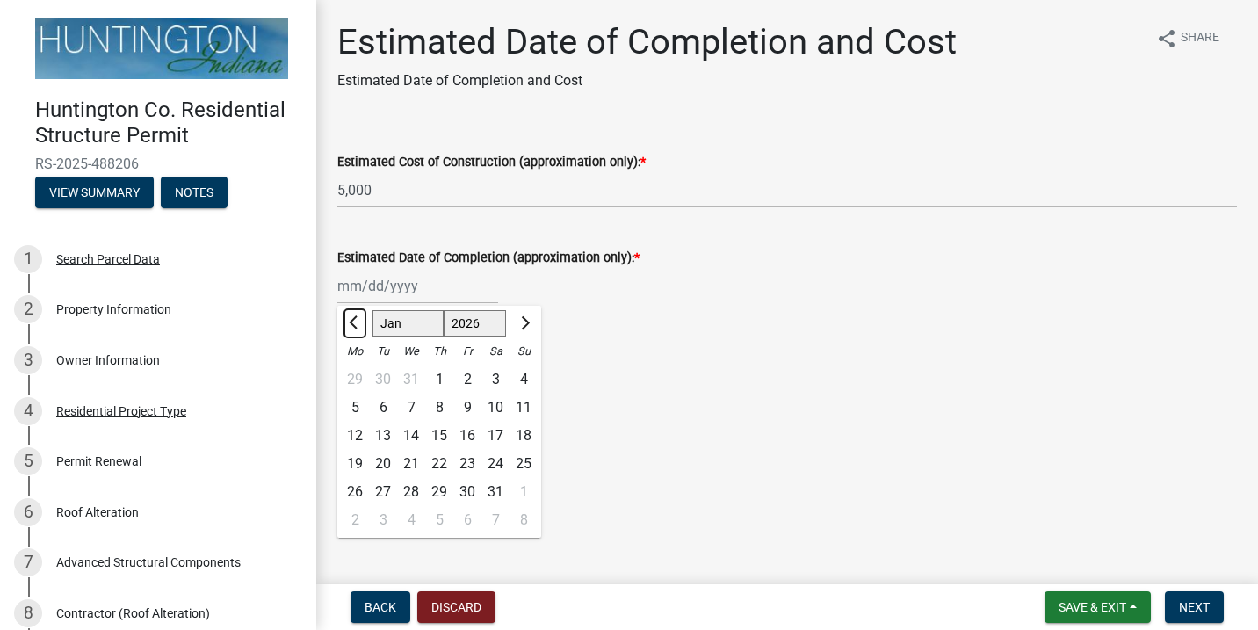
click at [358, 317] on button "Previous month" at bounding box center [354, 323] width 21 height 28
select select "12"
select select "2025"
click at [354, 380] on div "1" at bounding box center [355, 379] width 28 height 28
type input "12/01/2025"
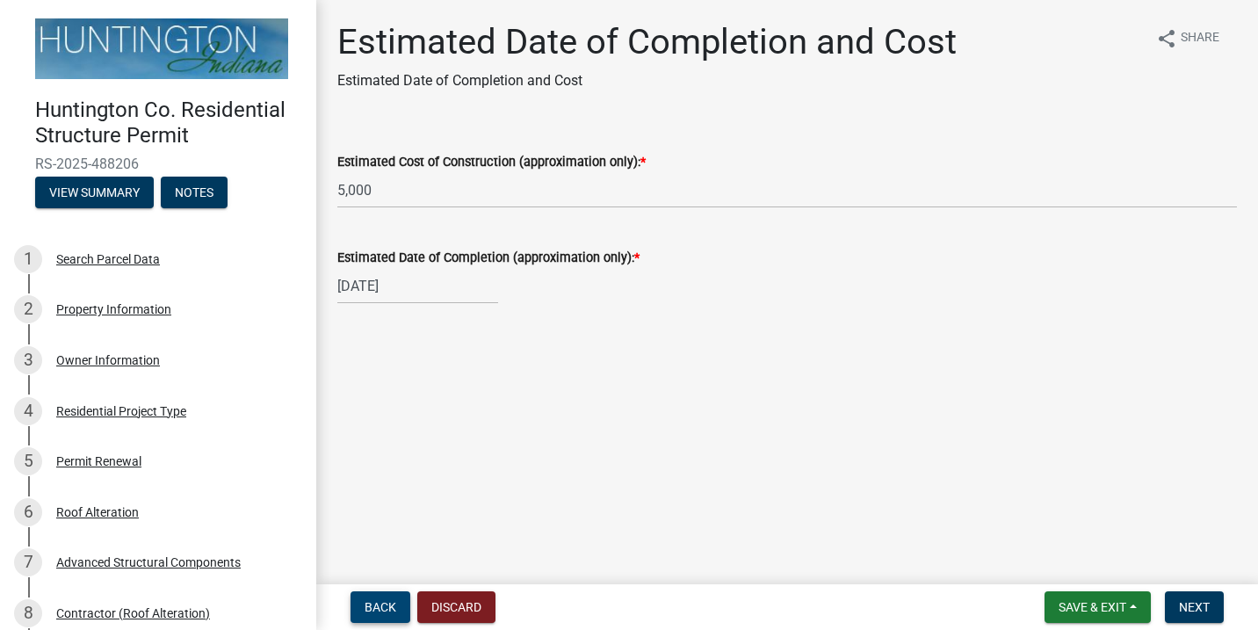
click at [385, 612] on span "Back" at bounding box center [381, 607] width 32 height 14
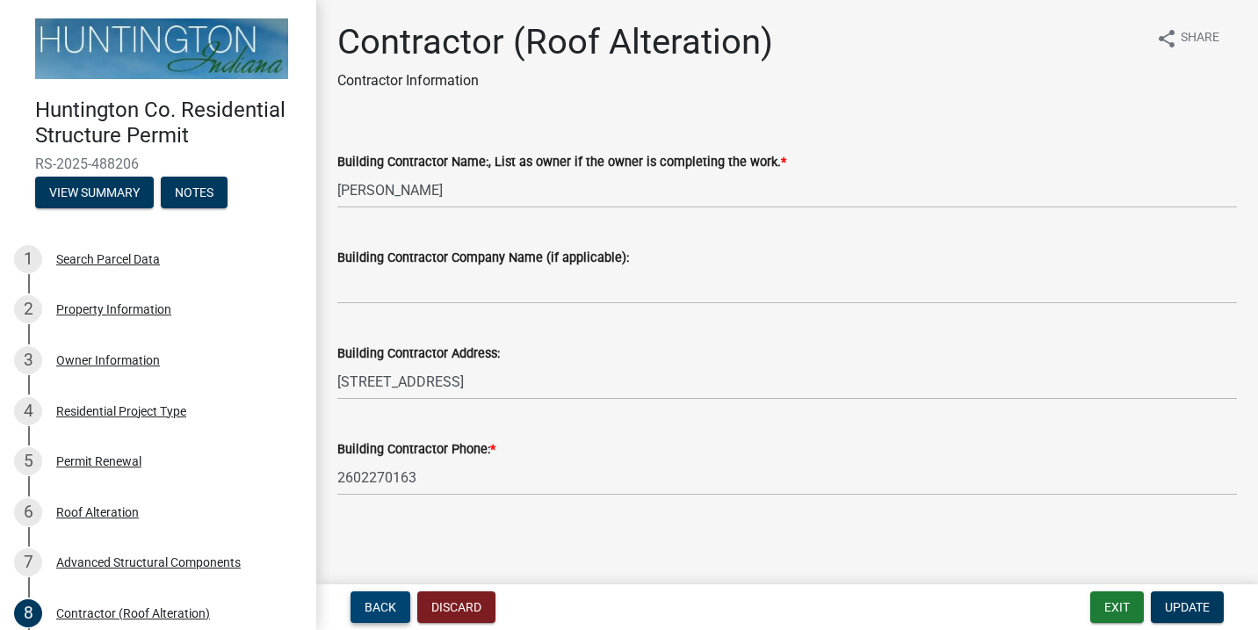
click at [385, 612] on span "Back" at bounding box center [381, 607] width 32 height 14
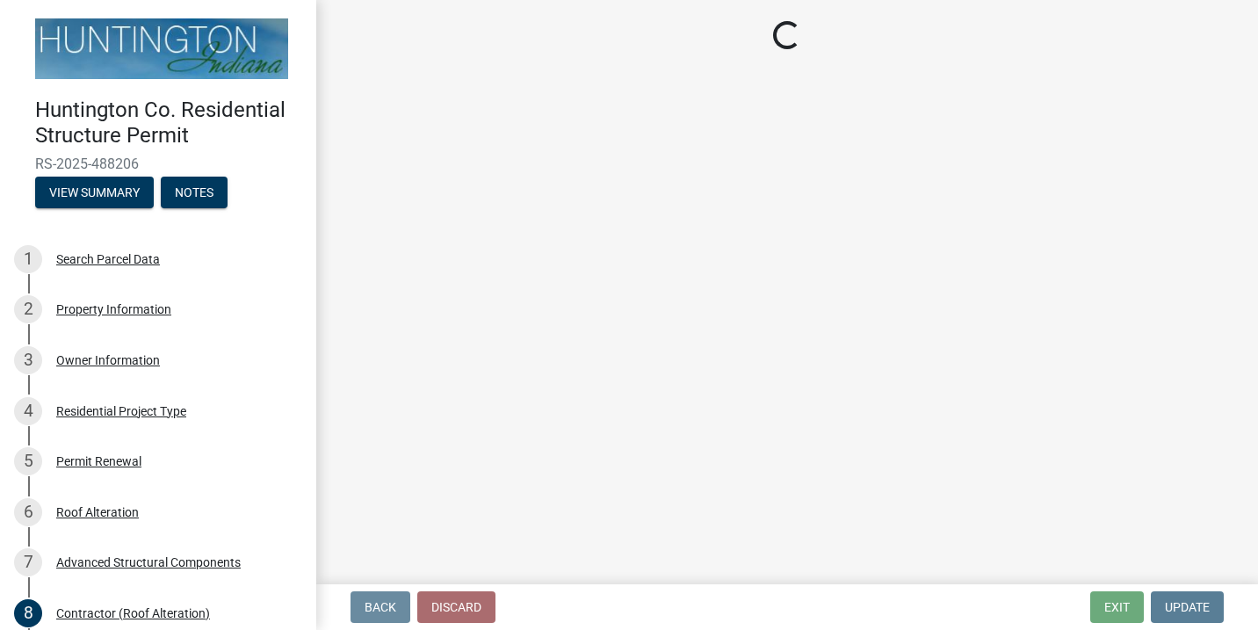
select select "969b3812-a697-4f96-8ebc-392571e88d14"
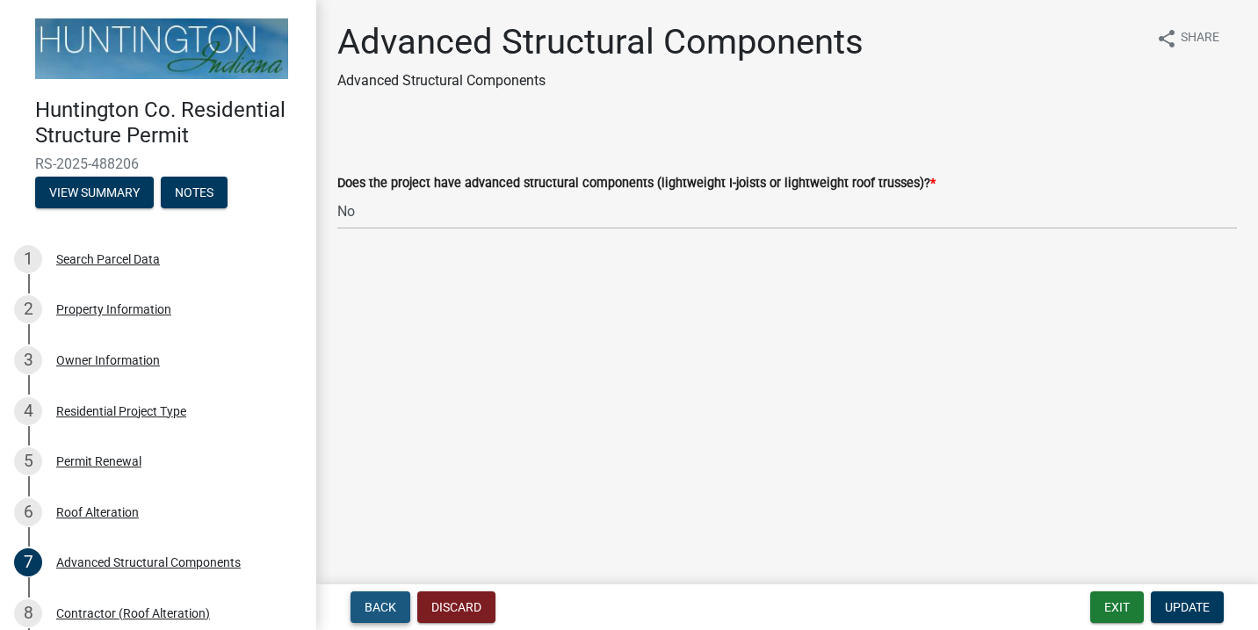
click at [385, 612] on span "Back" at bounding box center [381, 607] width 32 height 14
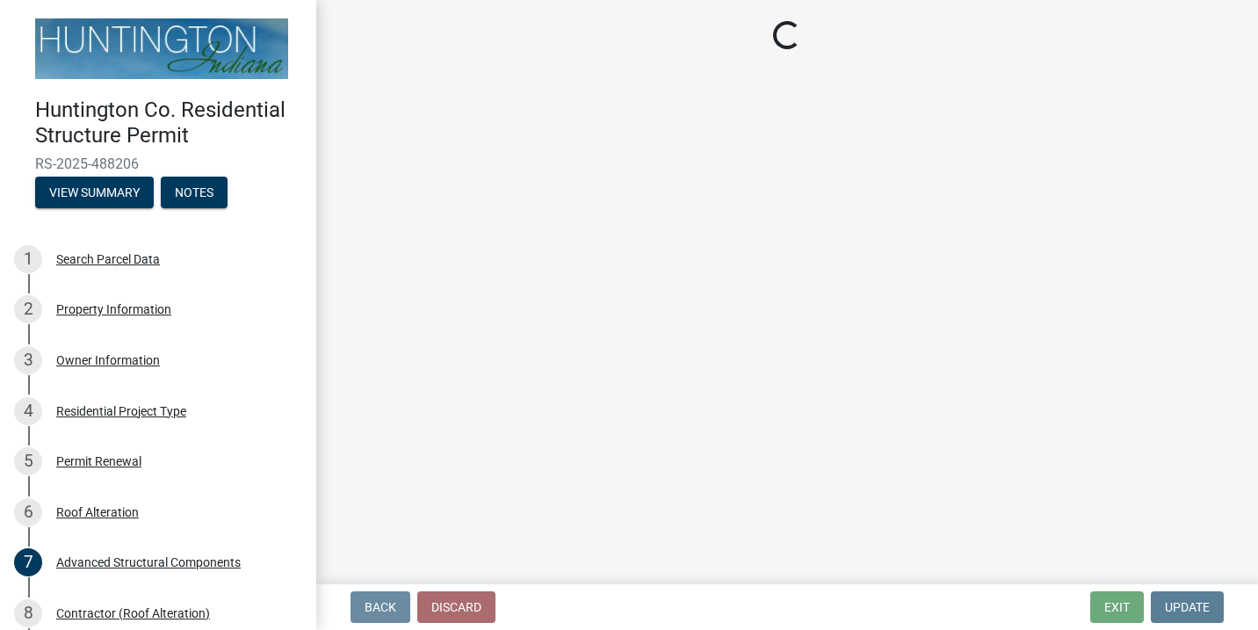
select select "a44a46e9-11ad-43d4-b49b-4ce3b3fe72a9"
select select "9b85ac4e-4b6a-471e-a3e6-93c4cd40030a"
select select "54c60b4b-13c3-46c1-ad08-1009289523a4"
select select "b5be666d-3f9d-4ac0-804f-6b55175ef125"
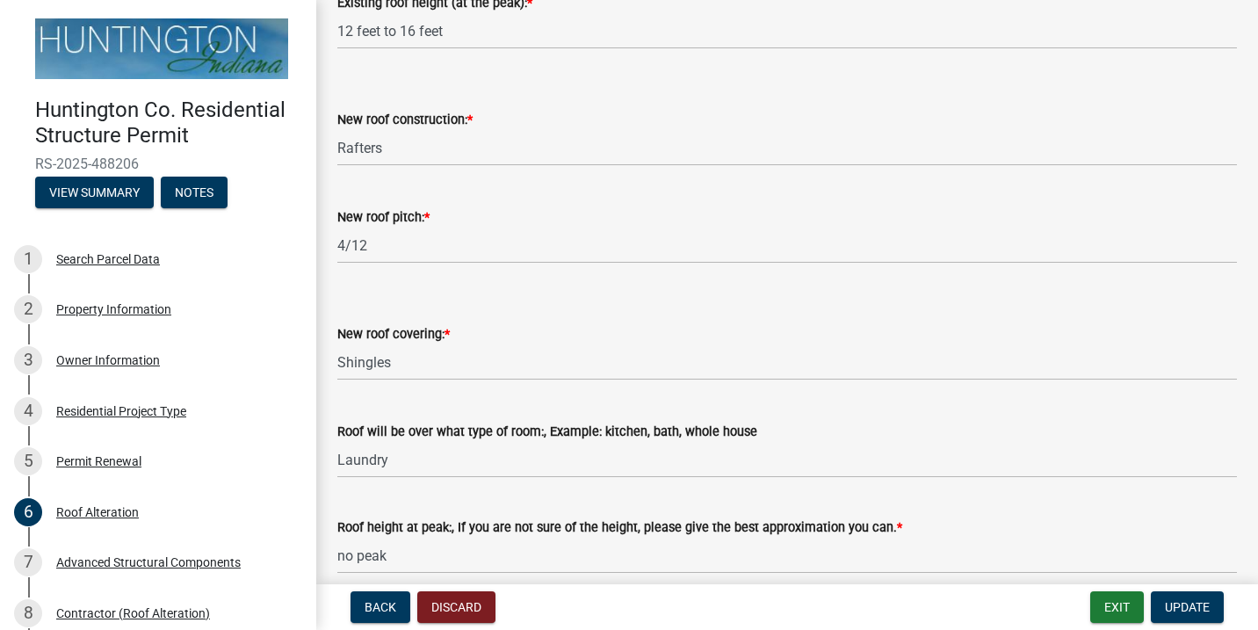
scroll to position [401, 0]
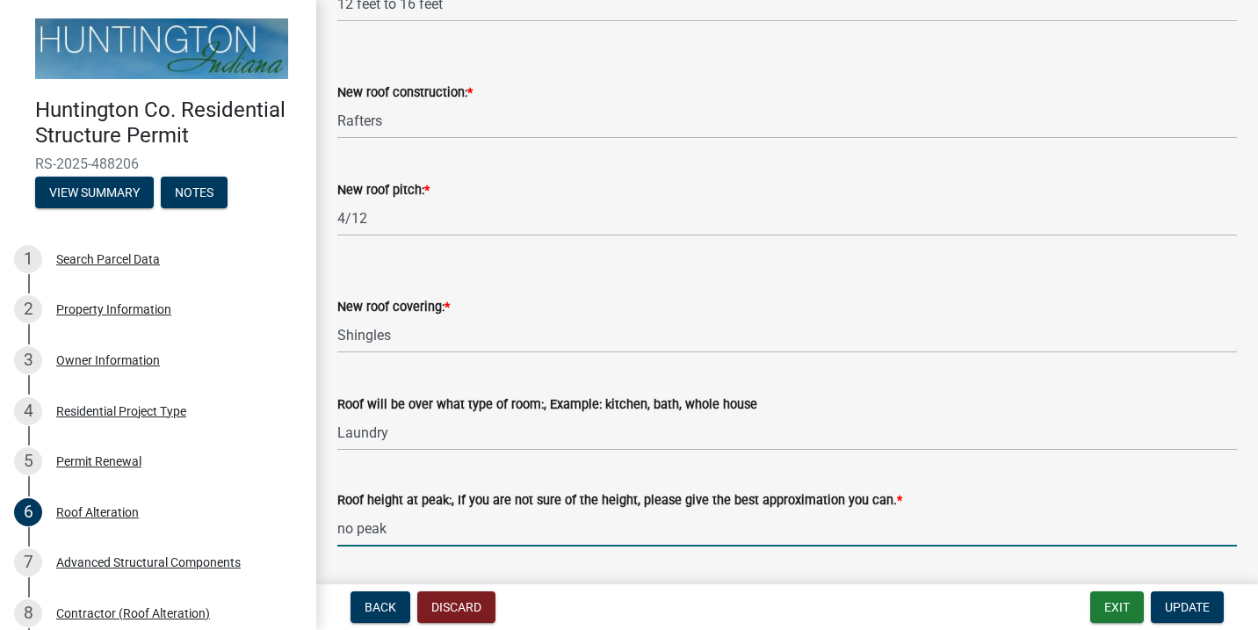
click at [412, 523] on input "no peak" at bounding box center [787, 528] width 900 height 36
type input "n"
type input "12 feet"
click at [1192, 598] on button "Update" at bounding box center [1187, 607] width 73 height 32
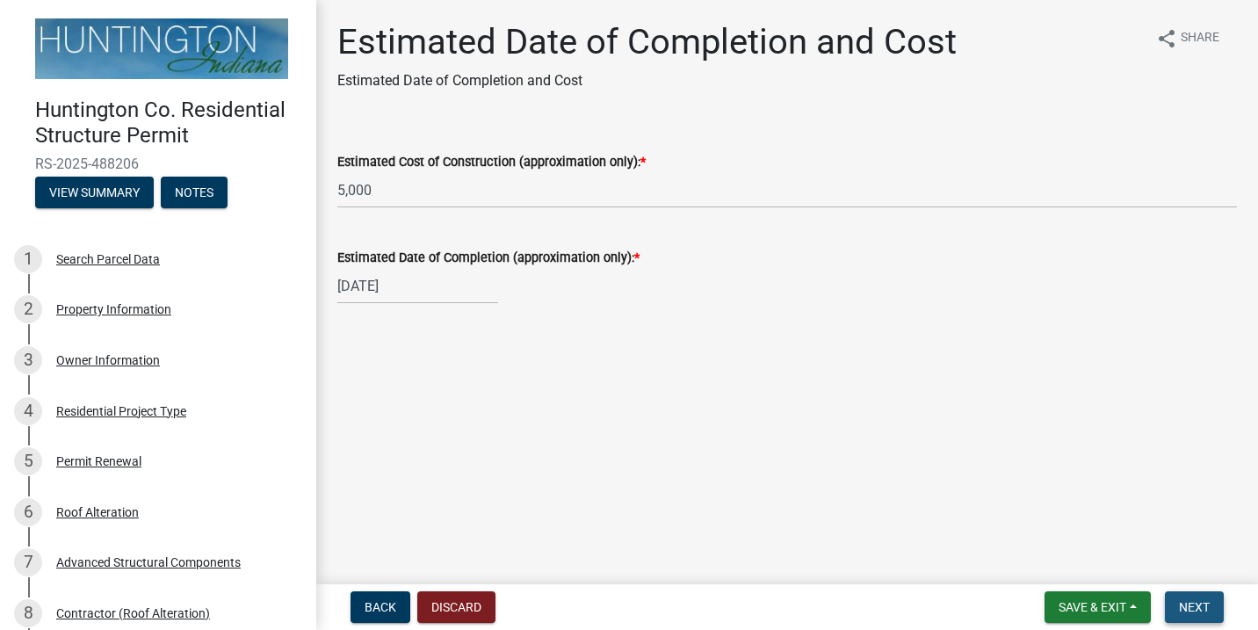
click at [1190, 600] on span "Next" at bounding box center [1194, 607] width 31 height 14
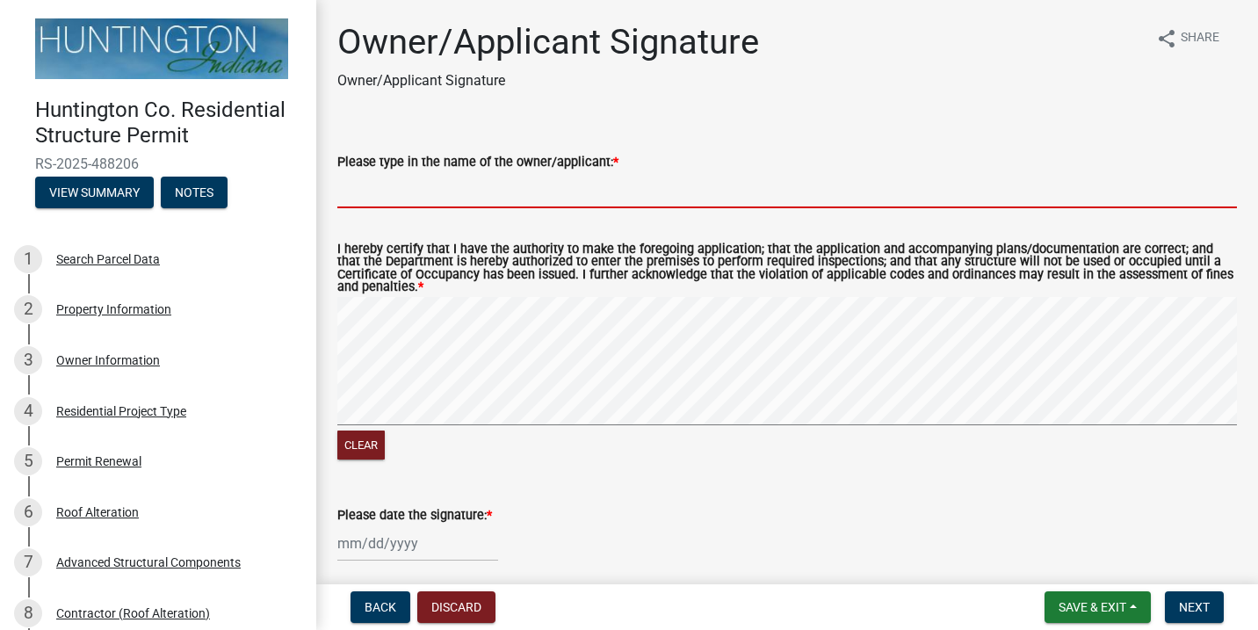
click at [547, 185] on input "Please type in the name of the owner/applicant: *" at bounding box center [787, 190] width 900 height 36
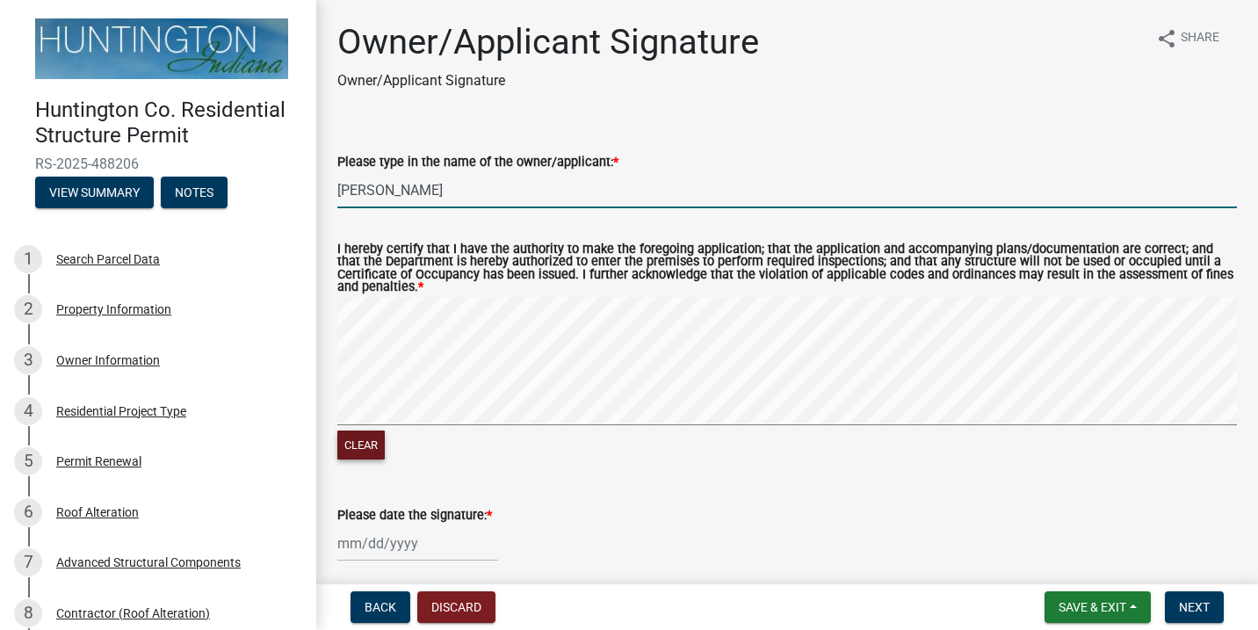
type input "James M Sagstetter"
click at [366, 430] on button "Clear" at bounding box center [360, 444] width 47 height 29
click at [373, 430] on button "Clear" at bounding box center [360, 444] width 47 height 29
click at [880, 277] on form "I hereby certify that I have the authority to make the foregoing application; t…" at bounding box center [787, 343] width 900 height 242
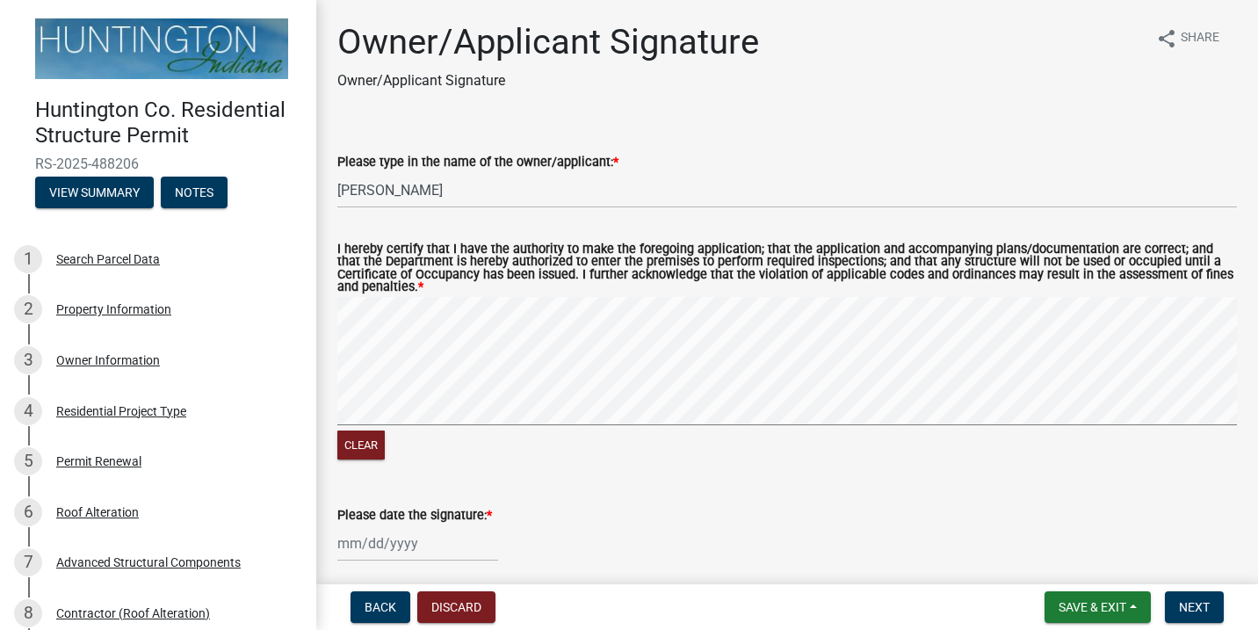
select select "10"
select select "2025"
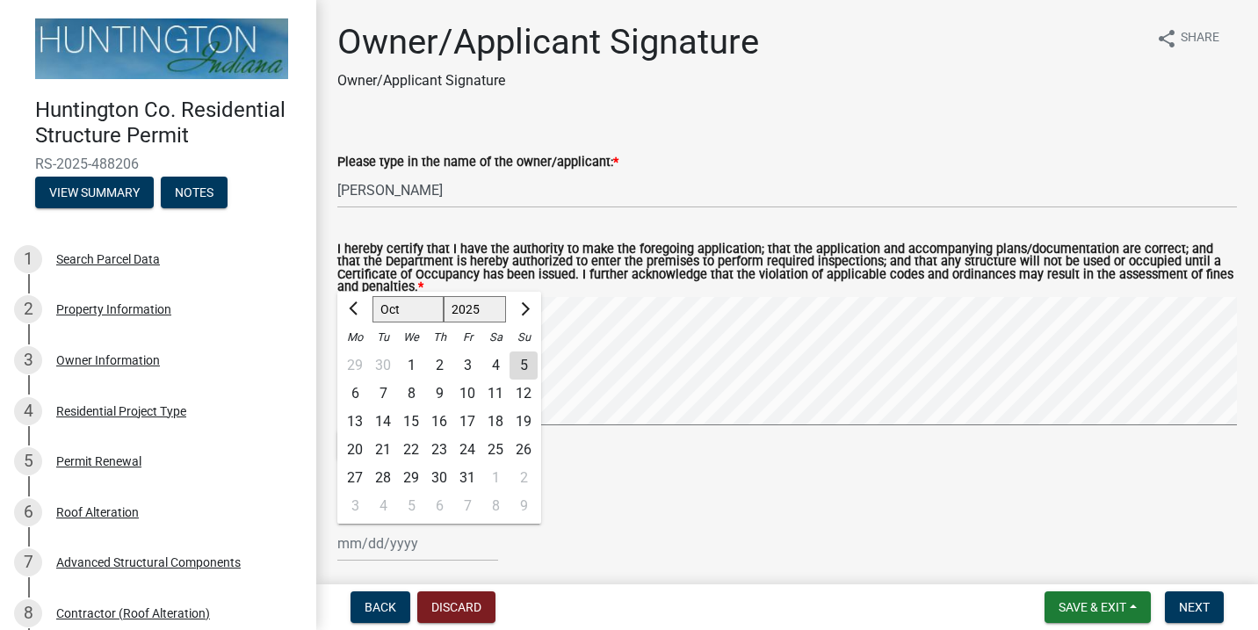
click at [358, 530] on div "Jan Feb Mar Apr May Jun Jul Aug Sep Oct Nov Dec 1525 1526 1527 1528 1529 1530 1…" at bounding box center [417, 543] width 161 height 36
click at [524, 351] on div "5" at bounding box center [524, 365] width 28 height 28
type input "10/05/2025"
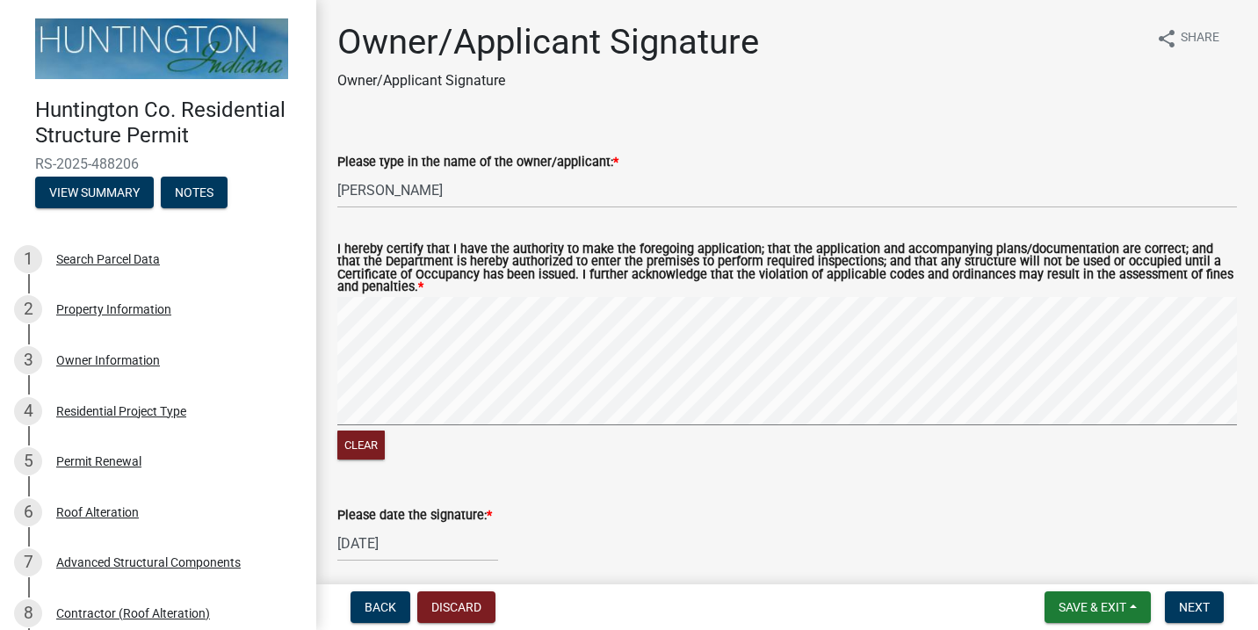
scroll to position [56, 0]
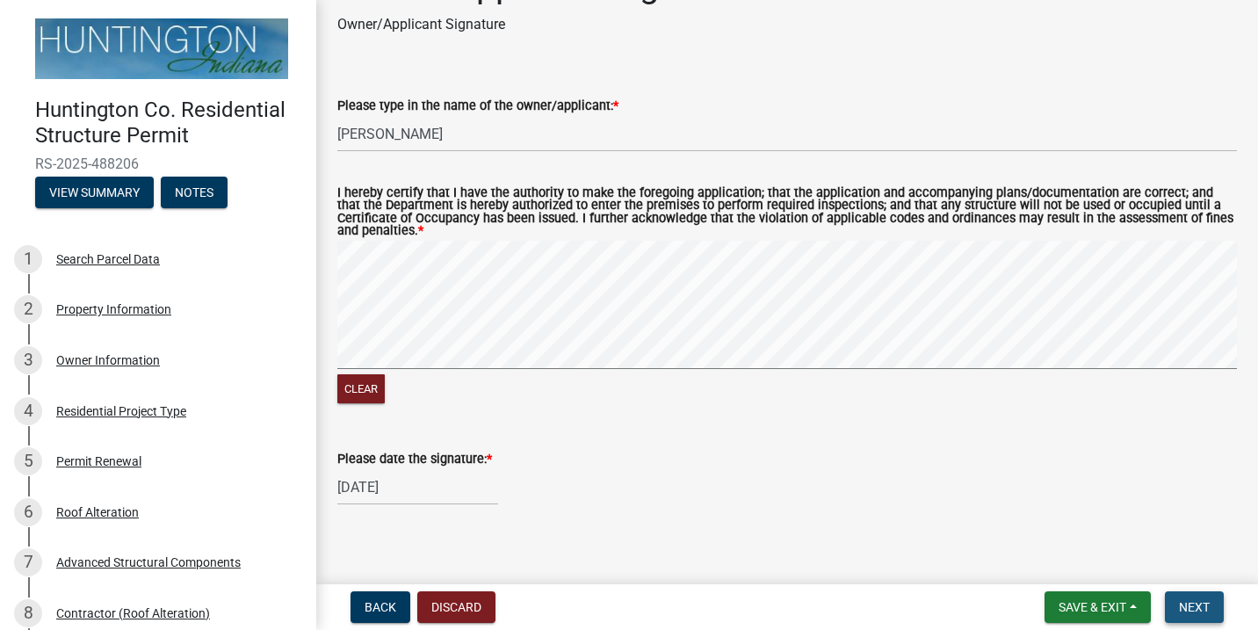
click at [1175, 608] on button "Next" at bounding box center [1194, 607] width 59 height 32
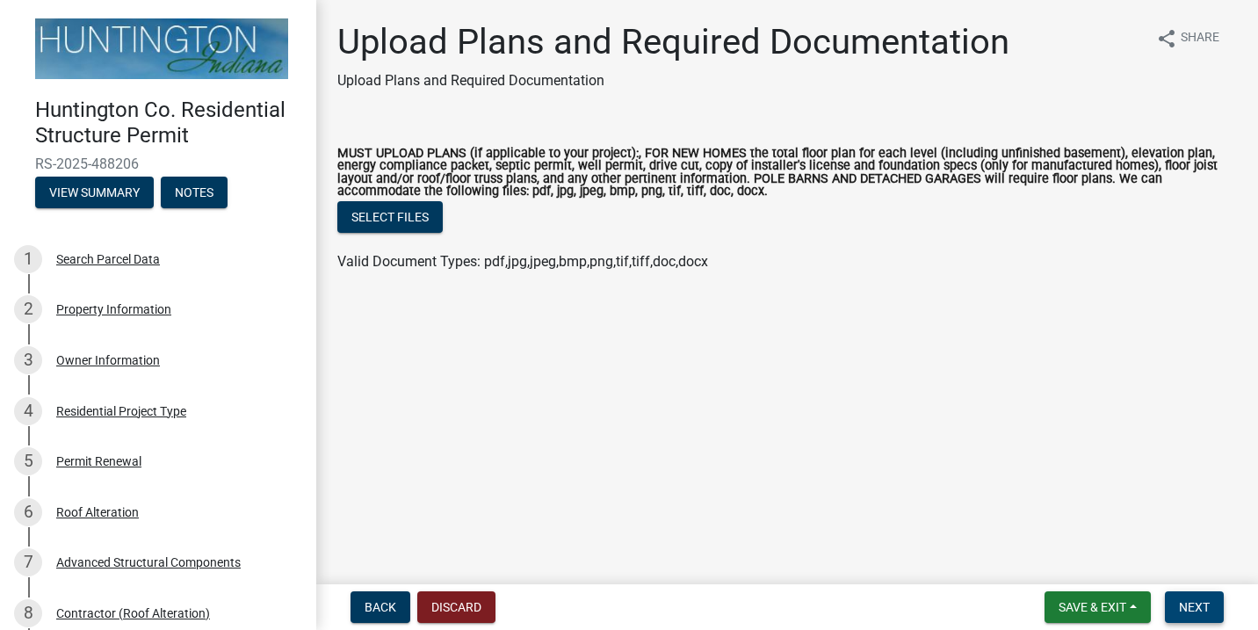
click at [1182, 611] on span "Next" at bounding box center [1194, 607] width 31 height 14
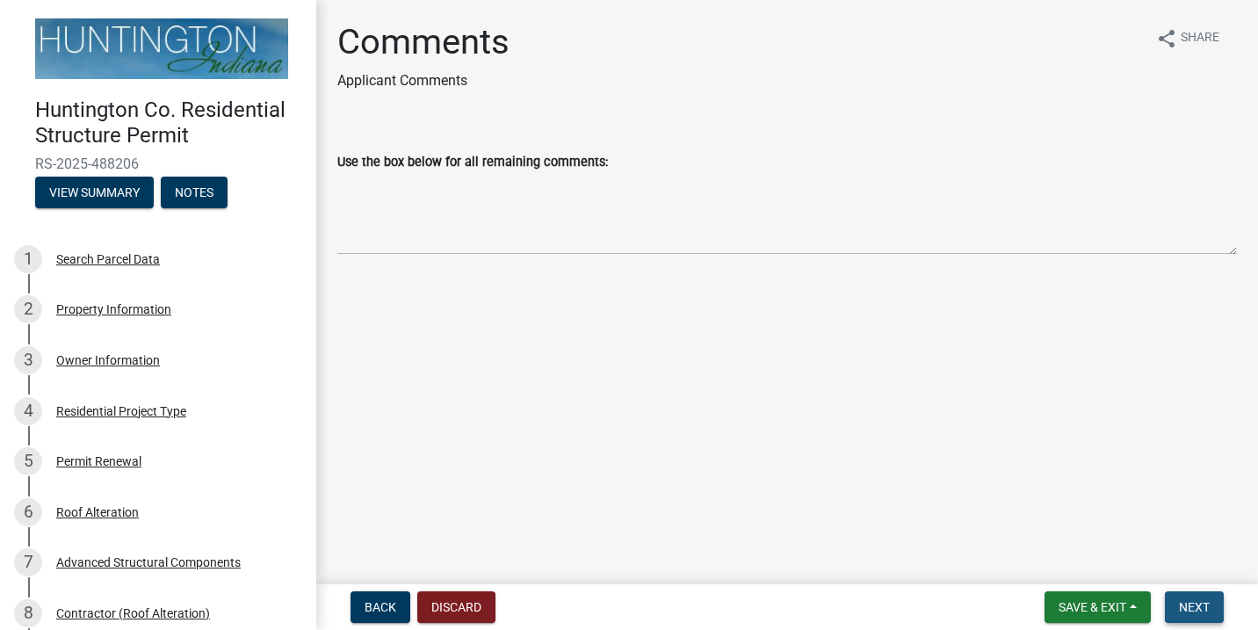
click at [1204, 606] on span "Next" at bounding box center [1194, 607] width 31 height 14
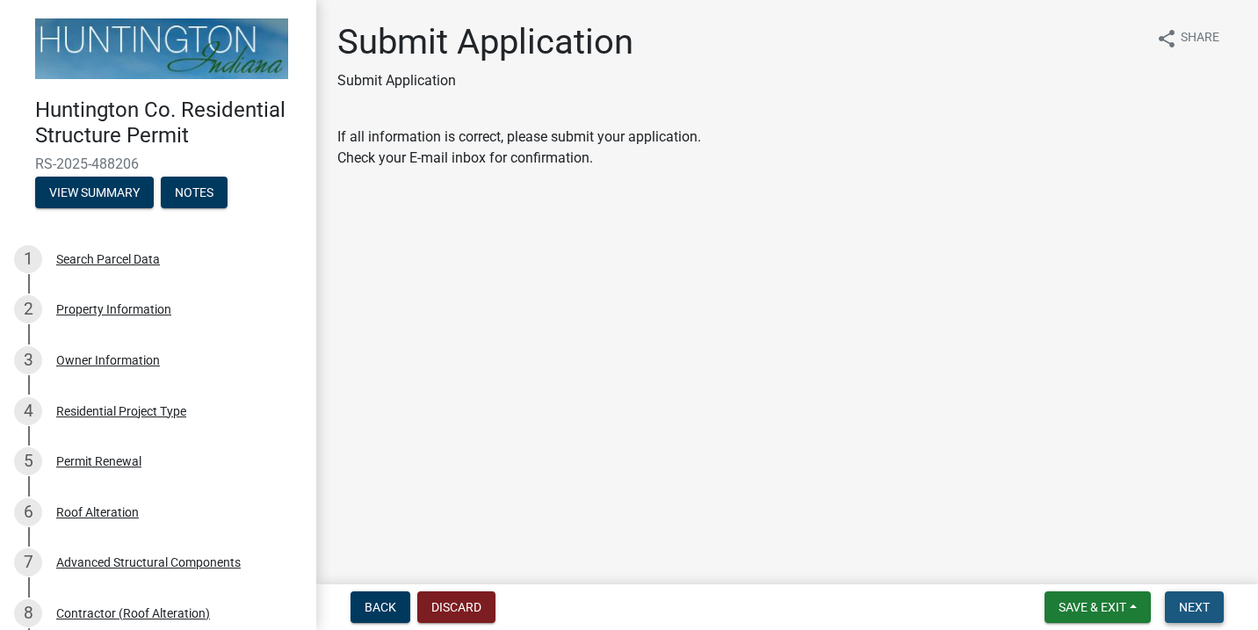
click at [1199, 594] on button "Next" at bounding box center [1194, 607] width 59 height 32
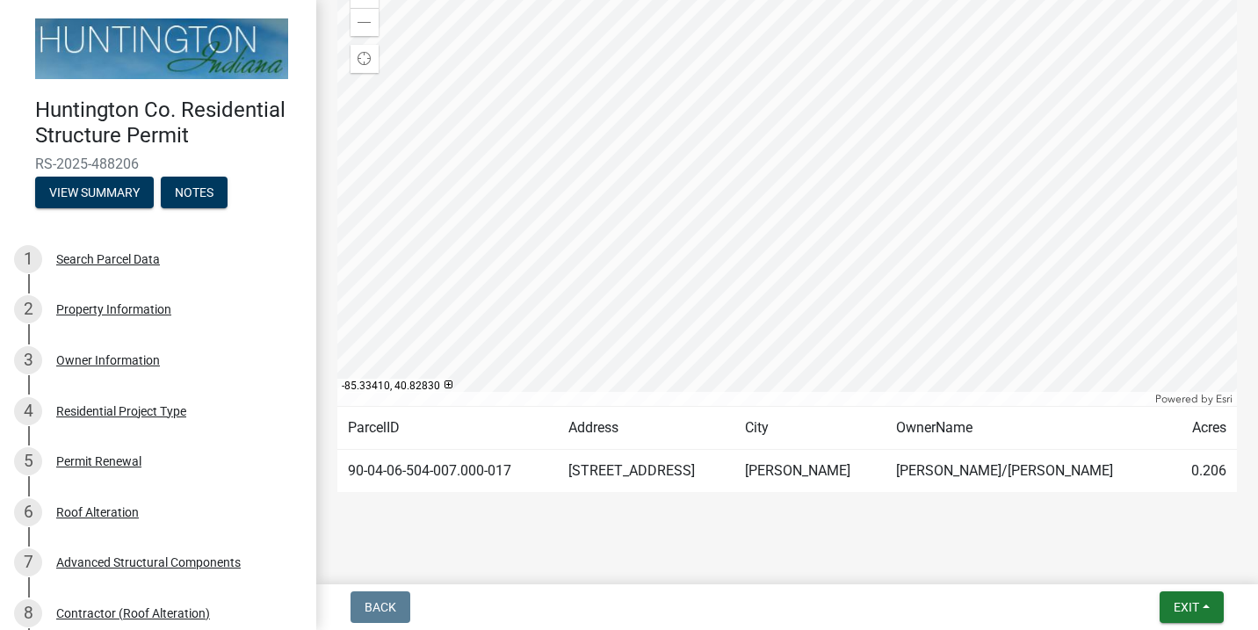
scroll to position [372, 0]
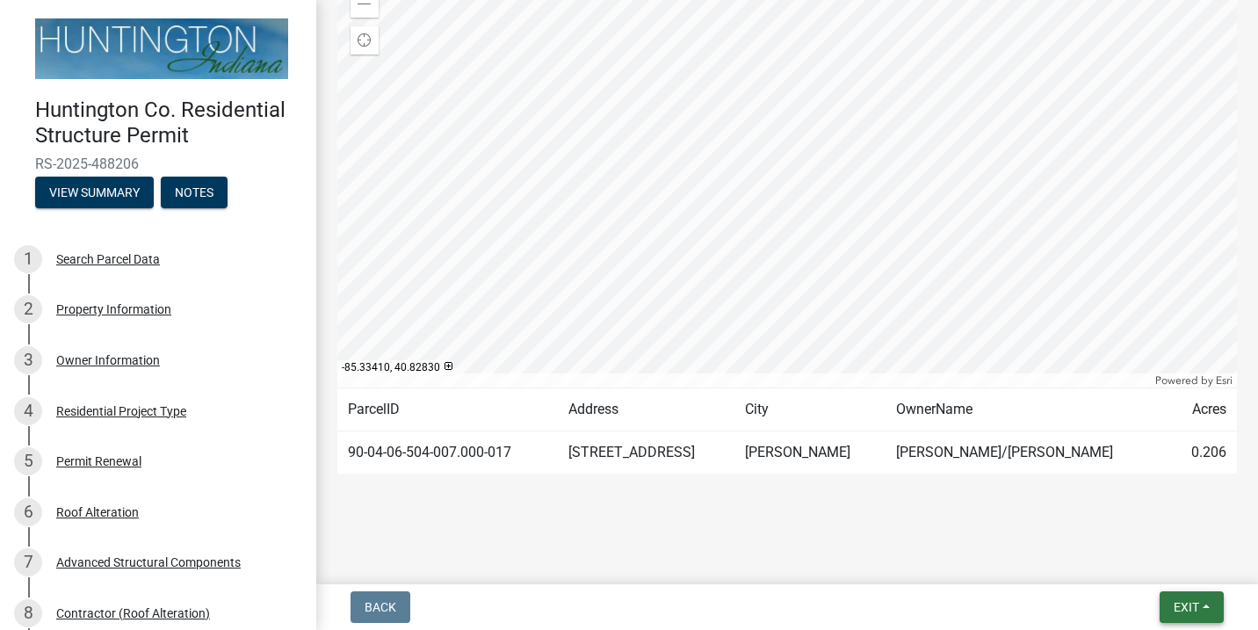
click at [1189, 604] on span "Exit" at bounding box center [1186, 607] width 25 height 14
click at [1142, 563] on button "Save & Exit" at bounding box center [1154, 561] width 141 height 42
